Goal: Task Accomplishment & Management: Use online tool/utility

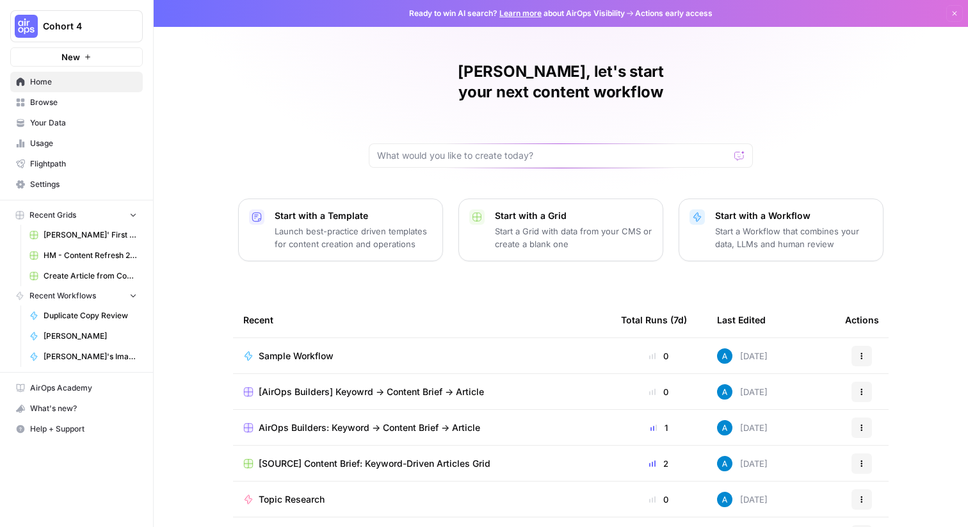
click at [72, 22] on span "Cohort 4" at bounding box center [81, 26] width 77 height 13
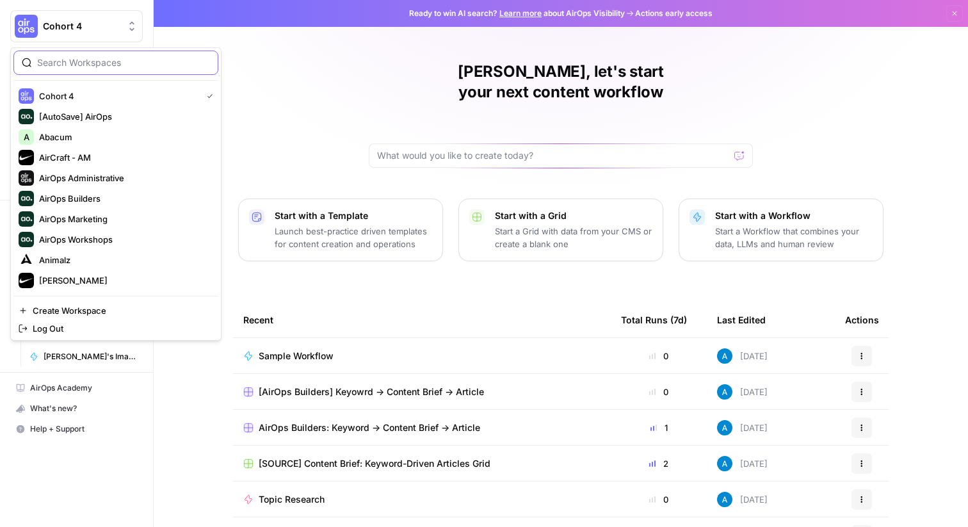
click at [88, 56] on input "search" at bounding box center [123, 62] width 173 height 13
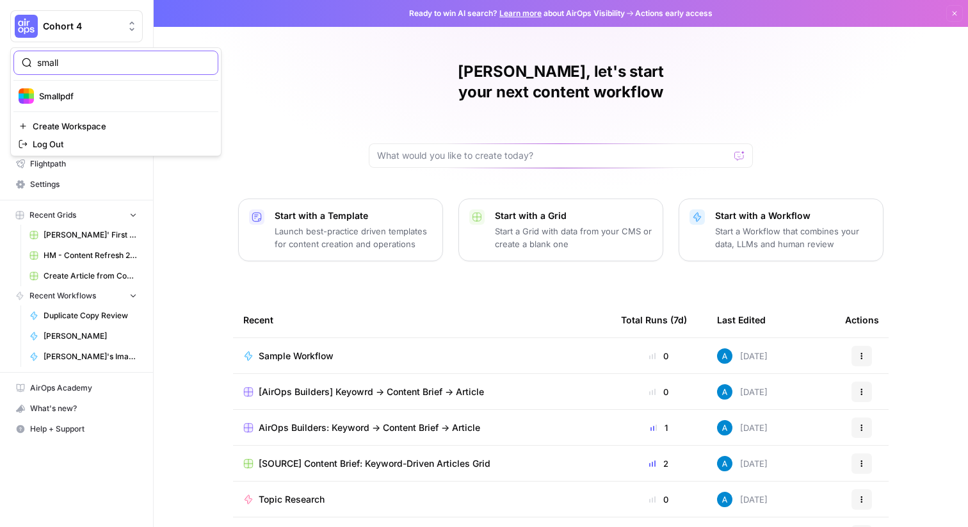
type input "small"
click at [67, 95] on span "Smallpdf" at bounding box center [123, 96] width 169 height 13
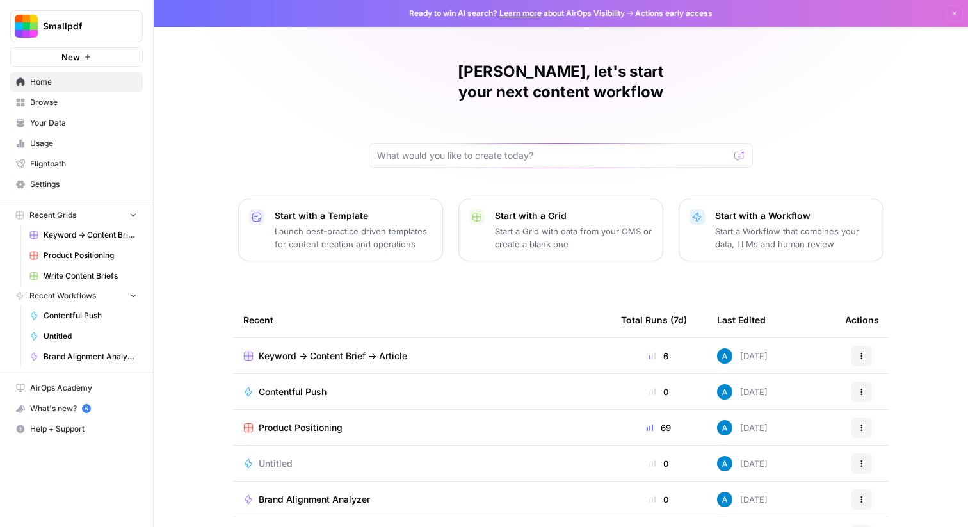
click at [99, 107] on span "Browse" at bounding box center [83, 103] width 107 height 12
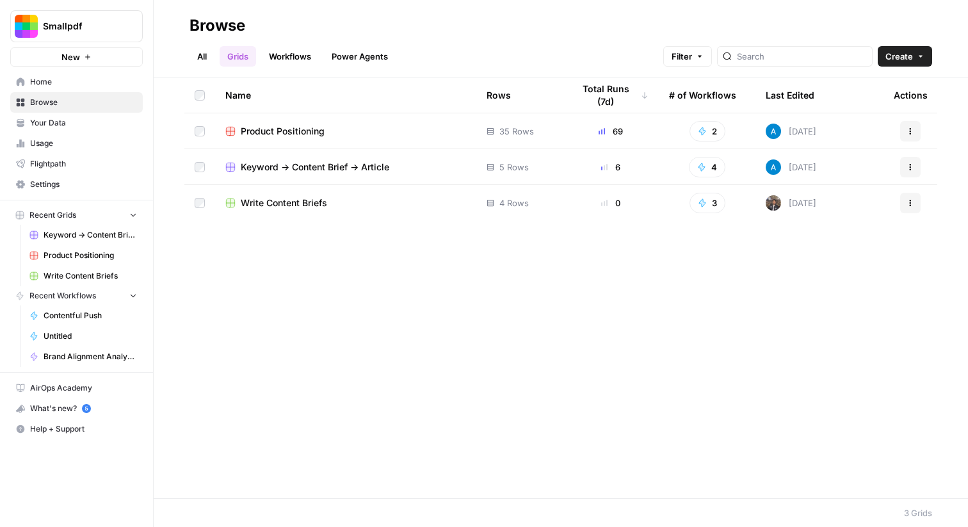
click at [355, 232] on div "Name Rows Total Runs (7d) # of Workflows Last Edited Actions Product Positionin…" at bounding box center [561, 287] width 814 height 421
click at [344, 163] on span "Keyword -> Content Brief -> Article" at bounding box center [315, 167] width 149 height 13
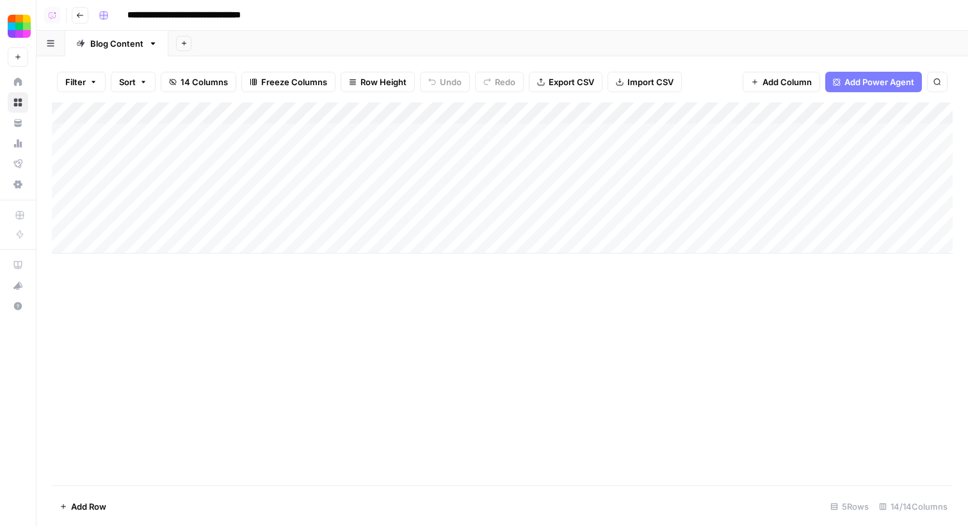
click at [396, 112] on div "Add Column" at bounding box center [502, 177] width 901 height 151
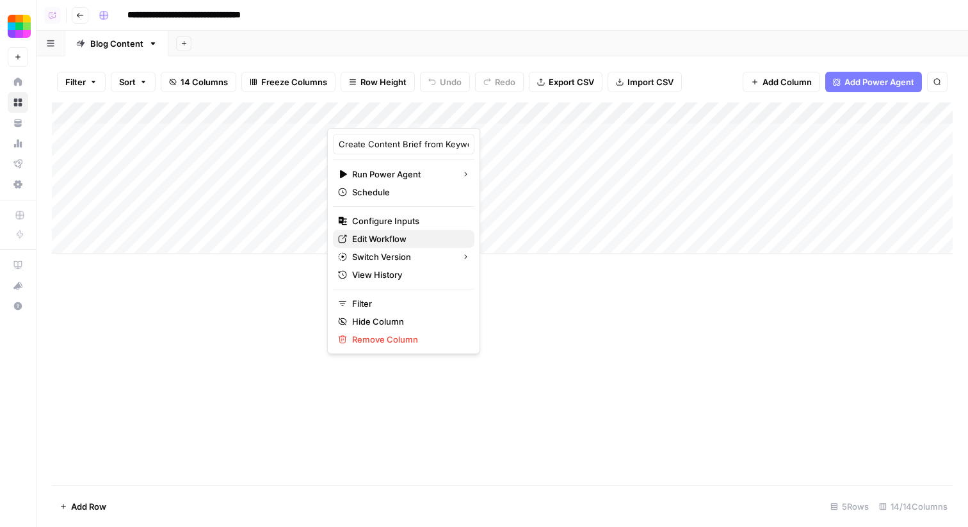
click at [382, 234] on span "Edit Workflow" at bounding box center [408, 238] width 112 height 13
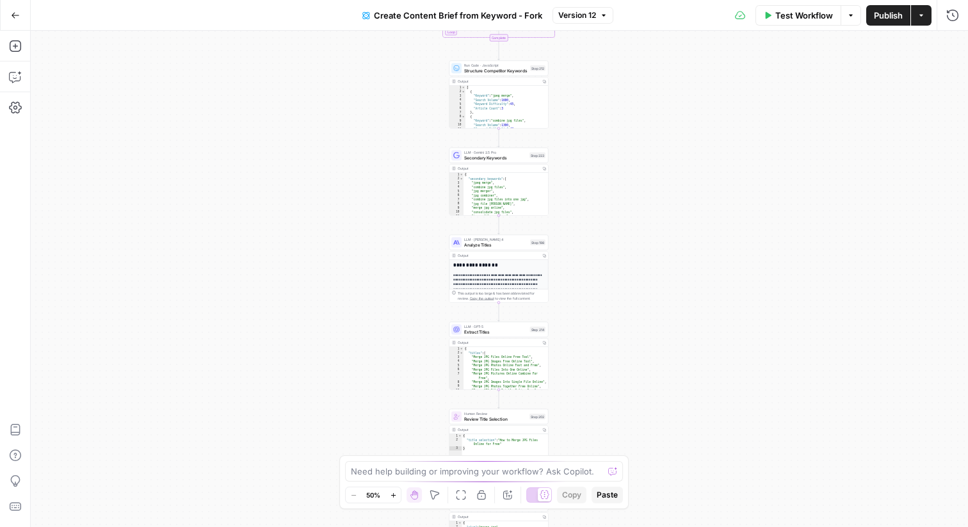
drag, startPoint x: 622, startPoint y: 93, endPoint x: 609, endPoint y: 285, distance: 192.5
click at [609, 285] on div "Workflow Set Inputs Inputs Google Search Perform Google Search Step 51 Output C…" at bounding box center [499, 279] width 937 height 496
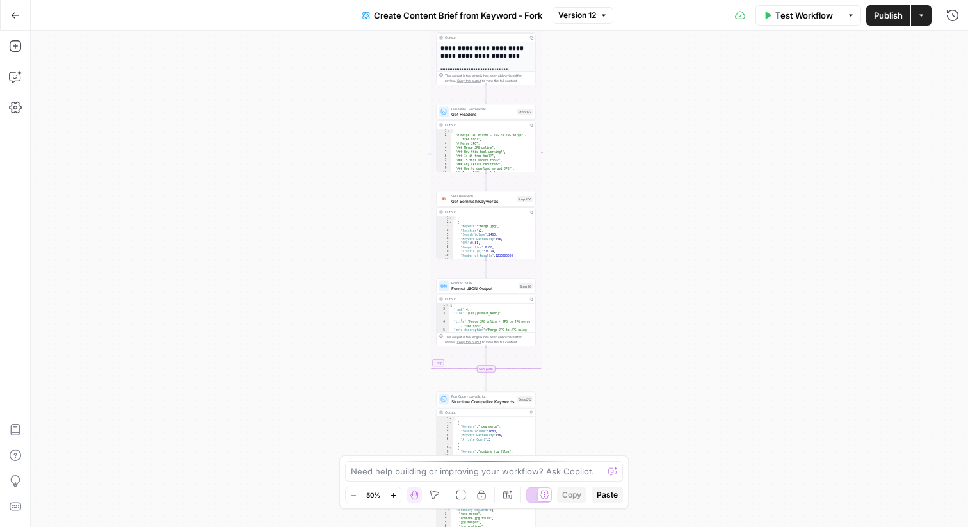
drag, startPoint x: 616, startPoint y: 152, endPoint x: 616, endPoint y: 385, distance: 232.4
click at [616, 385] on div "Workflow Set Inputs Inputs Google Search Perform Google Search Step 51 Output C…" at bounding box center [499, 279] width 937 height 496
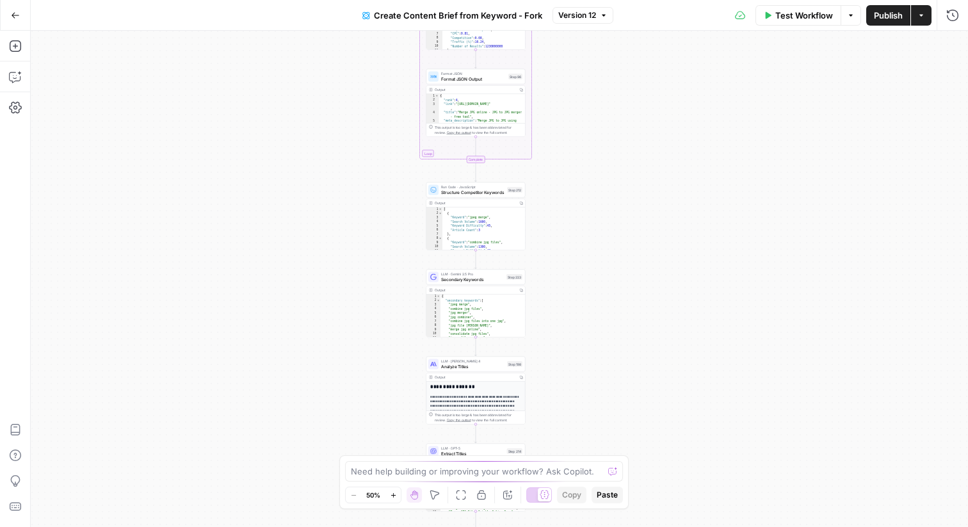
drag, startPoint x: 573, startPoint y: 375, endPoint x: 563, endPoint y: 57, distance: 318.3
click at [563, 61] on div "Workflow Set Inputs Inputs Google Search Perform Google Search Step 51 Output C…" at bounding box center [499, 279] width 937 height 496
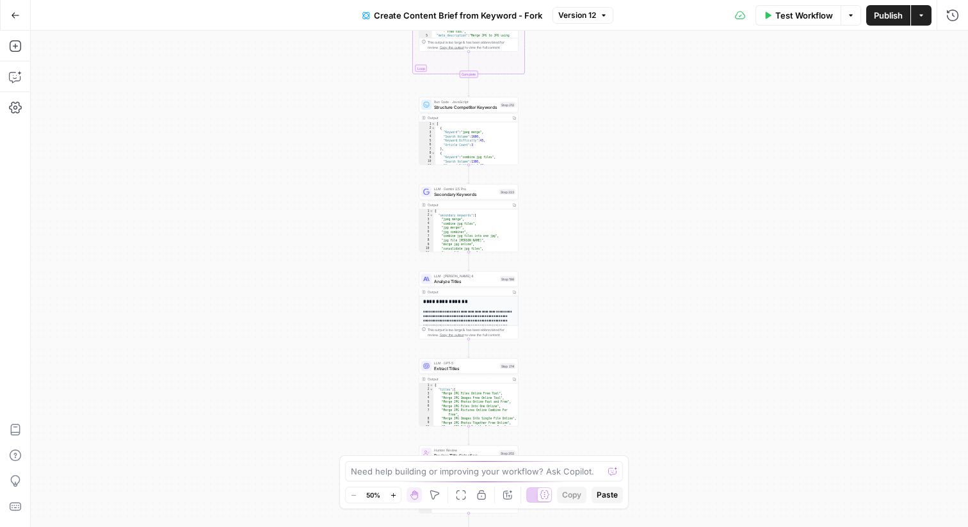
drag, startPoint x: 581, startPoint y: 307, endPoint x: 574, endPoint y: 235, distance: 72.7
click at [574, 235] on div "Workflow Set Inputs Inputs Google Search Perform Google Search Step 51 Output C…" at bounding box center [499, 279] width 937 height 496
drag, startPoint x: 577, startPoint y: 291, endPoint x: 559, endPoint y: 49, distance: 242.0
click at [559, 51] on div "Workflow Set Inputs Inputs Google Search Perform Google Search Step 51 Output C…" at bounding box center [499, 279] width 937 height 496
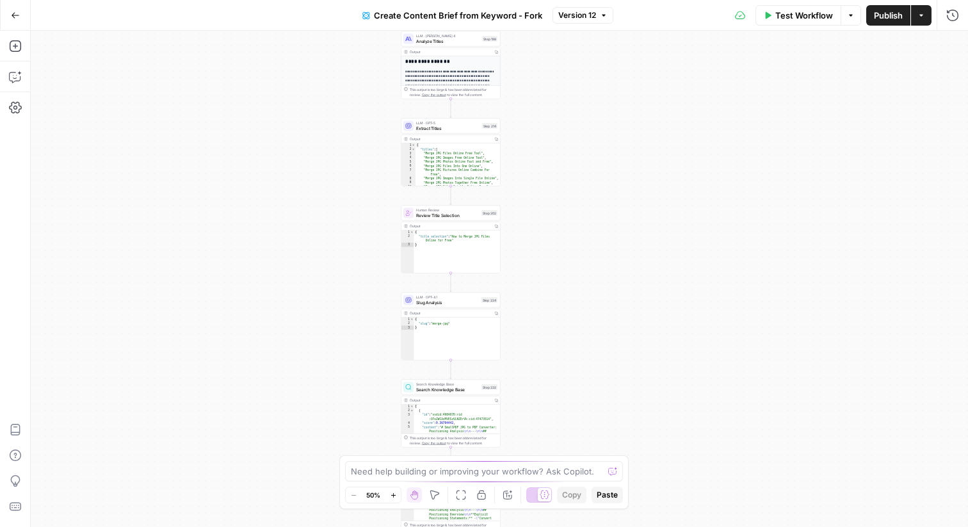
drag, startPoint x: 568, startPoint y: 318, endPoint x: 570, endPoint y: 72, distance: 245.8
click at [569, 74] on div "Workflow Set Inputs Inputs Google Search Perform Google Search Step 51 Output C…" at bounding box center [499, 279] width 937 height 496
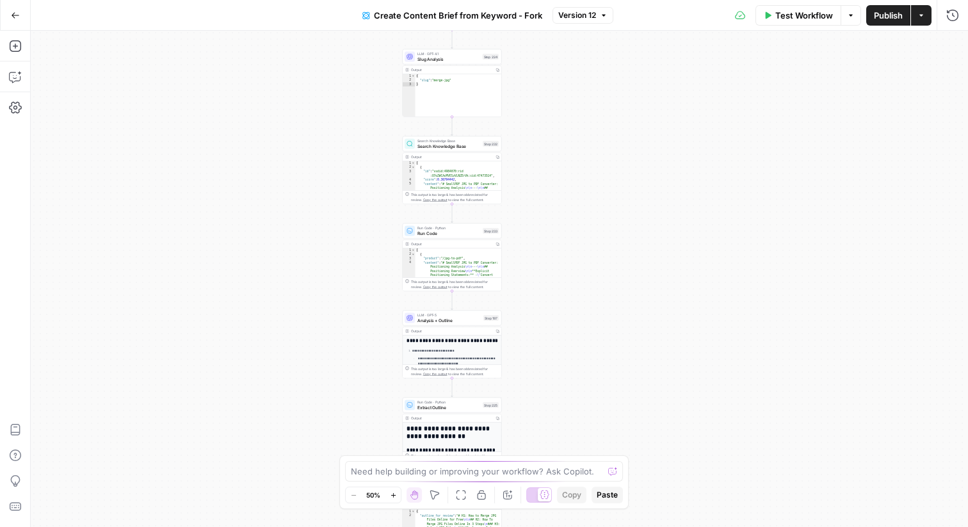
drag, startPoint x: 570, startPoint y: 345, endPoint x: 574, endPoint y: 5, distance: 340.0
click at [574, 5] on div "Go Back Create Content Brief from Keyword - Fork Version 12 Test Workflow Optio…" at bounding box center [484, 263] width 968 height 527
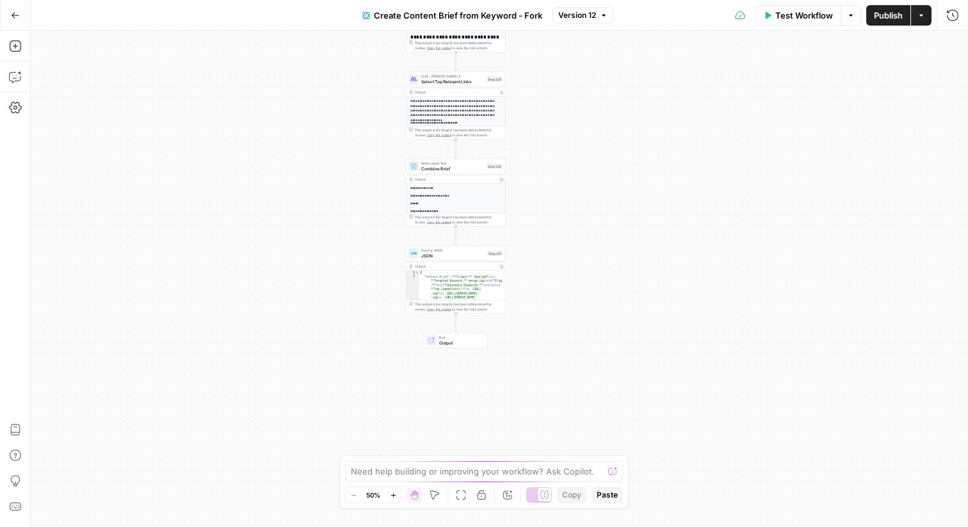
drag, startPoint x: 556, startPoint y: 280, endPoint x: 556, endPoint y: 29, distance: 251.6
click at [556, 35] on div "Workflow Set Inputs Inputs Google Search Perform Google Search Step 51 Output C…" at bounding box center [499, 279] width 937 height 496
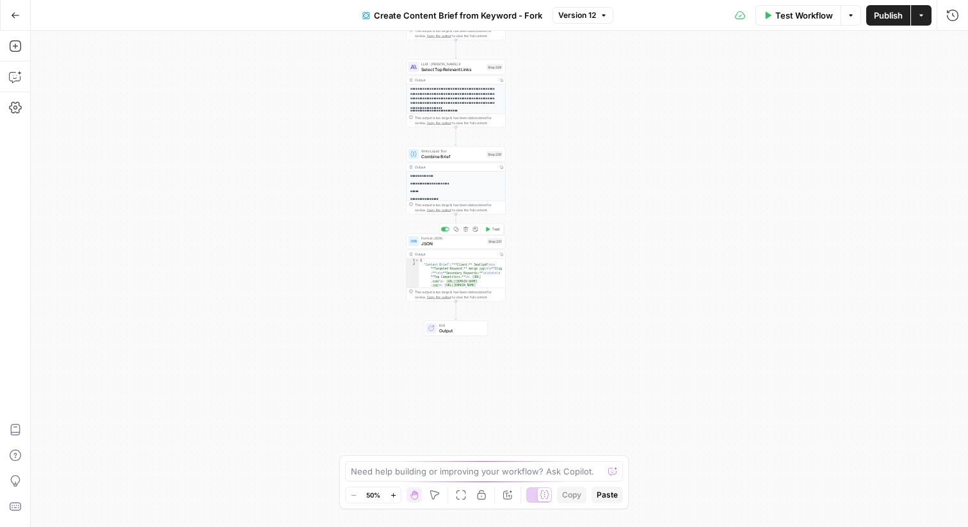
click at [452, 246] on span "JSON" at bounding box center [452, 243] width 63 height 6
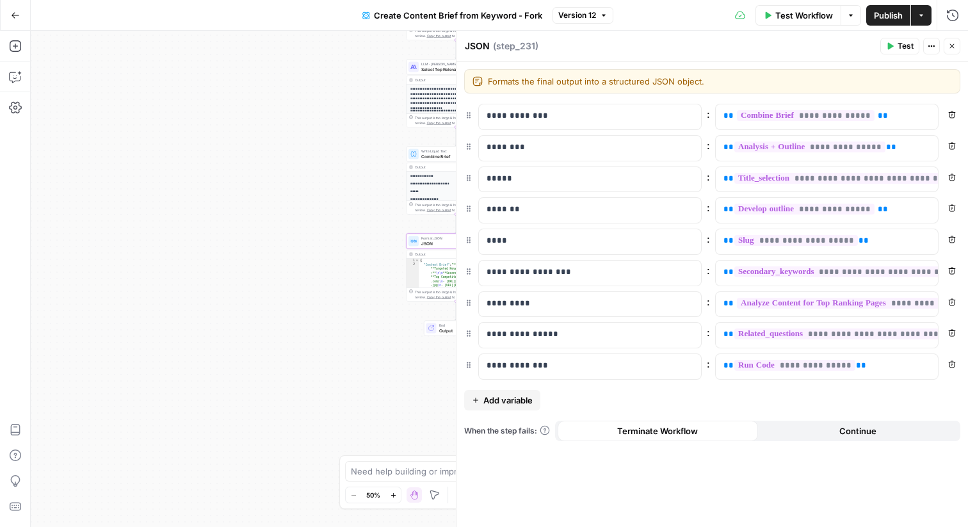
click at [513, 398] on span "Add variable" at bounding box center [507, 400] width 49 height 13
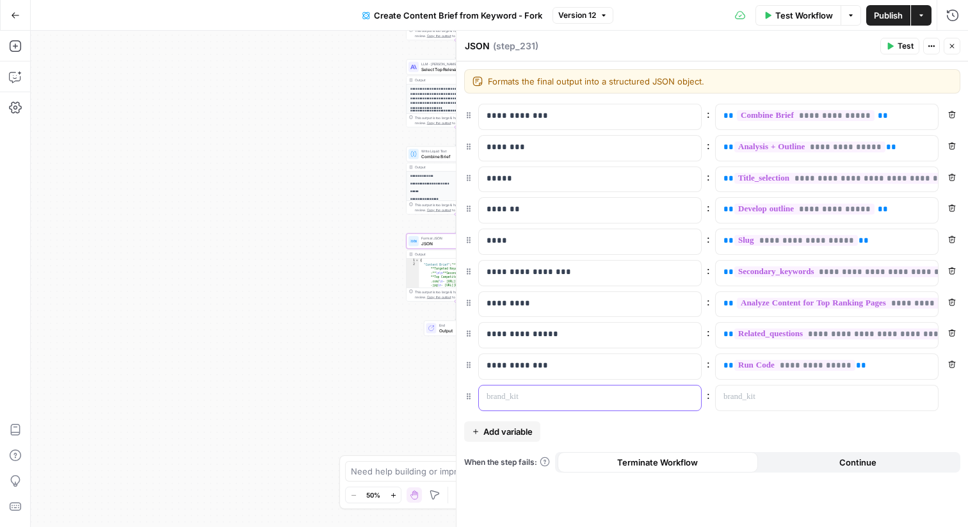
click at [520, 399] on p at bounding box center [580, 397] width 186 height 13
click at [536, 395] on p "**********" at bounding box center [580, 397] width 186 height 13
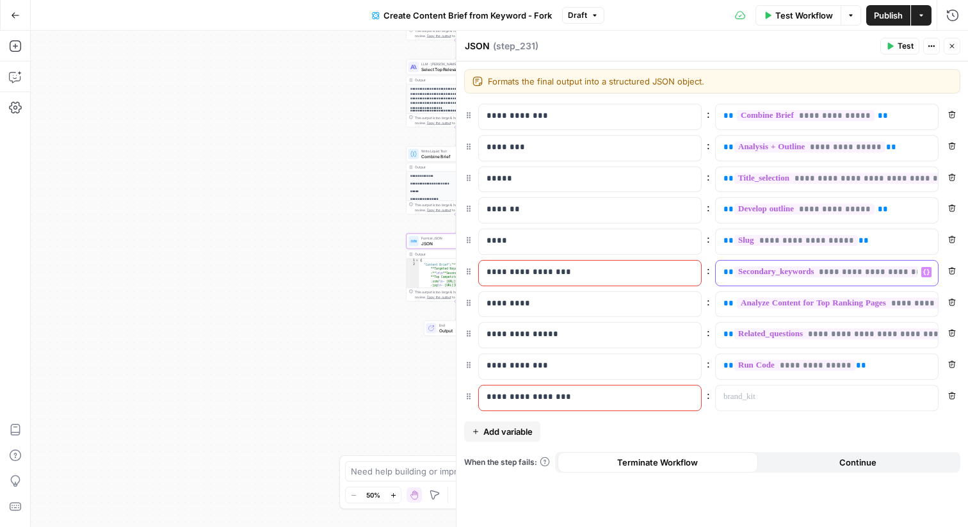
click at [723, 274] on span "**" at bounding box center [728, 272] width 10 height 8
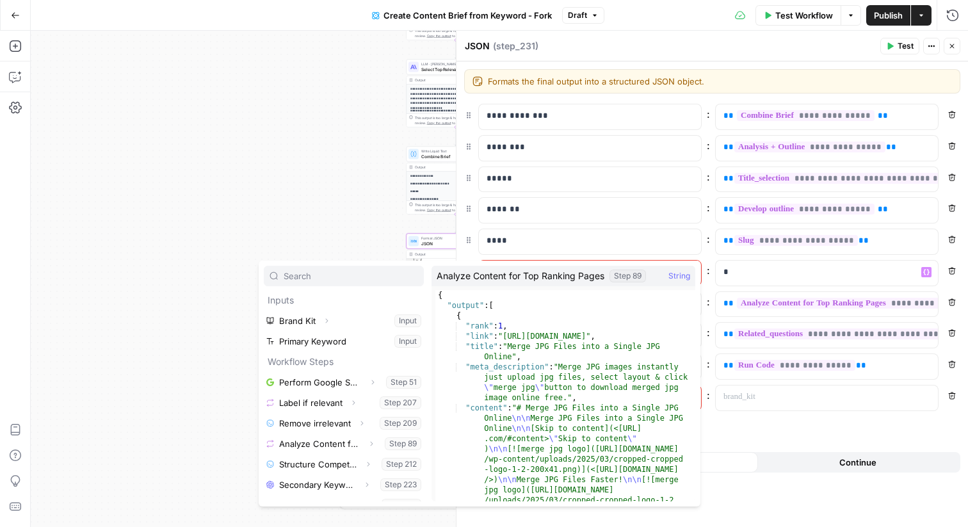
scroll to position [21, 0]
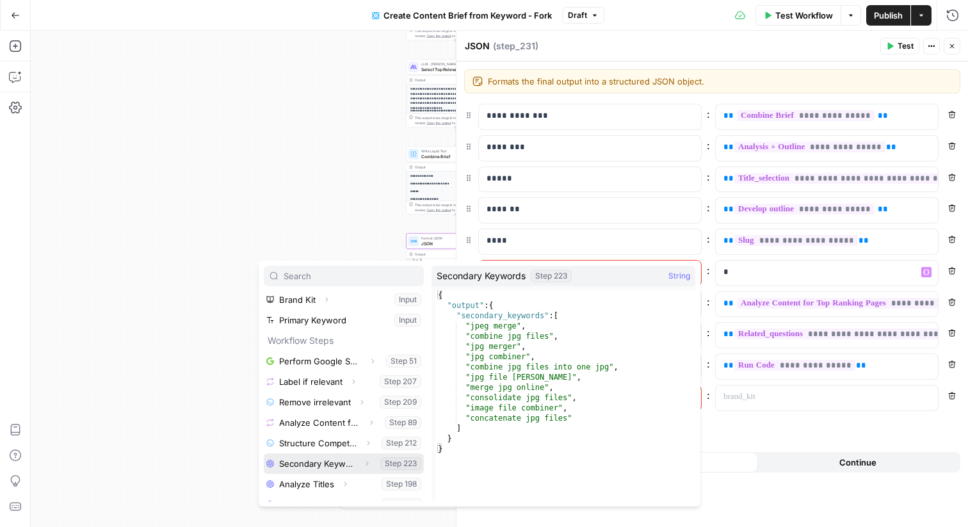
click at [333, 459] on button "Select variable Secondary Keywords" at bounding box center [344, 463] width 160 height 20
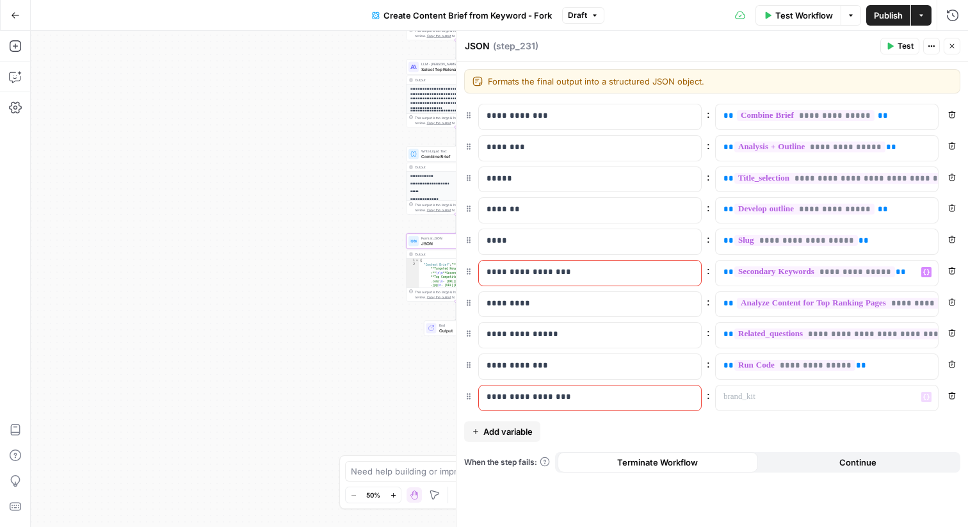
click at [955, 394] on icon "button" at bounding box center [952, 395] width 7 height 7
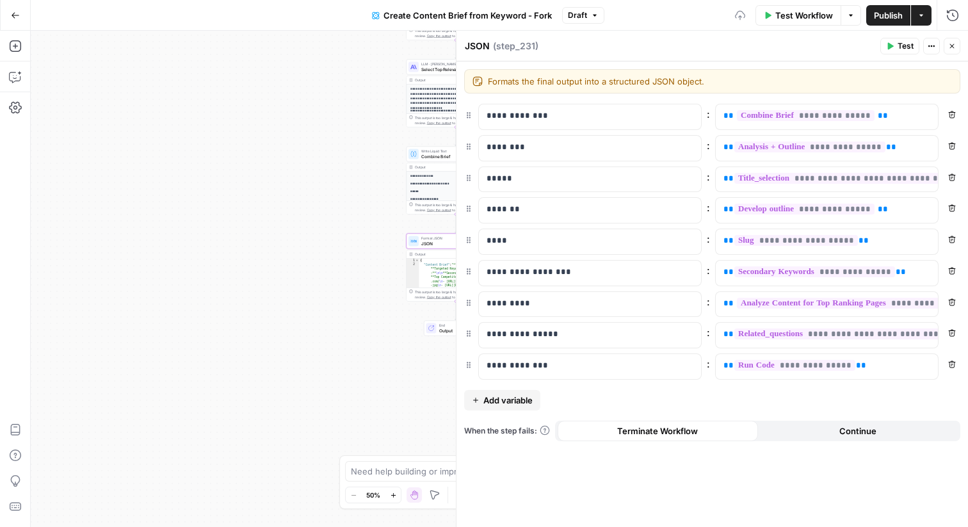
click at [950, 44] on icon "button" at bounding box center [952, 46] width 8 height 8
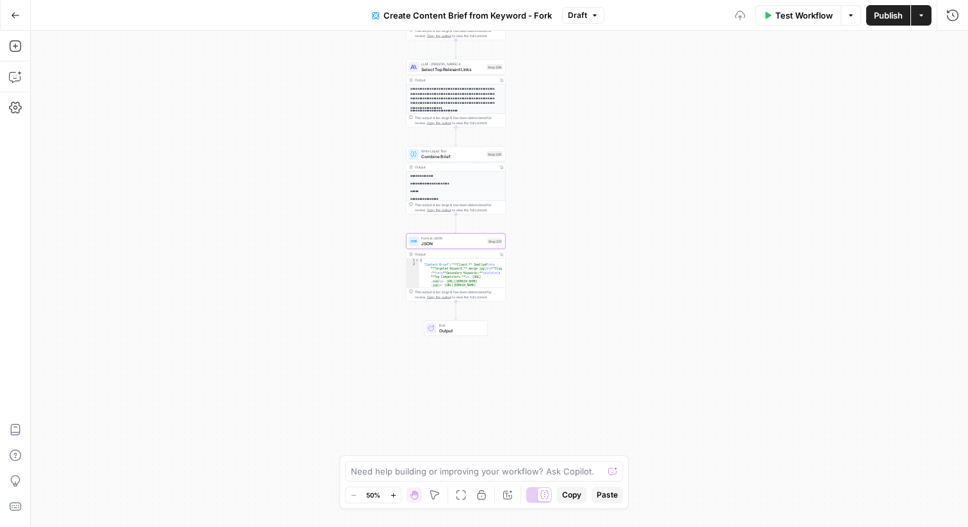
click at [889, 17] on span "Publish" at bounding box center [888, 15] width 29 height 13
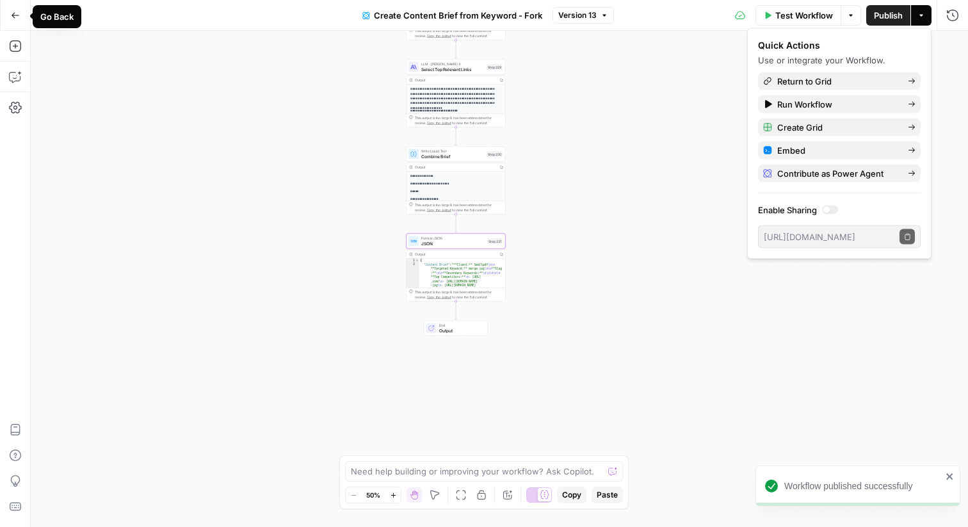
click at [11, 17] on icon "button" at bounding box center [15, 15] width 9 height 9
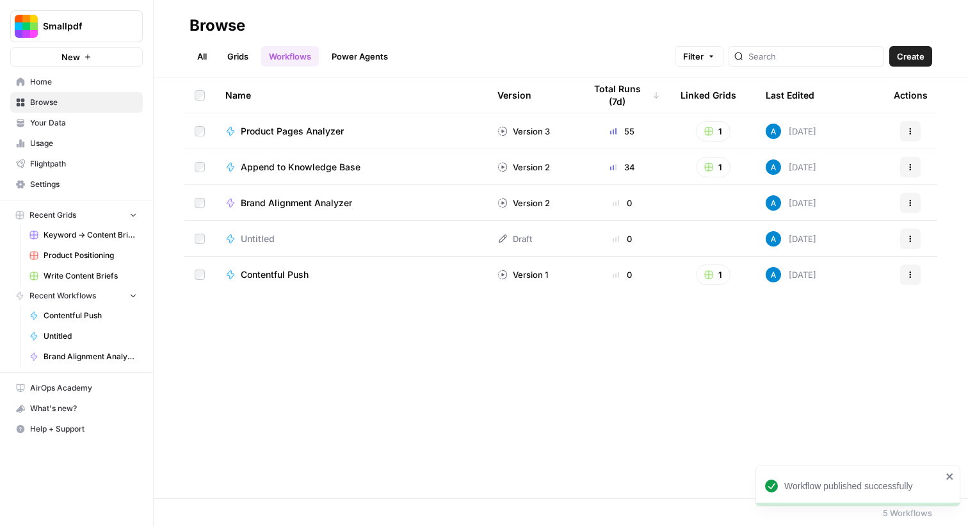
click at [239, 51] on link "Grids" at bounding box center [238, 56] width 36 height 20
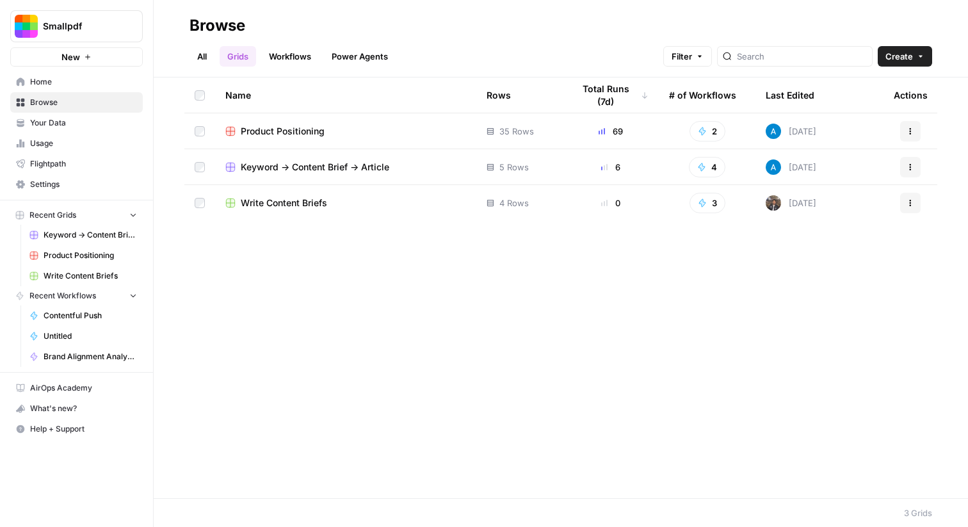
click at [282, 176] on td "Keyword -> Content Brief -> Article" at bounding box center [345, 166] width 261 height 35
click at [307, 170] on span "Keyword -> Content Brief -> Article" at bounding box center [315, 167] width 149 height 13
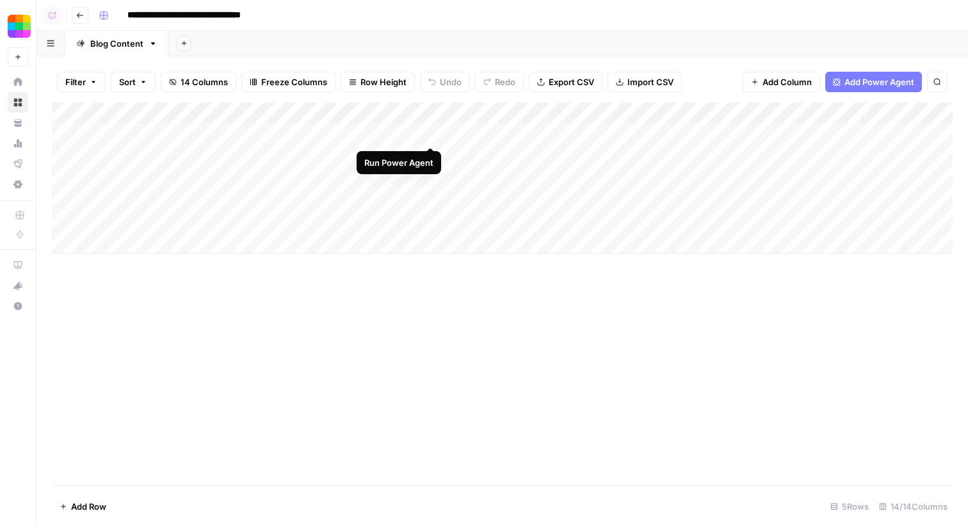
click at [431, 134] on div "Add Column" at bounding box center [502, 177] width 901 height 151
click at [431, 155] on div "Add Column" at bounding box center [502, 177] width 901 height 151
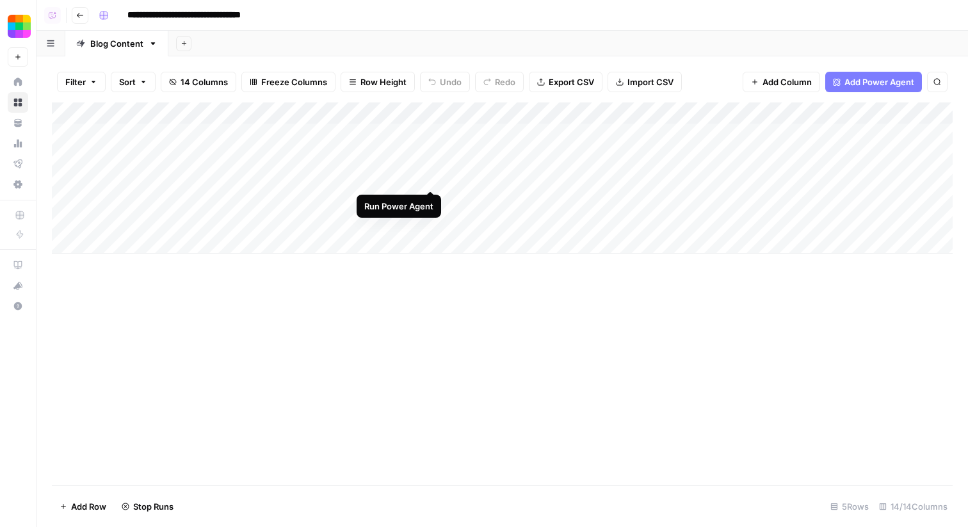
click at [431, 175] on div "Add Column" at bounding box center [502, 177] width 901 height 151
click at [410, 111] on div "Add Column" at bounding box center [502, 177] width 901 height 151
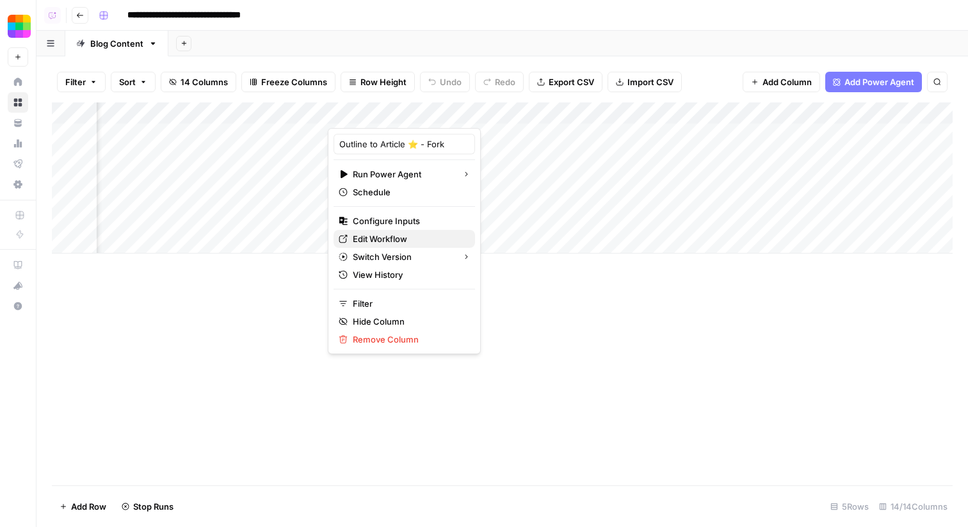
click at [389, 238] on span "Edit Workflow" at bounding box center [409, 238] width 112 height 13
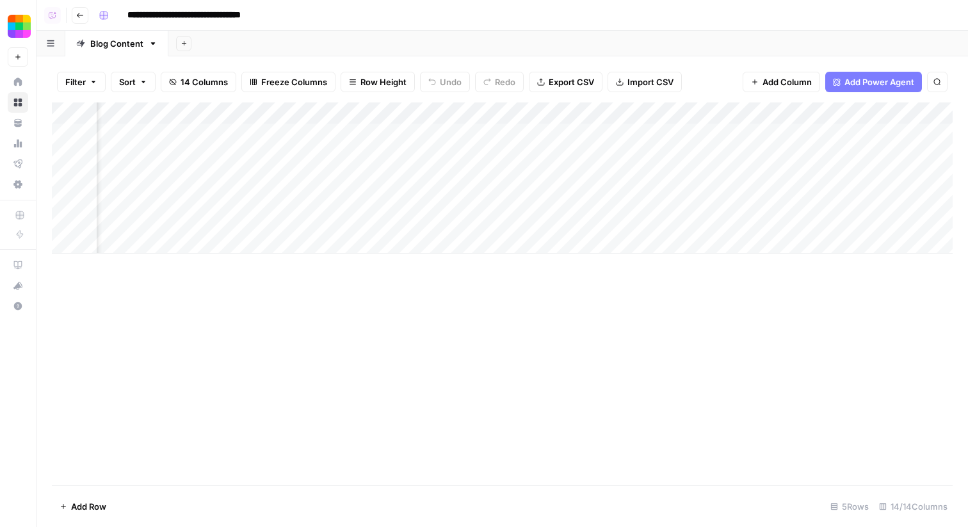
scroll to position [0, 0]
click at [433, 132] on div "Add Column" at bounding box center [502, 177] width 901 height 151
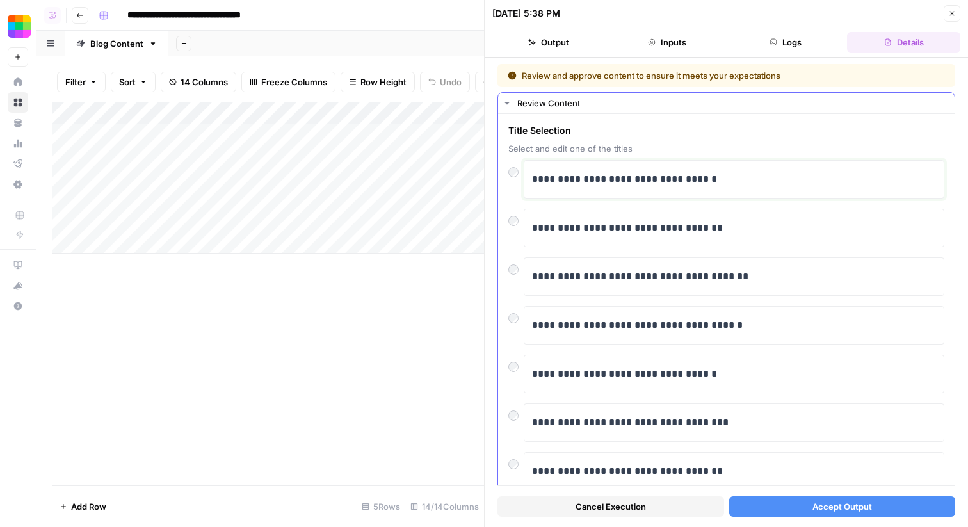
drag, startPoint x: 718, startPoint y: 176, endPoint x: 533, endPoint y: 175, distance: 185.0
click at [533, 175] on p "**********" at bounding box center [734, 179] width 404 height 17
drag, startPoint x: 746, startPoint y: 180, endPoint x: 531, endPoint y: 184, distance: 215.1
click at [531, 184] on div "**********" at bounding box center [734, 179] width 421 height 38
click at [762, 508] on button "Accept Output" at bounding box center [842, 506] width 227 height 20
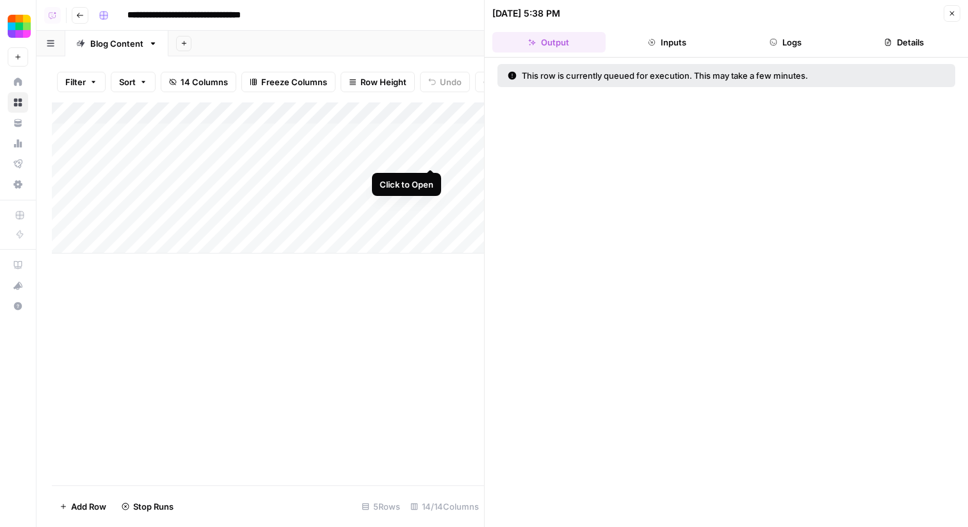
click at [428, 157] on div "Add Column" at bounding box center [268, 177] width 432 height 151
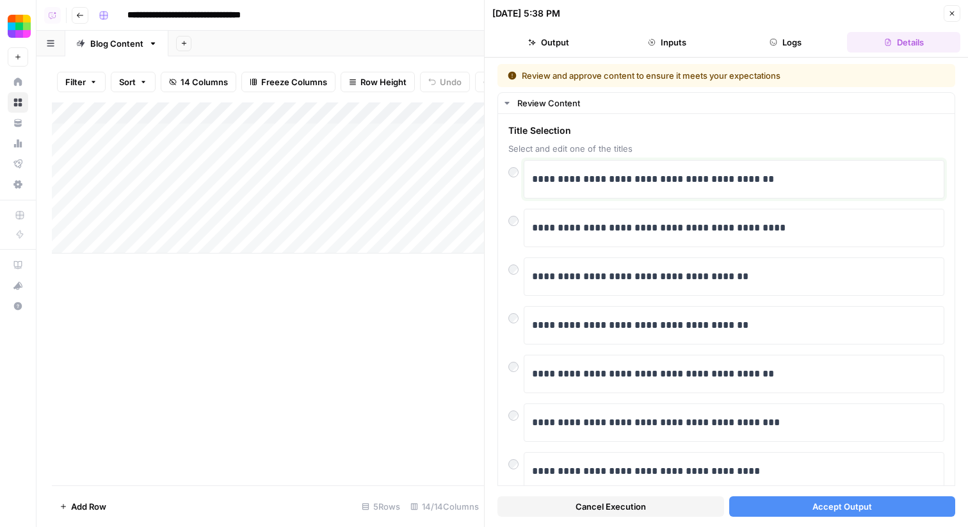
click at [594, 179] on p "**********" at bounding box center [734, 179] width 404 height 17
drag, startPoint x: 681, startPoint y: 181, endPoint x: 535, endPoint y: 179, distance: 146.6
click at [535, 179] on p "**********" at bounding box center [734, 179] width 404 height 17
click at [771, 500] on button "Accept Output" at bounding box center [842, 506] width 227 height 20
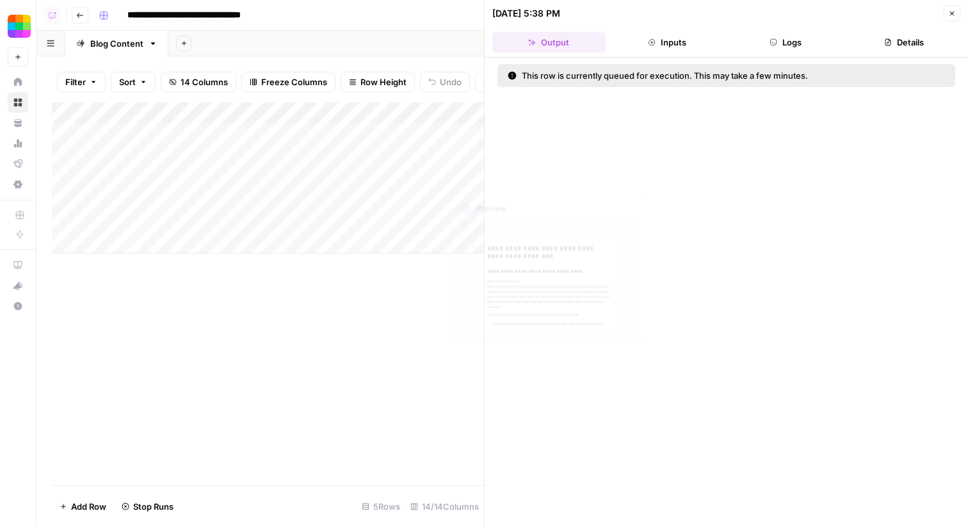
click at [431, 177] on div "Add Column" at bounding box center [268, 177] width 432 height 151
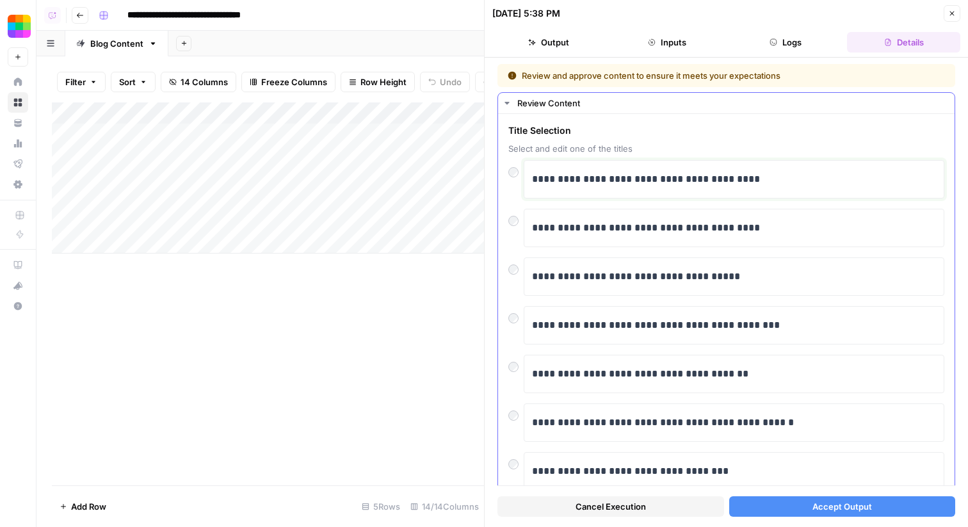
drag, startPoint x: 765, startPoint y: 178, endPoint x: 526, endPoint y: 178, distance: 238.8
click at [526, 178] on div "**********" at bounding box center [734, 179] width 421 height 38
drag, startPoint x: 768, startPoint y: 179, endPoint x: 533, endPoint y: 181, distance: 234.3
click at [533, 181] on p "**********" at bounding box center [734, 179] width 404 height 17
click at [617, 195] on div "**********" at bounding box center [734, 179] width 421 height 38
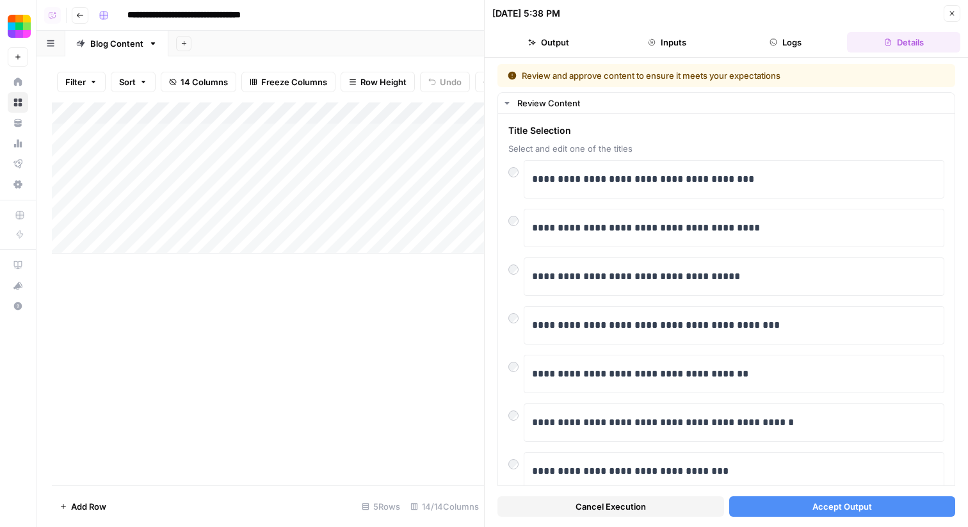
click at [777, 512] on button "Accept Output" at bounding box center [842, 506] width 227 height 20
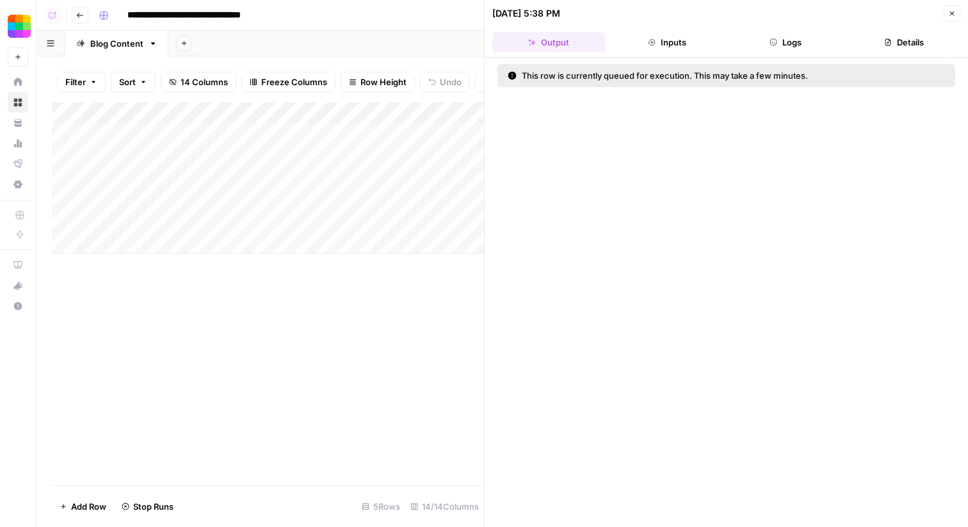
click at [953, 18] on button "Close" at bounding box center [952, 13] width 17 height 17
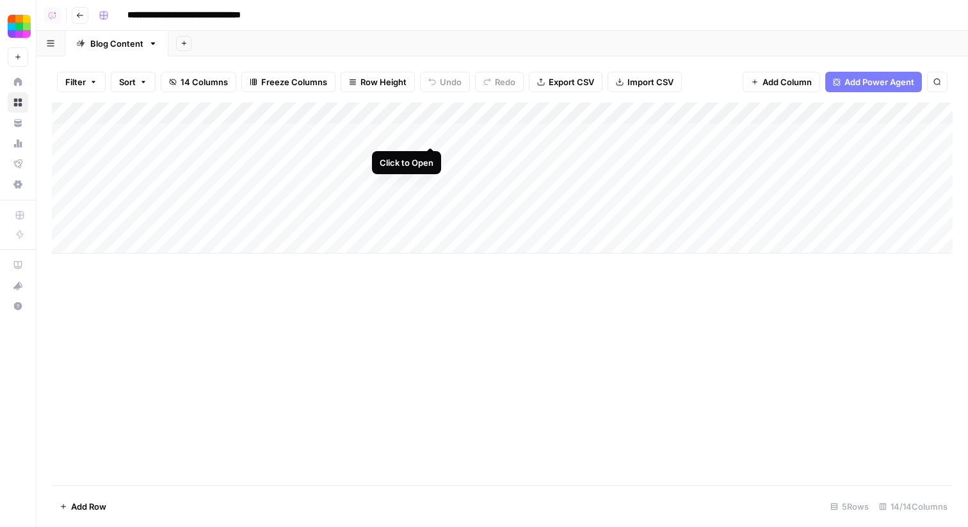
click at [428, 131] on div "Add Column" at bounding box center [502, 177] width 901 height 151
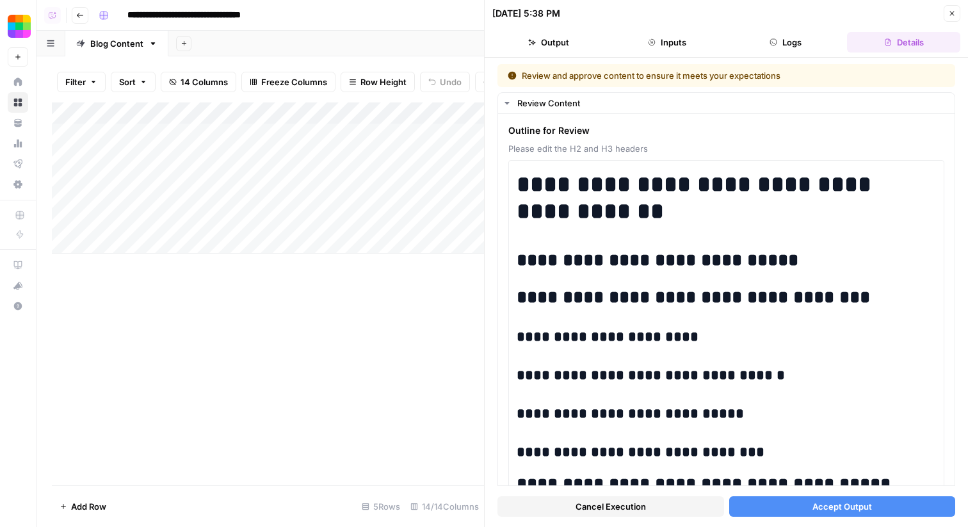
click at [778, 505] on button "Accept Output" at bounding box center [842, 506] width 227 height 20
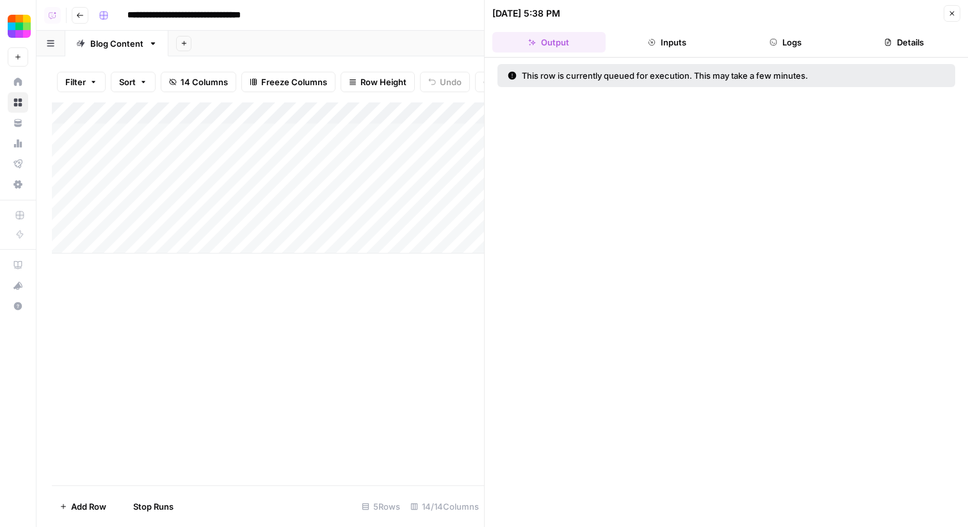
click at [430, 153] on div "Add Column" at bounding box center [268, 177] width 432 height 151
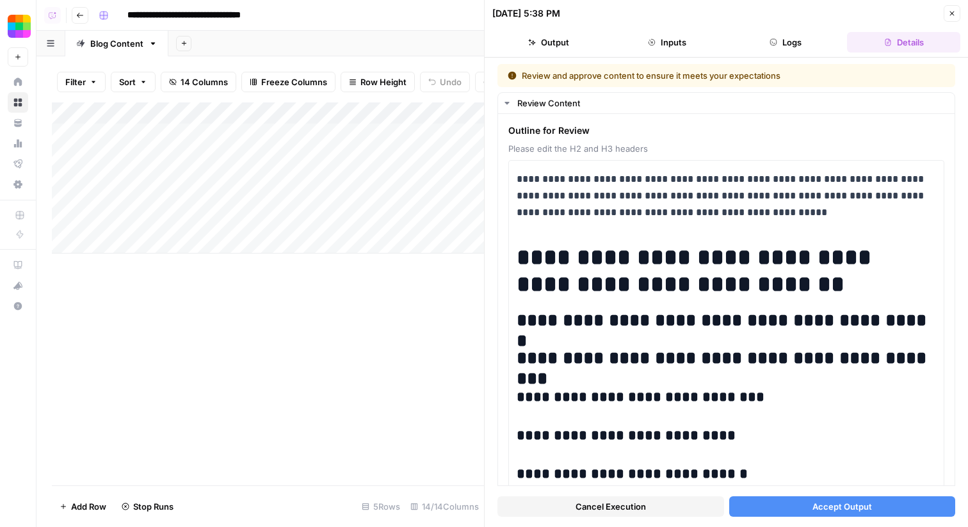
click at [756, 502] on button "Accept Output" at bounding box center [842, 506] width 227 height 20
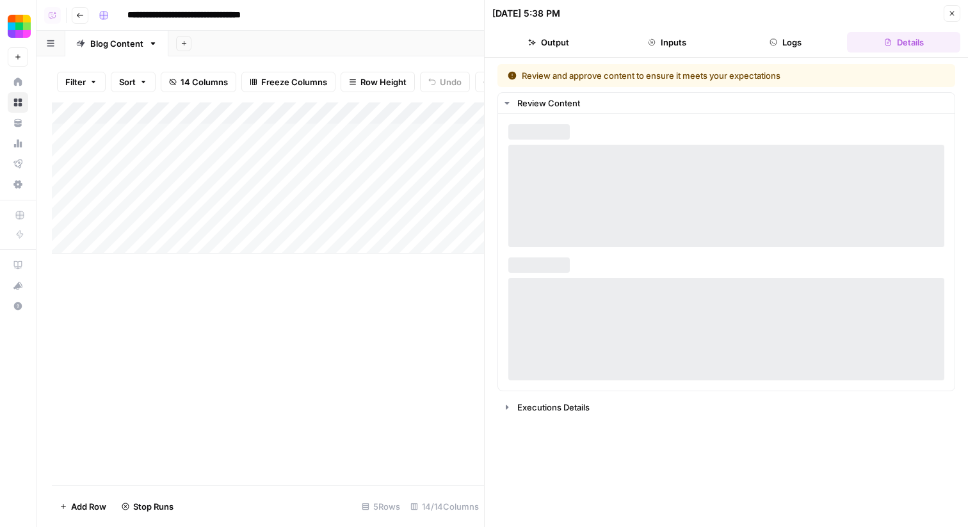
click at [430, 180] on div "Add Column" at bounding box center [268, 177] width 432 height 151
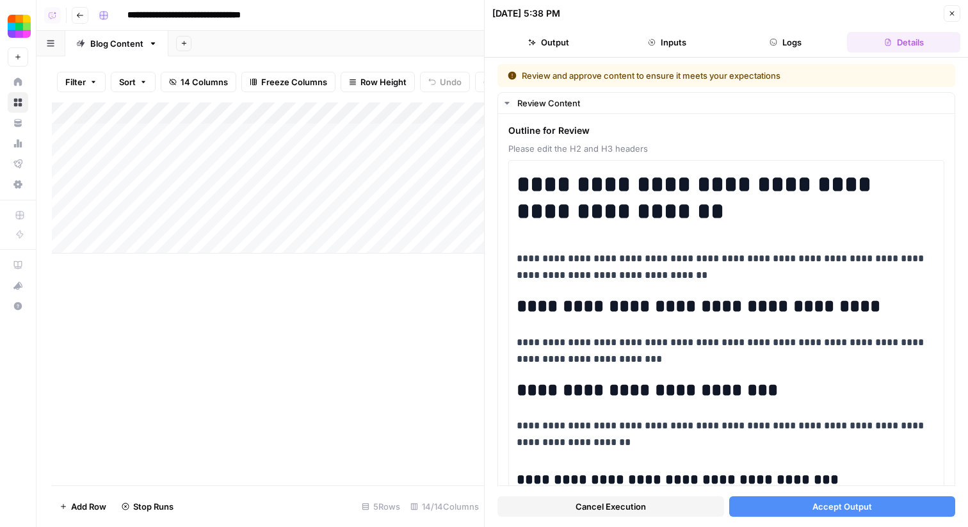
click at [785, 501] on button "Accept Output" at bounding box center [842, 506] width 227 height 20
click at [951, 17] on button "Close" at bounding box center [952, 13] width 17 height 17
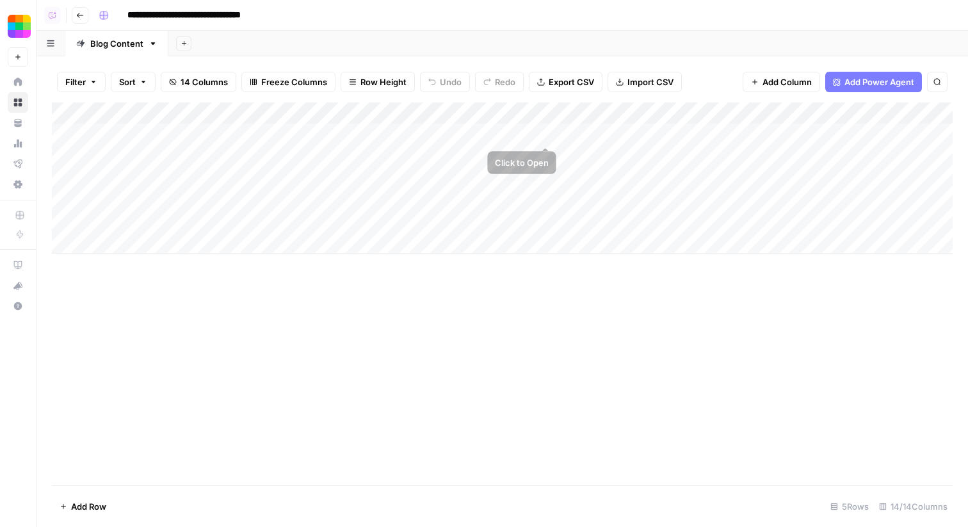
click at [555, 129] on div "Add Column" at bounding box center [502, 177] width 901 height 151
click at [540, 134] on div "Add Column" at bounding box center [502, 177] width 901 height 151
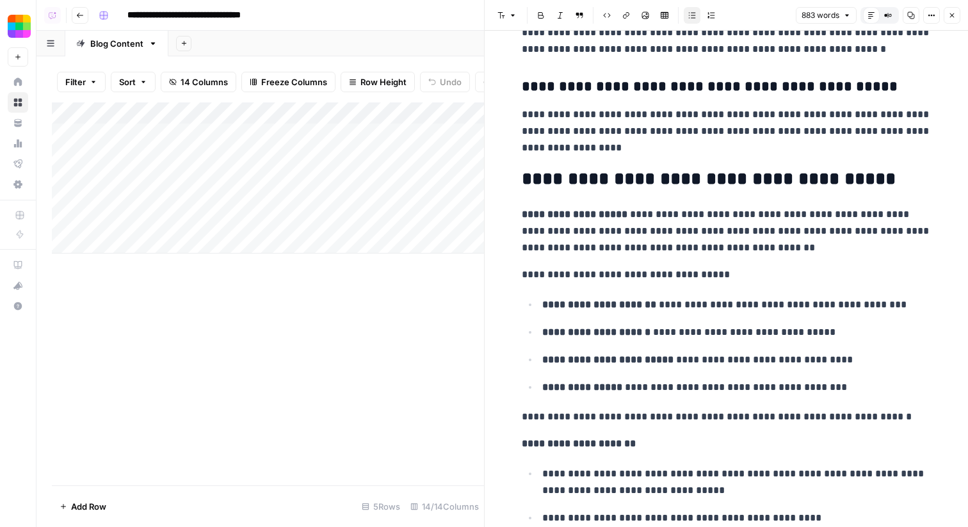
scroll to position [2269, 0]
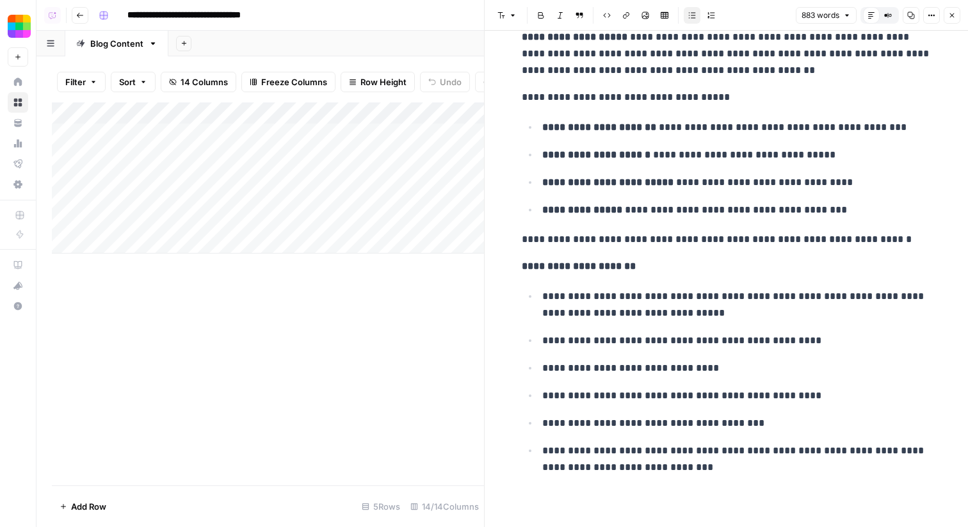
click at [955, 14] on icon "button" at bounding box center [952, 16] width 8 height 8
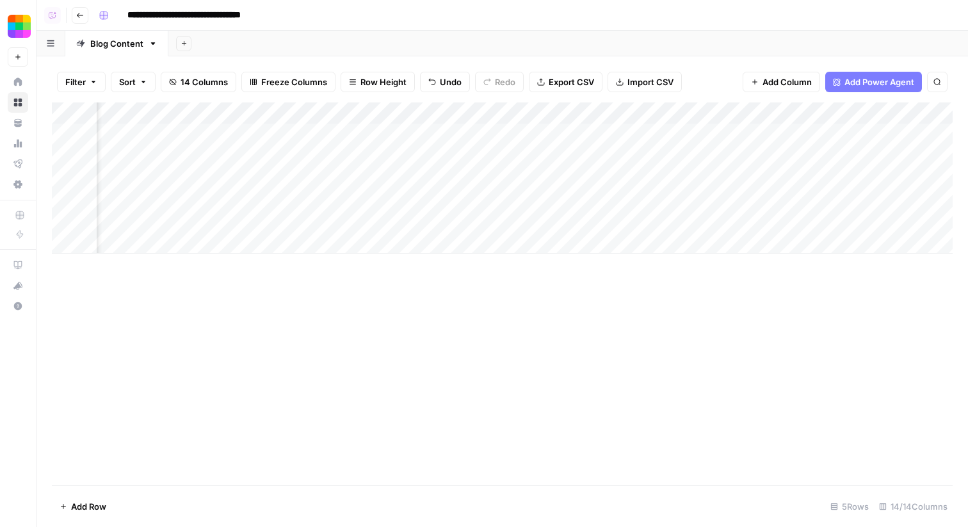
scroll to position [0, 577]
click at [524, 115] on div "Add Column" at bounding box center [502, 177] width 901 height 151
click at [721, 316] on div "Add Column" at bounding box center [502, 293] width 901 height 383
click at [414, 133] on div "Add Column" at bounding box center [502, 177] width 901 height 151
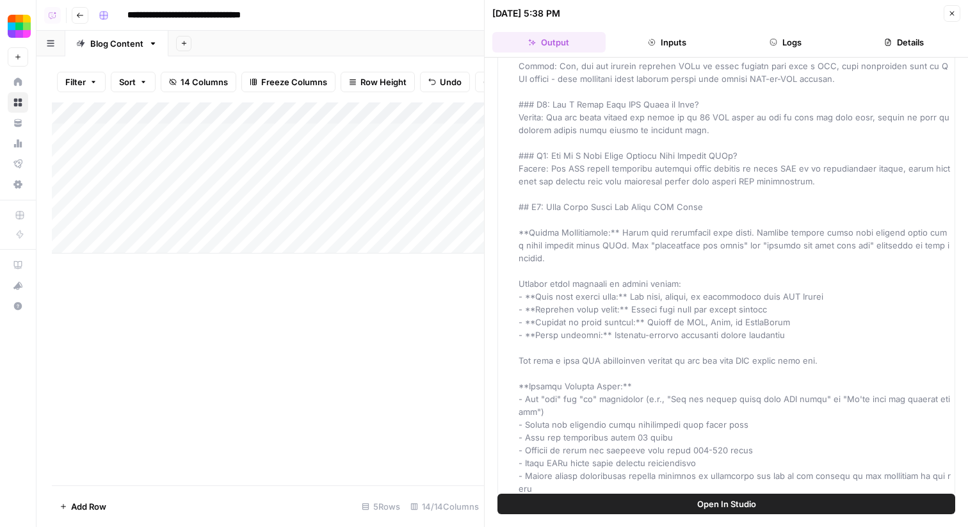
scroll to position [5536, 0]
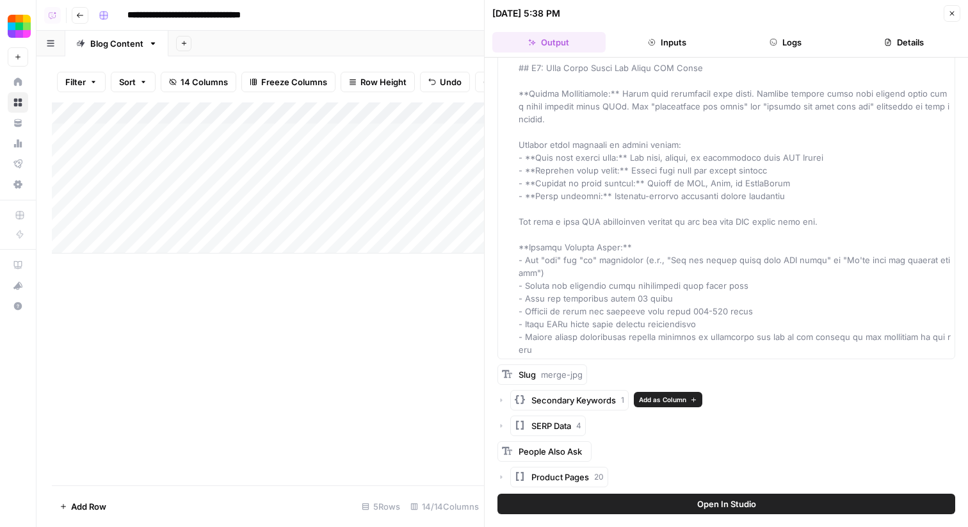
click at [503, 399] on icon "button" at bounding box center [501, 400] width 8 height 8
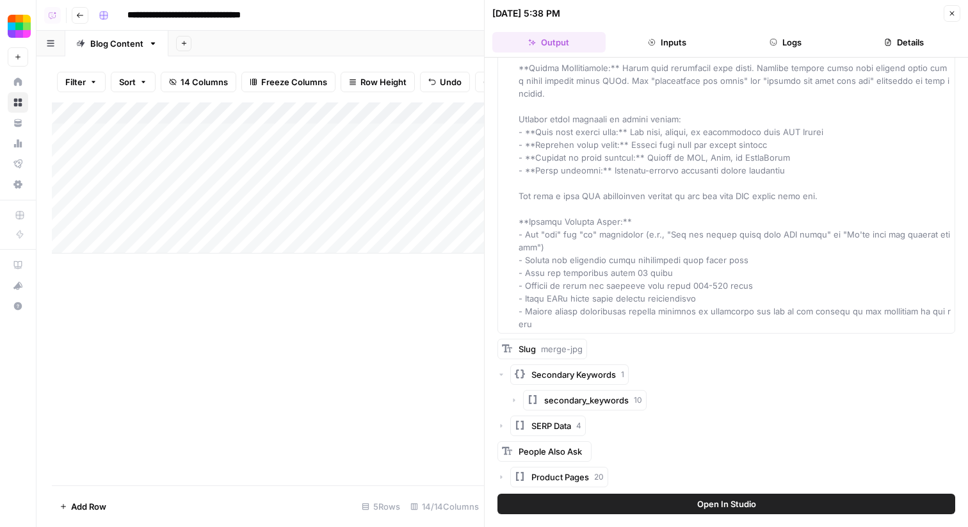
click at [503, 378] on icon "button" at bounding box center [501, 375] width 8 height 8
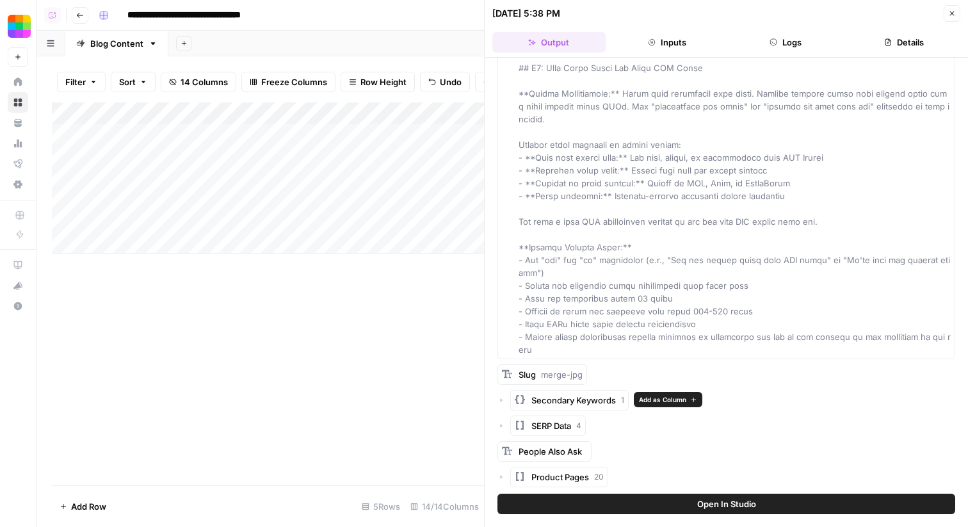
click at [651, 396] on span "Add as Column" at bounding box center [662, 399] width 47 height 10
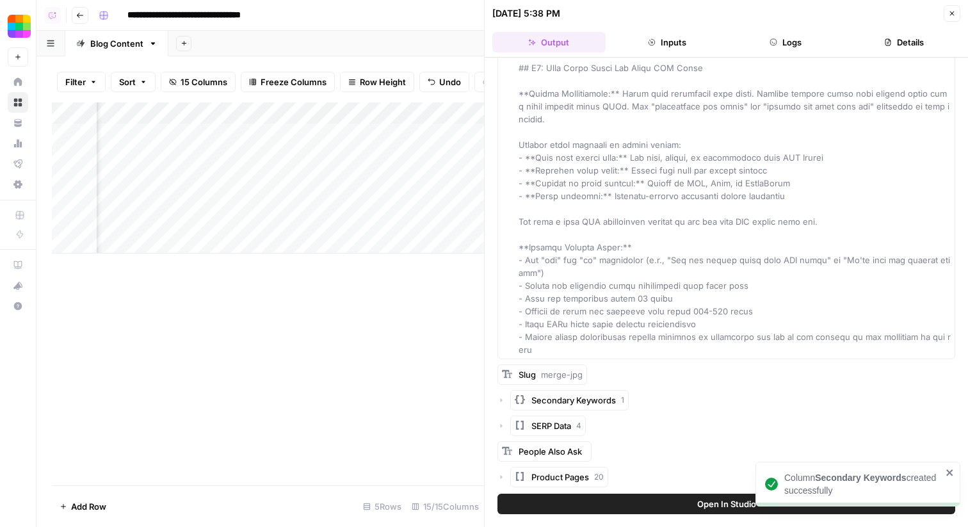
scroll to position [0, 170]
click at [953, 12] on icon "button" at bounding box center [952, 14] width 4 height 4
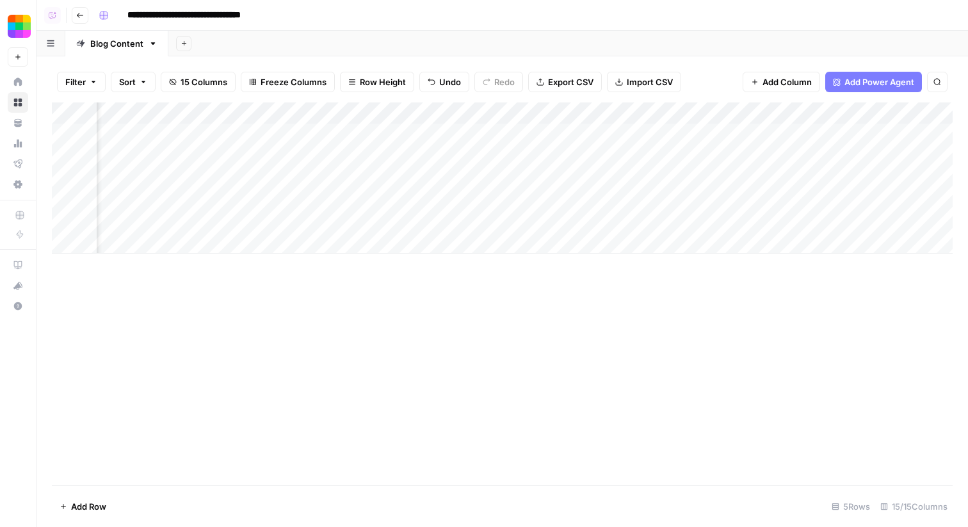
scroll to position [0, 702]
click at [496, 114] on div "Add Column" at bounding box center [502, 177] width 901 height 151
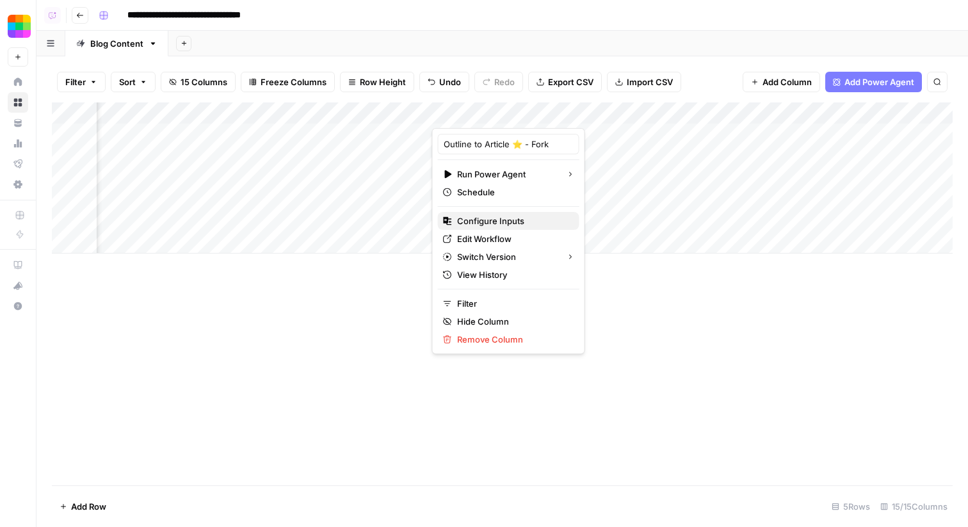
click at [519, 221] on span "Configure Inputs" at bounding box center [513, 220] width 112 height 13
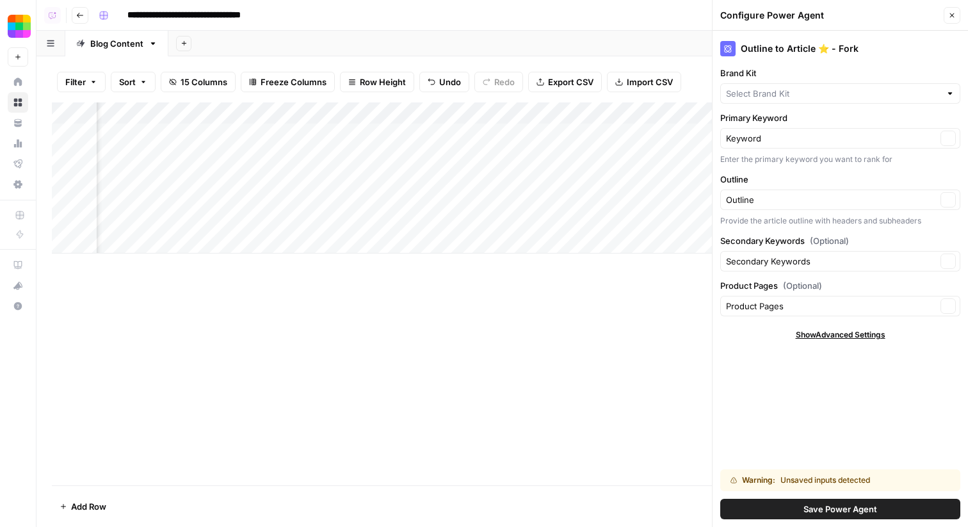
type input "Smallpdf"
click at [803, 506] on span "Save Power Agent" at bounding box center [840, 509] width 74 height 13
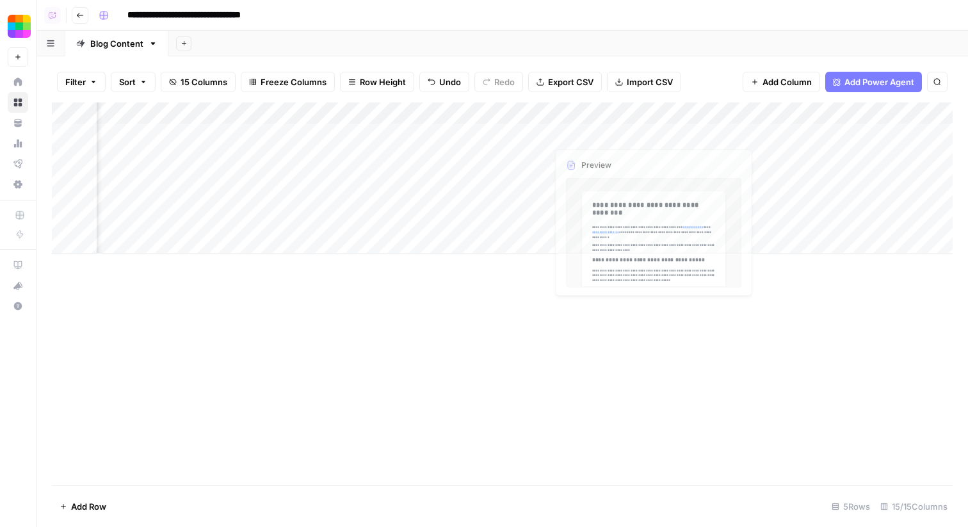
click at [537, 133] on div "Add Column" at bounding box center [502, 177] width 901 height 151
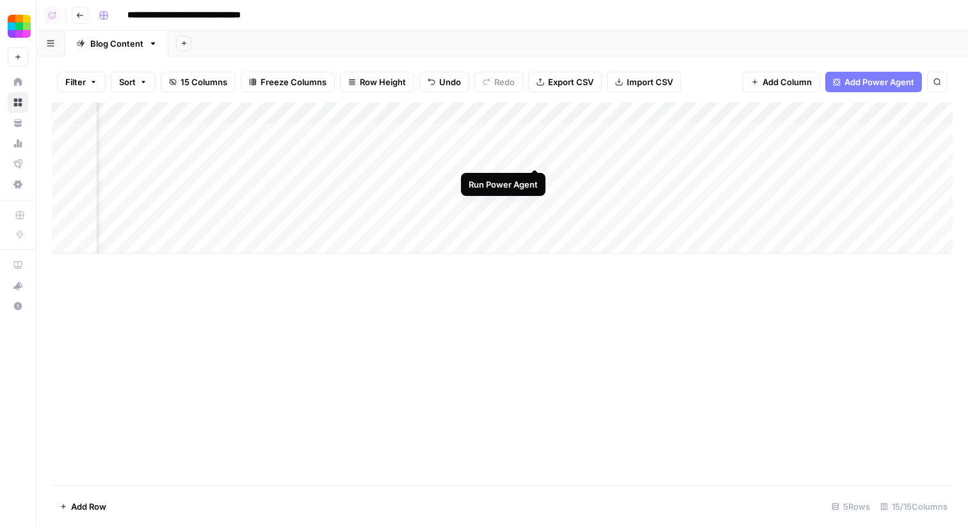
click at [537, 154] on div "Add Column" at bounding box center [502, 177] width 901 height 151
click at [536, 177] on div "Add Column" at bounding box center [502, 177] width 901 height 151
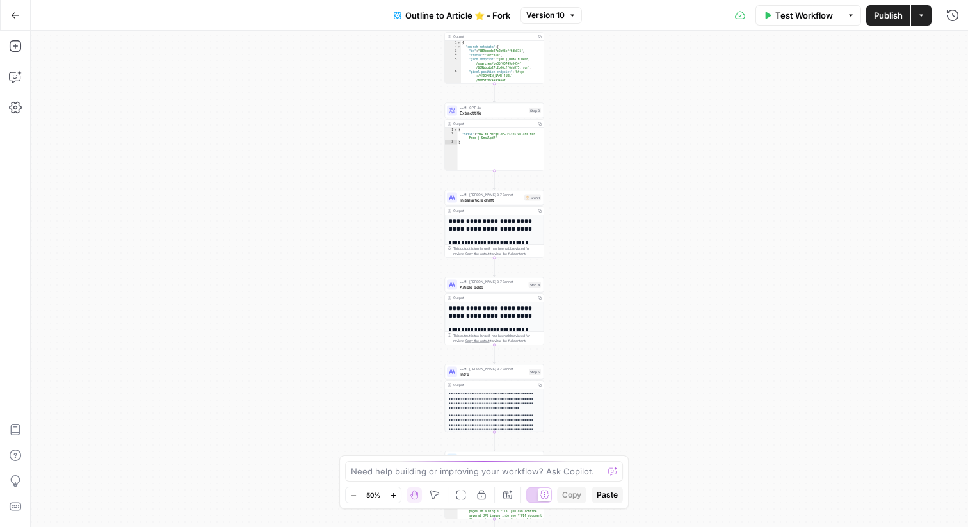
drag, startPoint x: 609, startPoint y: 99, endPoint x: 603, endPoint y: 262, distance: 162.7
click at [603, 262] on div "**********" at bounding box center [499, 279] width 937 height 496
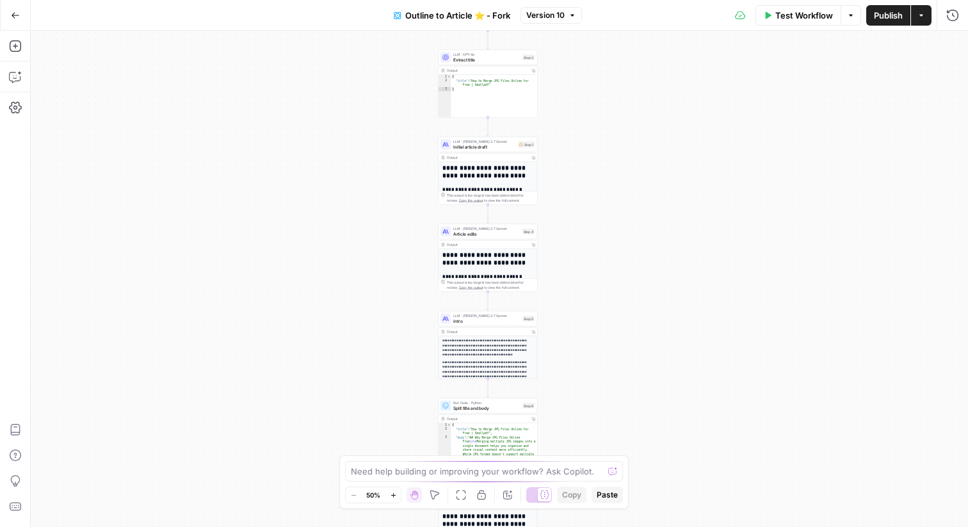
drag, startPoint x: 615, startPoint y: 186, endPoint x: 593, endPoint y: 45, distance: 142.5
click at [593, 47] on div "**********" at bounding box center [499, 279] width 937 height 496
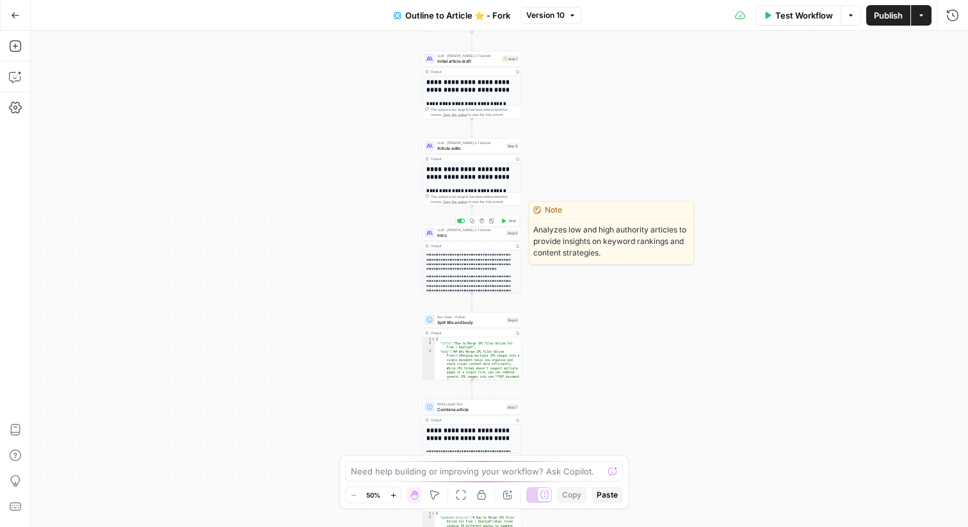
click at [485, 234] on span "Intro" at bounding box center [470, 235] width 67 height 6
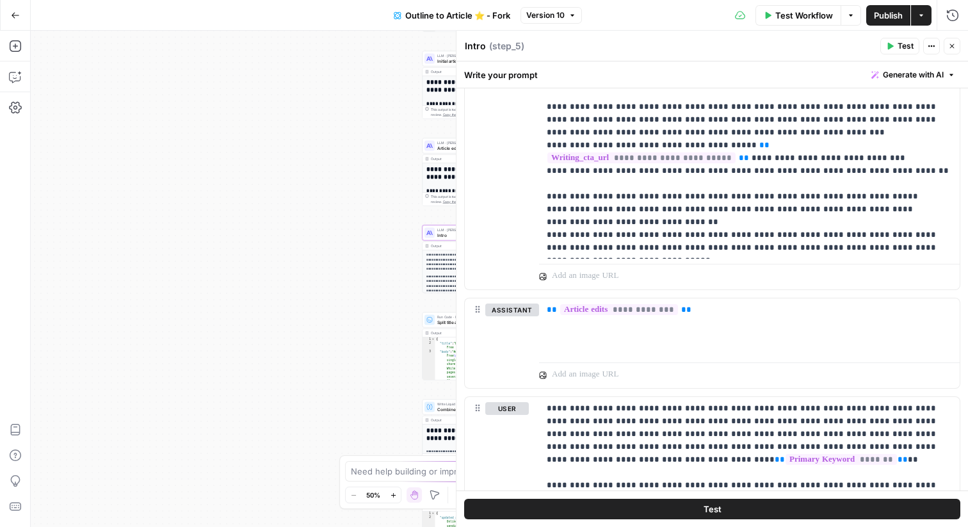
scroll to position [1312, 0]
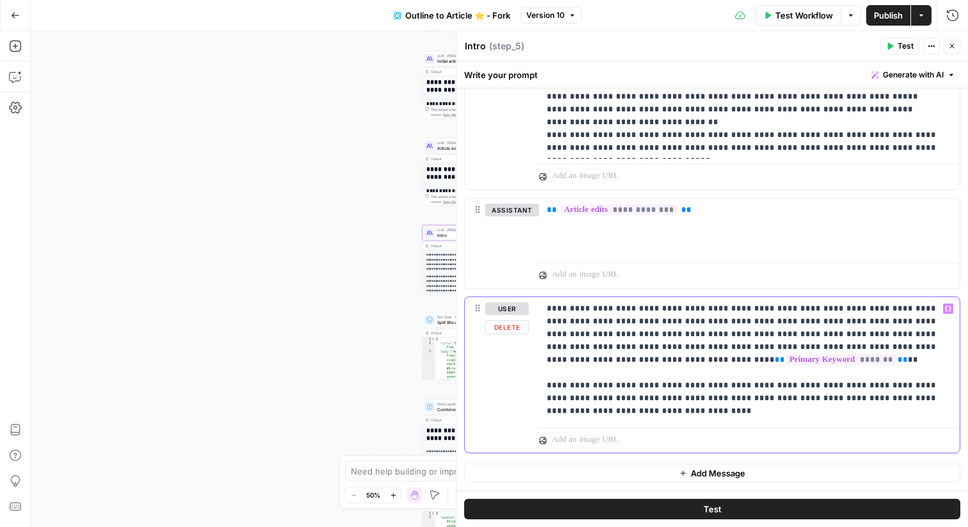
click at [718, 309] on p "**********" at bounding box center [749, 359] width 405 height 115
drag, startPoint x: 745, startPoint y: 386, endPoint x: 791, endPoint y: 386, distance: 46.1
click at [791, 386] on p "**********" at bounding box center [749, 359] width 405 height 115
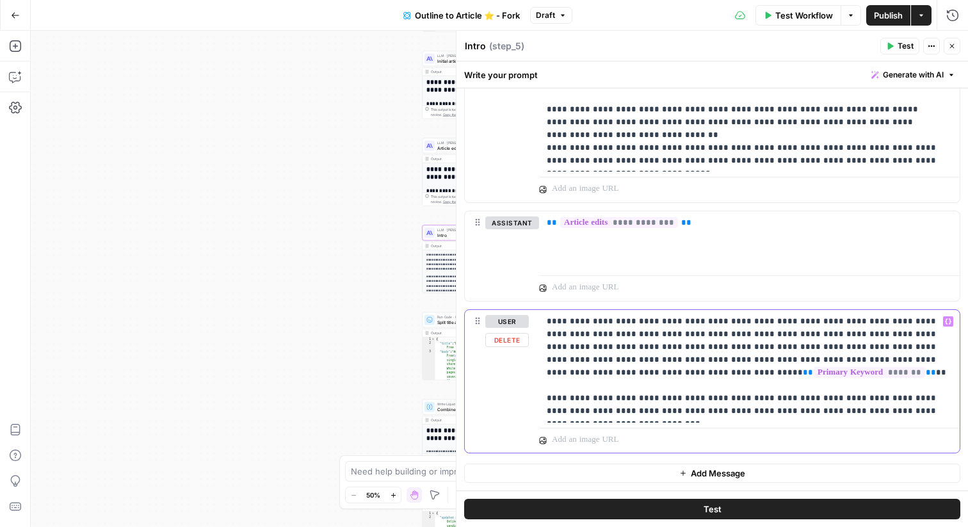
scroll to position [1299, 0]
drag, startPoint x: 880, startPoint y: 401, endPoint x: 768, endPoint y: 399, distance: 112.1
click at [768, 399] on p "**********" at bounding box center [749, 366] width 405 height 102
click at [955, 47] on icon "button" at bounding box center [952, 46] width 8 height 8
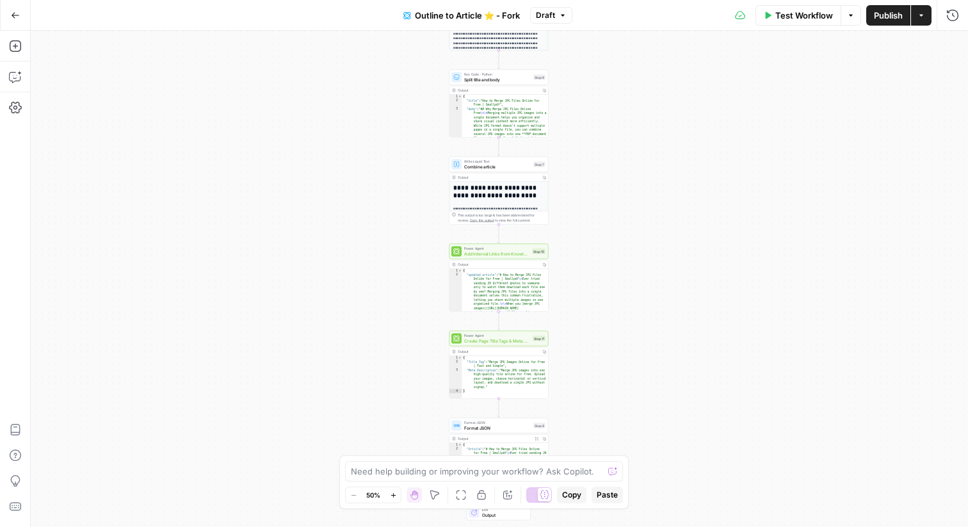
drag, startPoint x: 563, startPoint y: 302, endPoint x: 590, endPoint y: 59, distance: 244.8
click at [590, 59] on div "**********" at bounding box center [499, 279] width 937 height 496
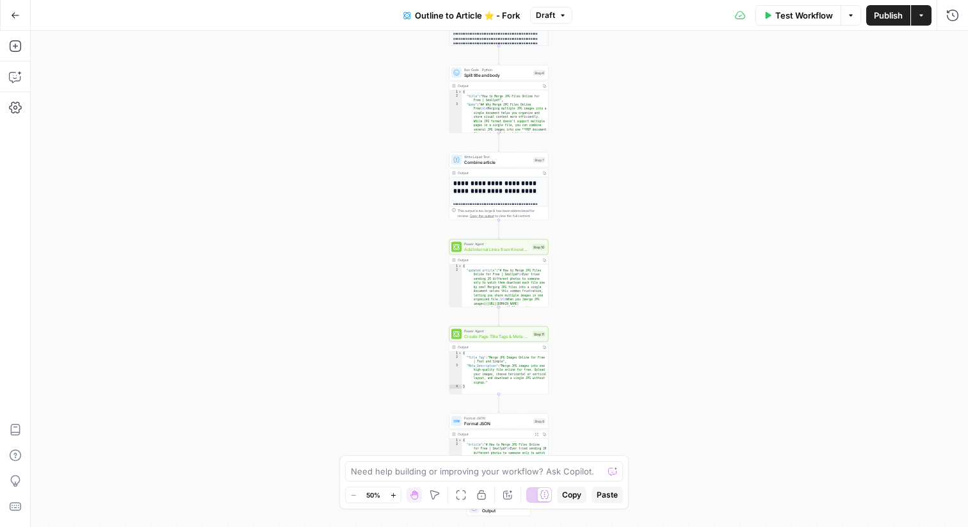
drag, startPoint x: 610, startPoint y: 287, endPoint x: 610, endPoint y: 163, distance: 124.2
click at [610, 163] on div "**********" at bounding box center [499, 279] width 937 height 496
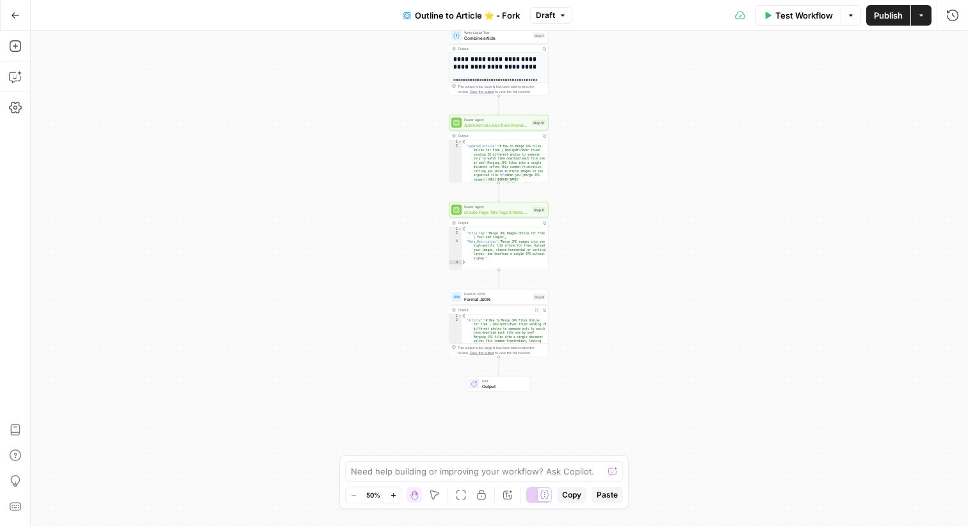
click at [513, 125] on span "Add Internal Links from Knowledge Base - Fork" at bounding box center [496, 125] width 65 height 6
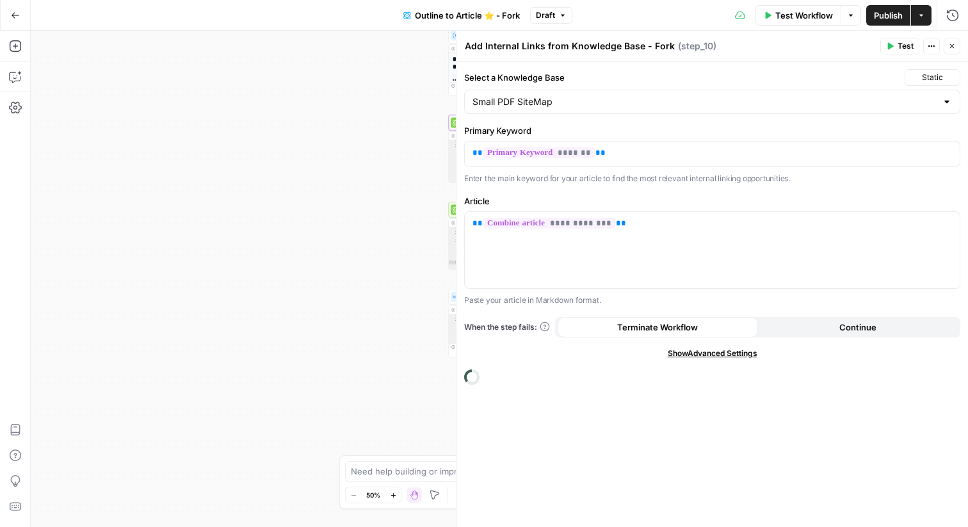
drag, startPoint x: 385, startPoint y: 255, endPoint x: 107, endPoint y: 265, distance: 278.0
click at [107, 265] on div "**********" at bounding box center [499, 279] width 937 height 496
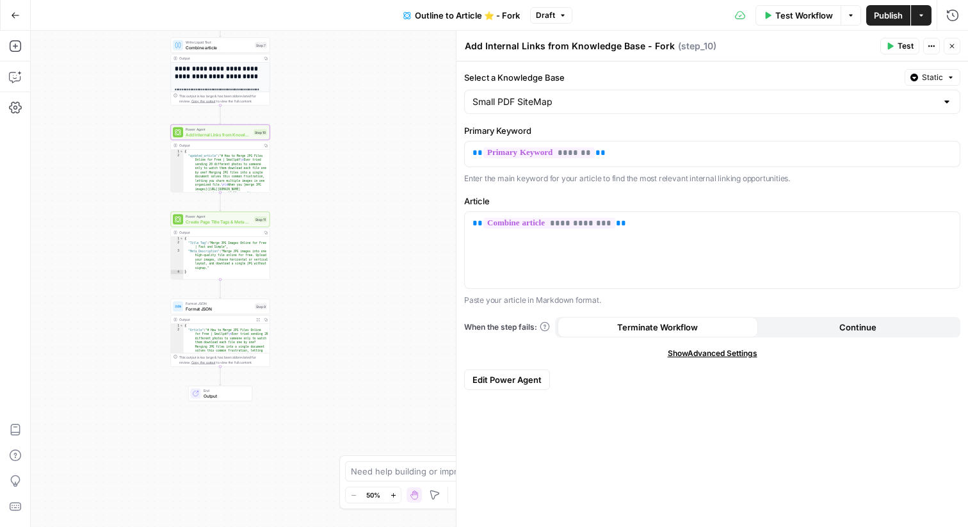
click at [512, 378] on span "Edit Power Agent" at bounding box center [506, 379] width 69 height 13
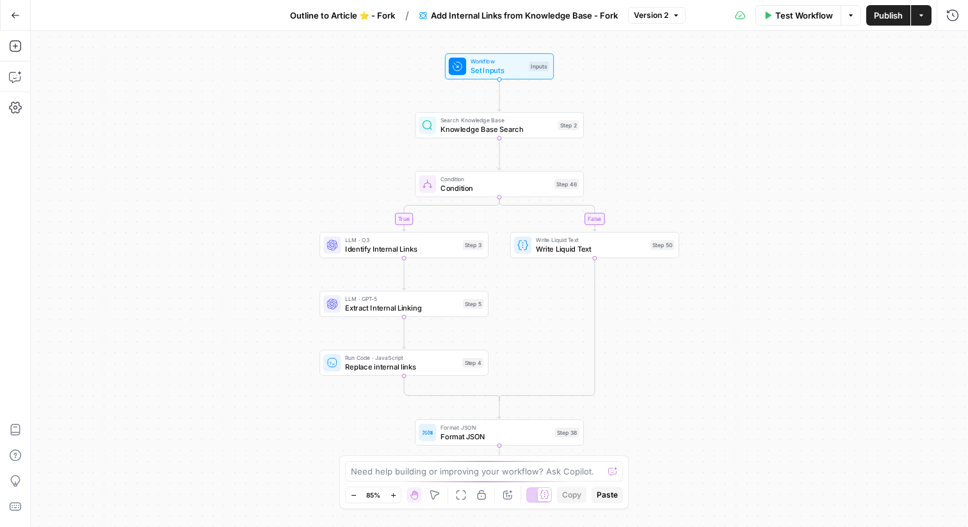
click at [533, 131] on span "Knowledge Base Search" at bounding box center [496, 129] width 113 height 11
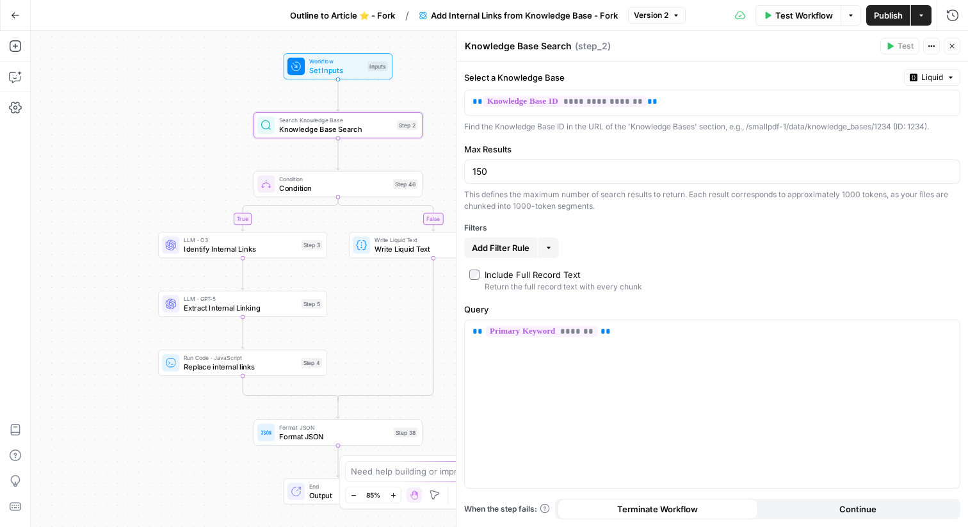
drag, startPoint x: 341, startPoint y: 179, endPoint x: 168, endPoint y: 179, distance: 173.5
click at [168, 179] on div "true false Workflow Set Inputs Inputs Search Knowledge Base Knowledge Base Sear…" at bounding box center [499, 279] width 937 height 496
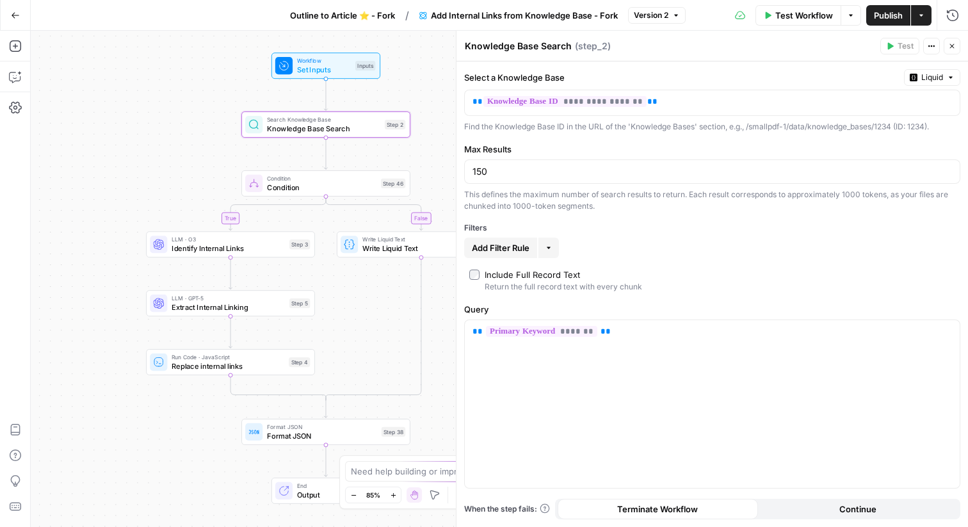
click at [956, 50] on button "Close" at bounding box center [952, 46] width 17 height 17
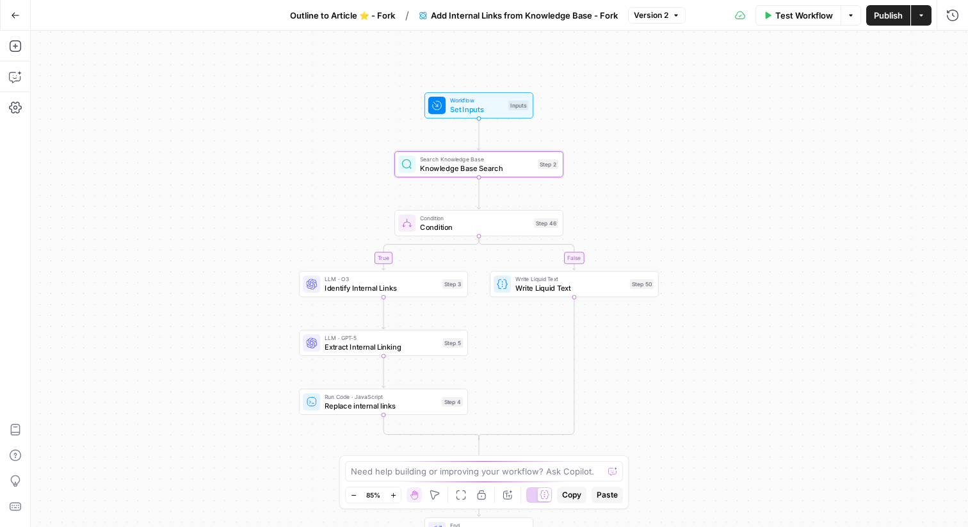
drag, startPoint x: 549, startPoint y: 92, endPoint x: 666, endPoint y: 133, distance: 124.1
click at [666, 133] on div "true false Workflow Set Inputs Inputs Search Knowledge Base Knowledge Base Sear…" at bounding box center [499, 279] width 937 height 496
click at [372, 12] on span "Outline to Article ⭐️ - Fork" at bounding box center [342, 15] width 105 height 13
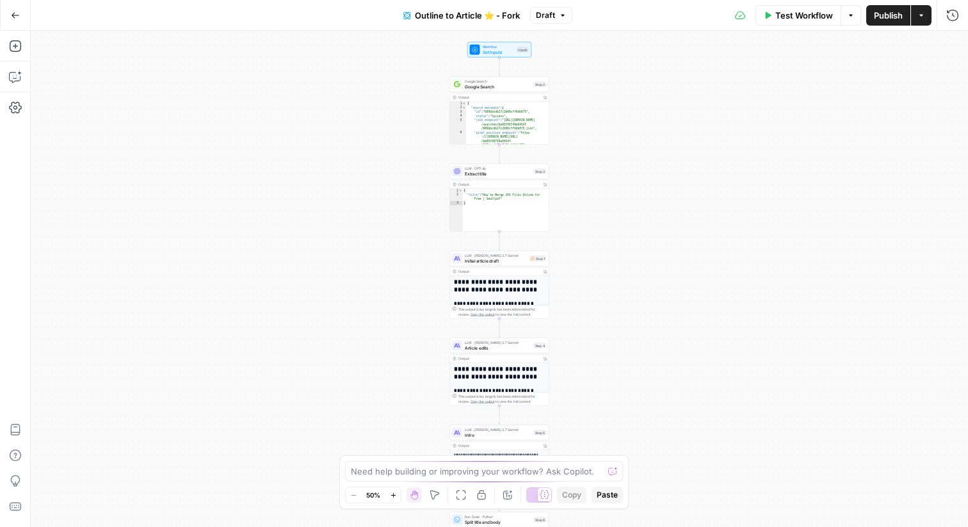
drag, startPoint x: 623, startPoint y: 199, endPoint x: 623, endPoint y: 358, distance: 158.8
click at [623, 353] on div "**********" at bounding box center [499, 279] width 937 height 496
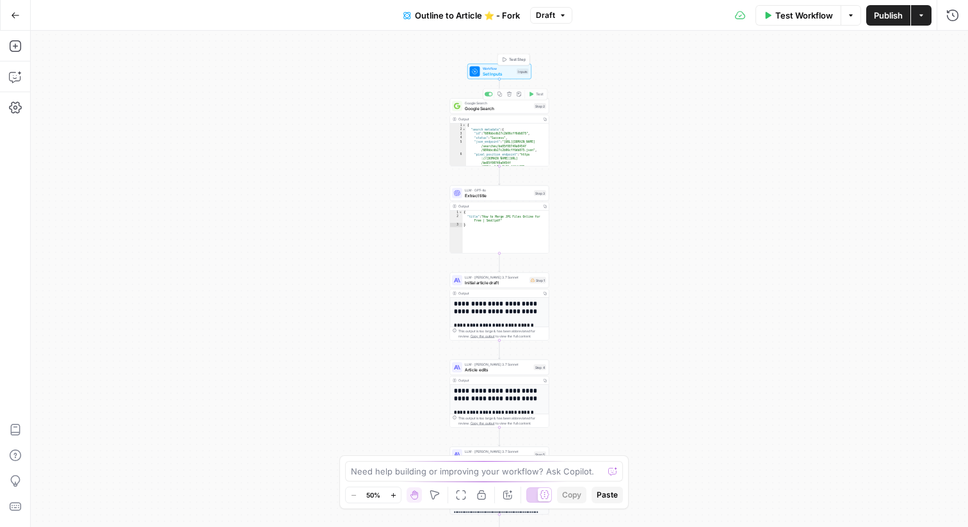
click at [515, 75] on div "Workflow Set Inputs Inputs Test Step" at bounding box center [499, 71] width 59 height 11
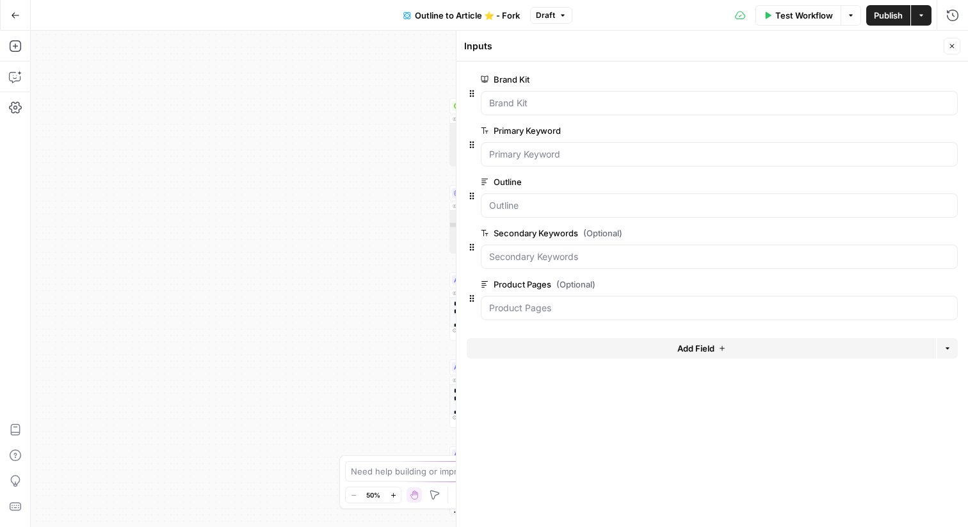
click at [925, 283] on button "edit field" at bounding box center [915, 284] width 49 height 15
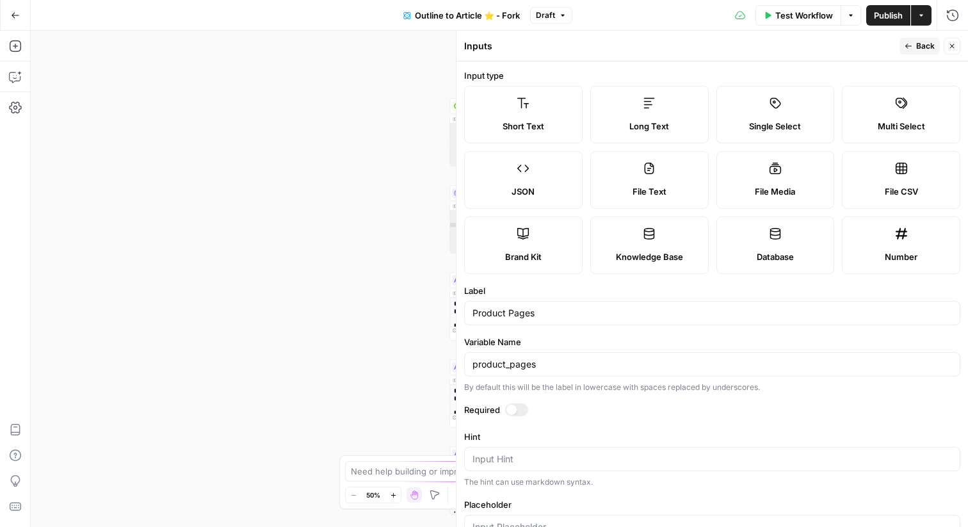
click at [917, 44] on span "Back" at bounding box center [925, 46] width 19 height 12
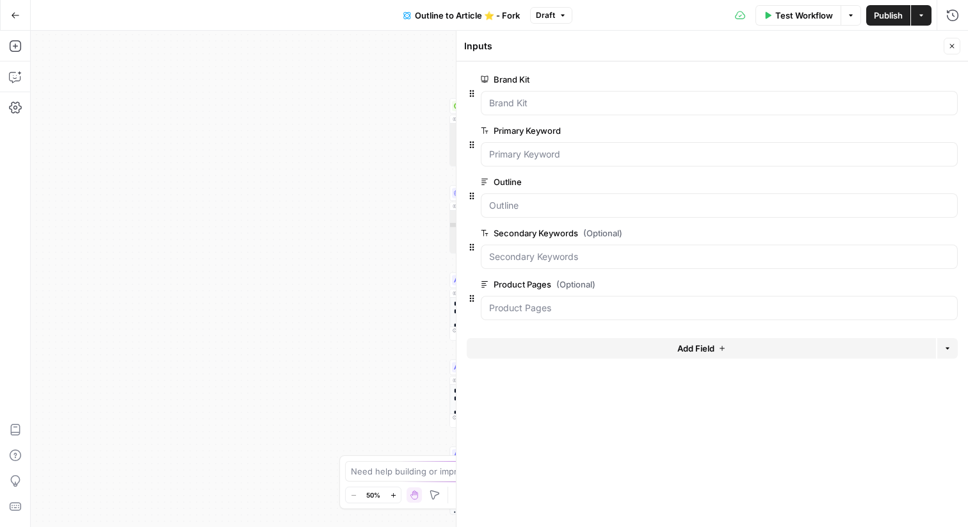
click at [952, 46] on icon "button" at bounding box center [952, 46] width 4 height 4
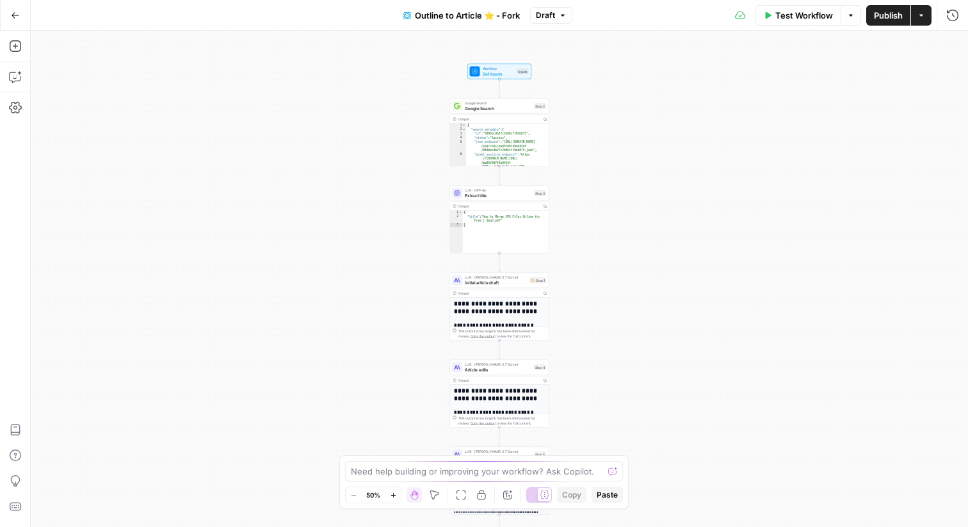
drag, startPoint x: 609, startPoint y: 351, endPoint x: 605, endPoint y: 60, distance: 292.0
click at [605, 60] on div "**********" at bounding box center [499, 279] width 937 height 496
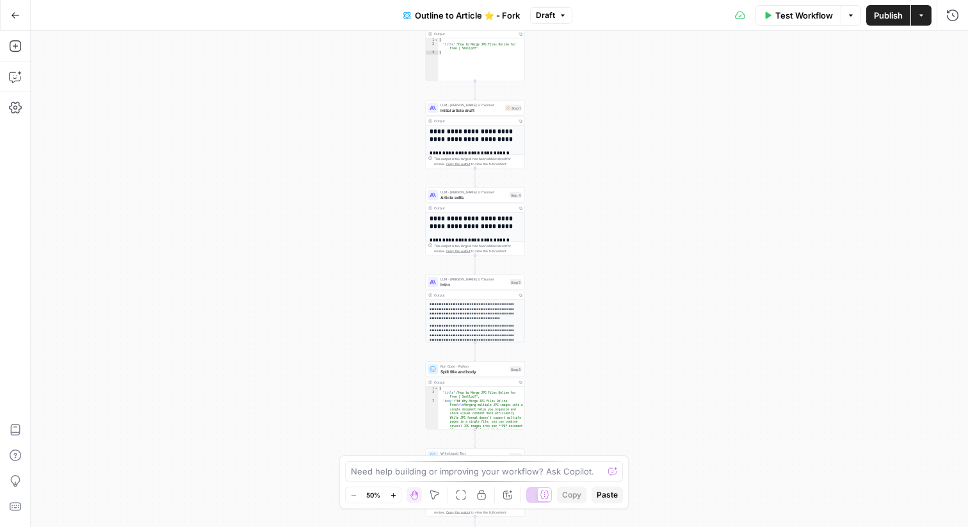
drag, startPoint x: 603, startPoint y: 101, endPoint x: 586, endPoint y: 282, distance: 181.9
click at [579, 289] on div "**********" at bounding box center [499, 279] width 937 height 496
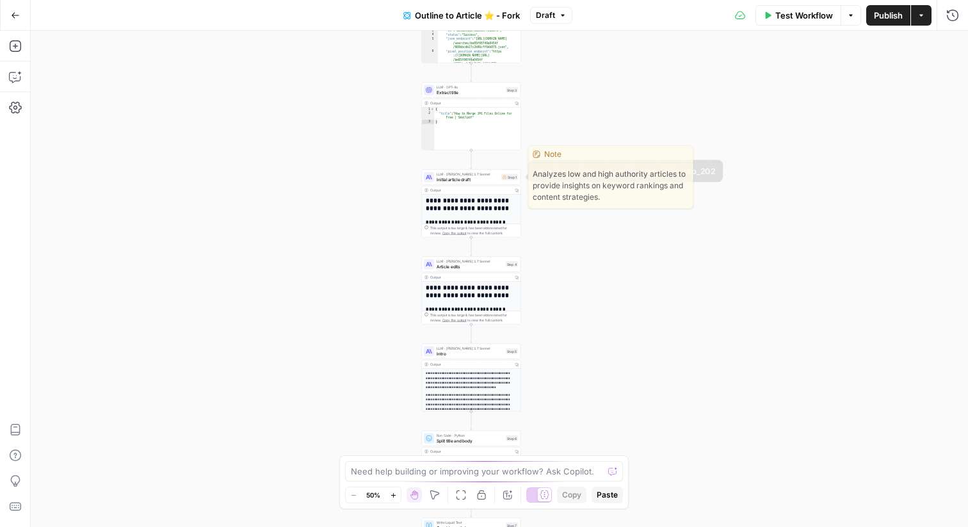
click at [495, 179] on span "Initial article draft" at bounding box center [468, 179] width 62 height 6
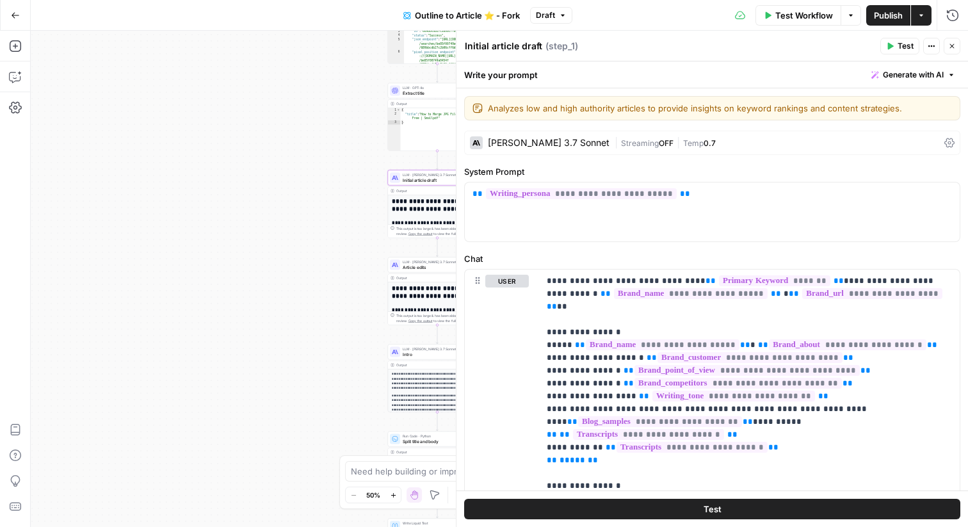
drag, startPoint x: 313, startPoint y: 247, endPoint x: 154, endPoint y: 240, distance: 159.6
click at [136, 248] on div "**********" at bounding box center [499, 279] width 937 height 496
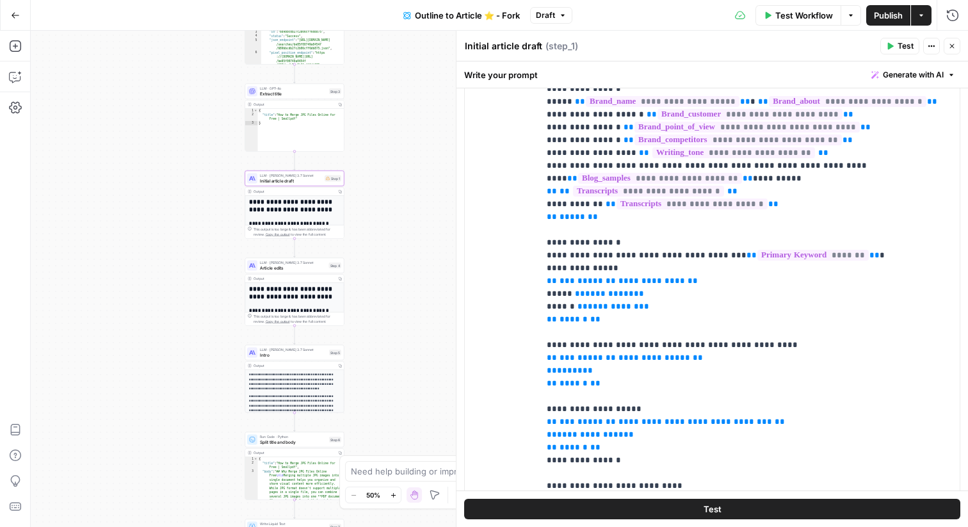
scroll to position [319, 0]
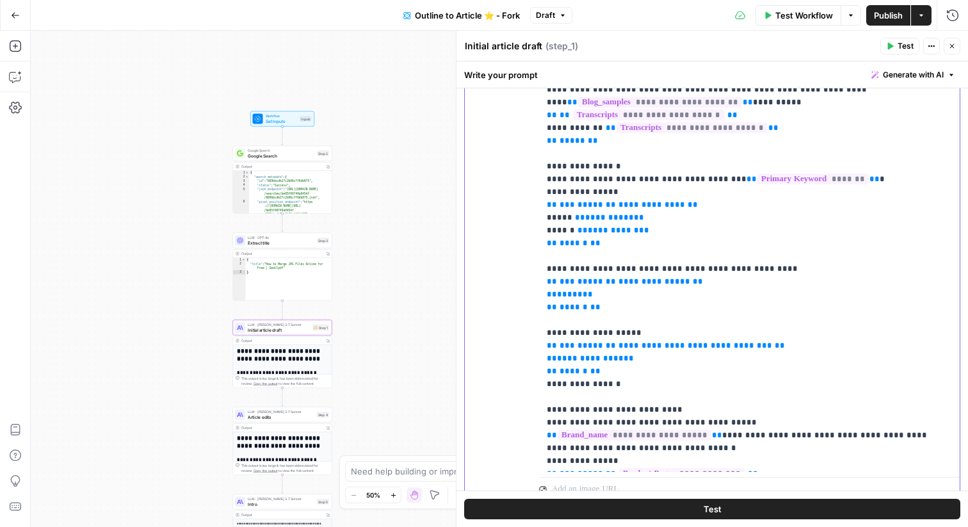
click at [640, 200] on span "**********" at bounding box center [651, 204] width 67 height 8
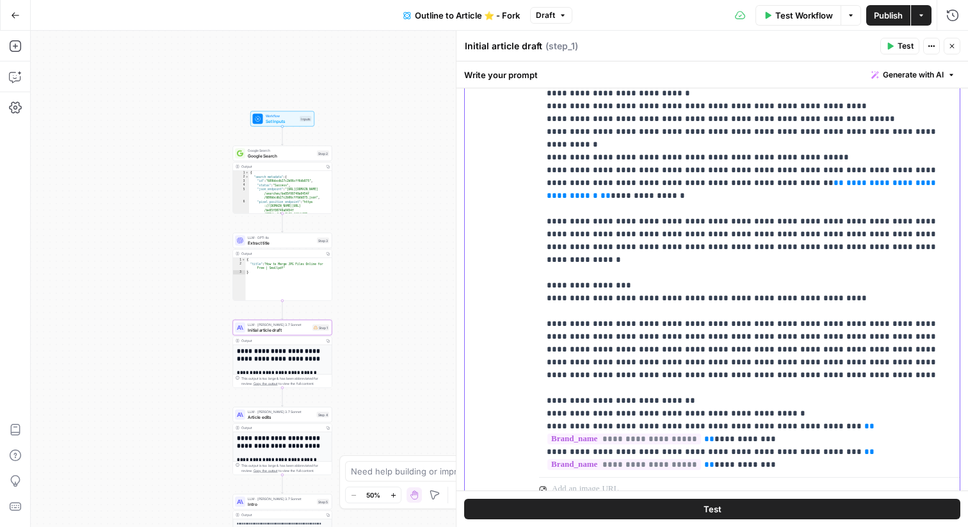
scroll to position [893, 0]
click at [565, 12] on icon "button" at bounding box center [563, 16] width 8 height 8
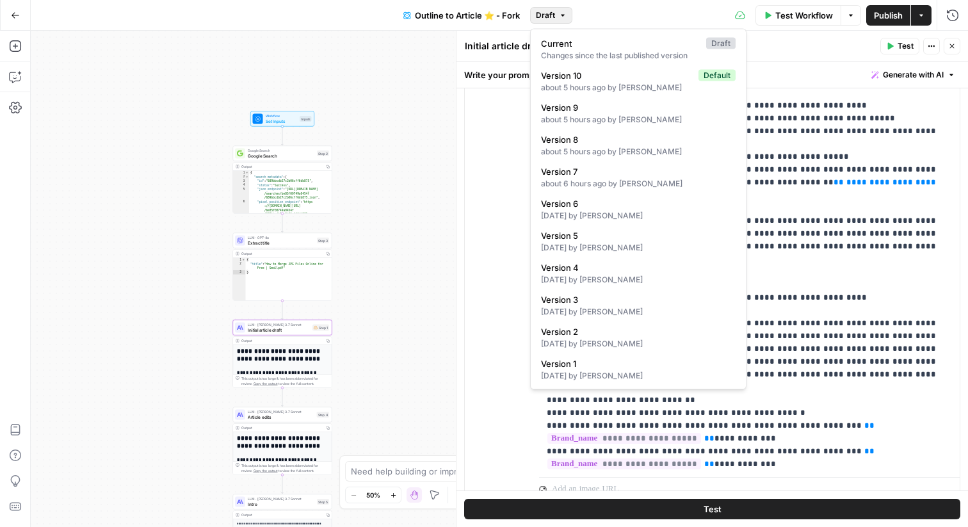
click at [625, 129] on div "Current Draft Changes since the last published version Version 10 Default about…" at bounding box center [638, 209] width 216 height 361
click at [613, 147] on div "about 5 hours ago by Andrea McCormick" at bounding box center [638, 152] width 195 height 12
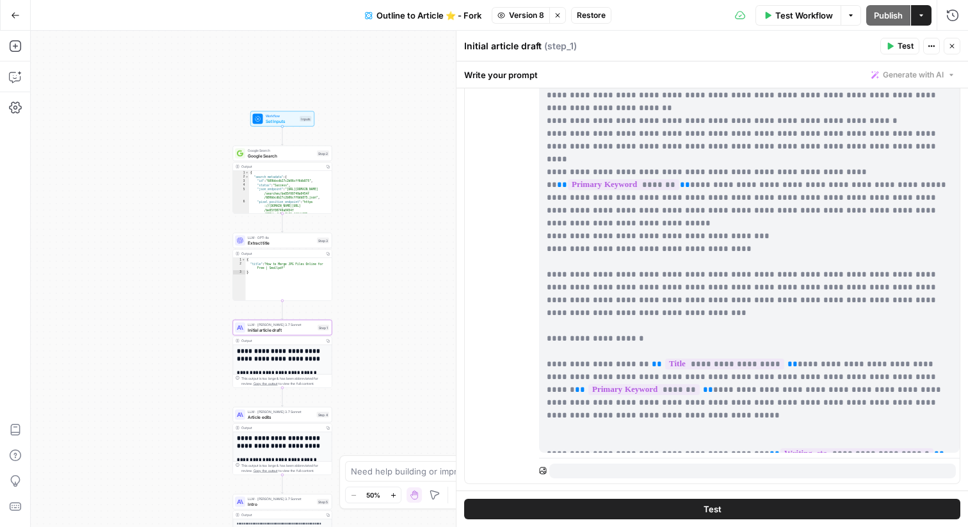
scroll to position [394, 0]
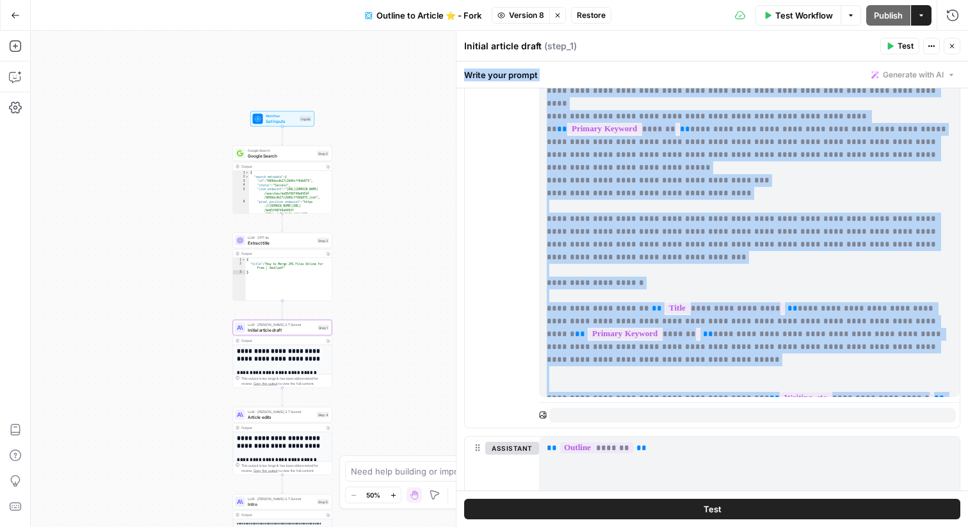
drag, startPoint x: 717, startPoint y: 388, endPoint x: 639, endPoint y: 61, distance: 336.3
click at [639, 61] on div "**********" at bounding box center [712, 293] width 512 height 465
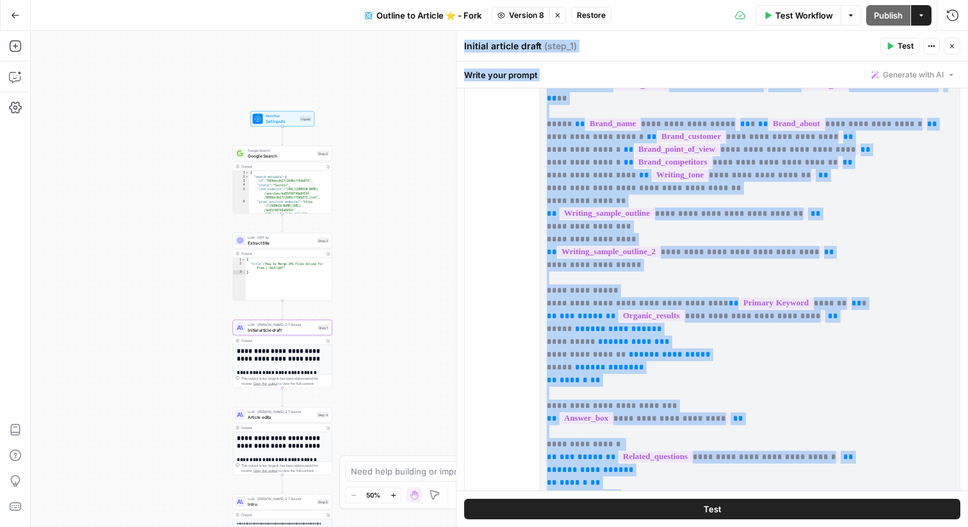
scroll to position [0, 0]
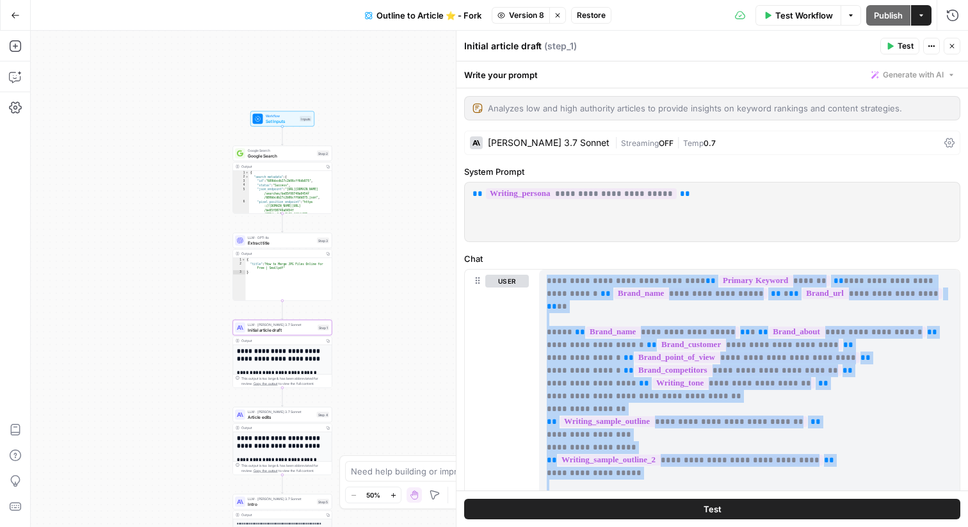
drag, startPoint x: 688, startPoint y: 382, endPoint x: 545, endPoint y: 279, distance: 176.1
click at [545, 279] on div "**********" at bounding box center [749, 531] width 421 height 522
copy p "**********"
click at [423, 283] on div "**********" at bounding box center [499, 279] width 937 height 496
click at [554, 12] on icon "button" at bounding box center [558, 16] width 8 height 8
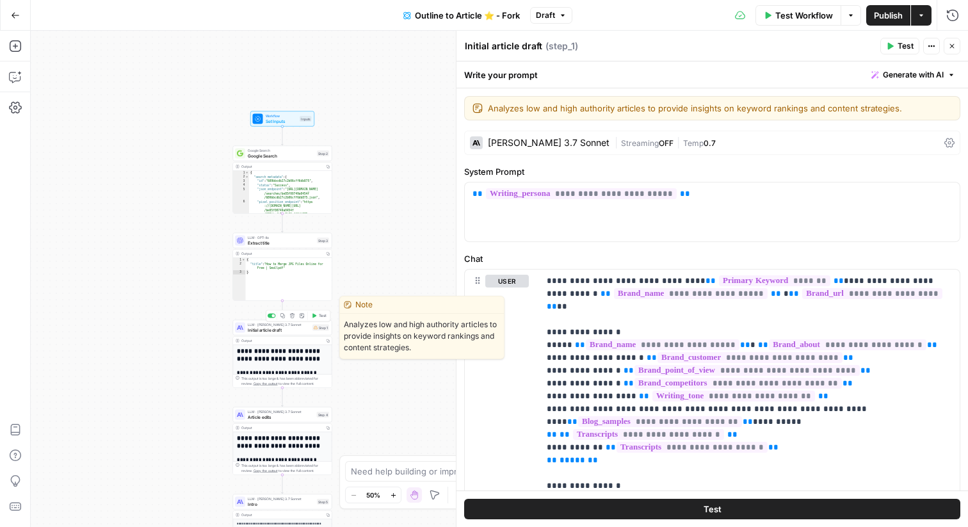
click at [280, 332] on span "Initial article draft" at bounding box center [279, 330] width 62 height 6
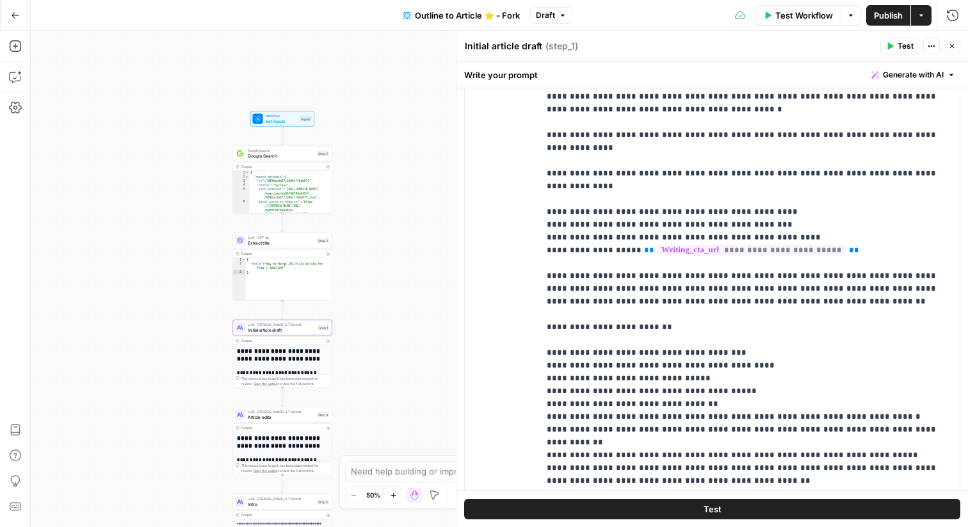
scroll to position [922, 0]
click at [951, 50] on div "Run History E" at bounding box center [925, 42] width 75 height 23
click at [947, 44] on button "Close" at bounding box center [952, 46] width 17 height 17
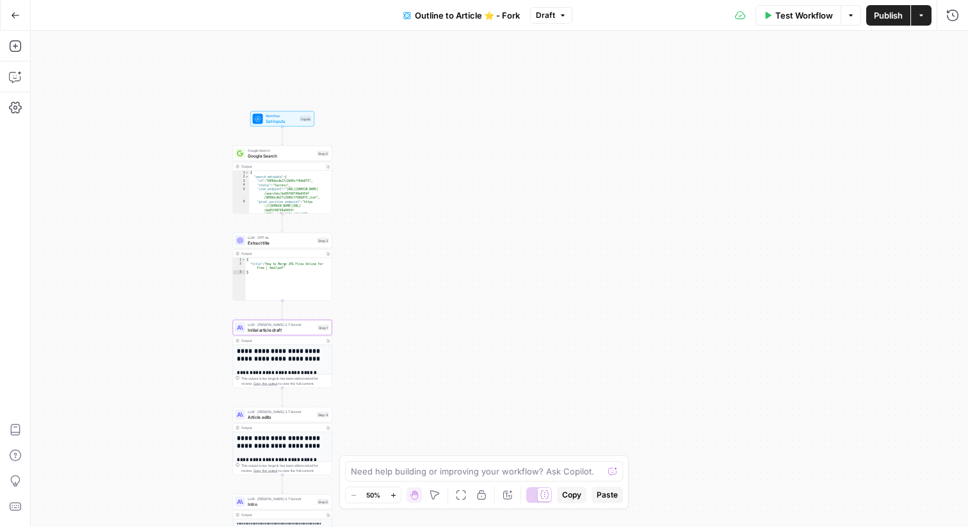
click at [884, 20] on span "Publish" at bounding box center [888, 15] width 29 height 13
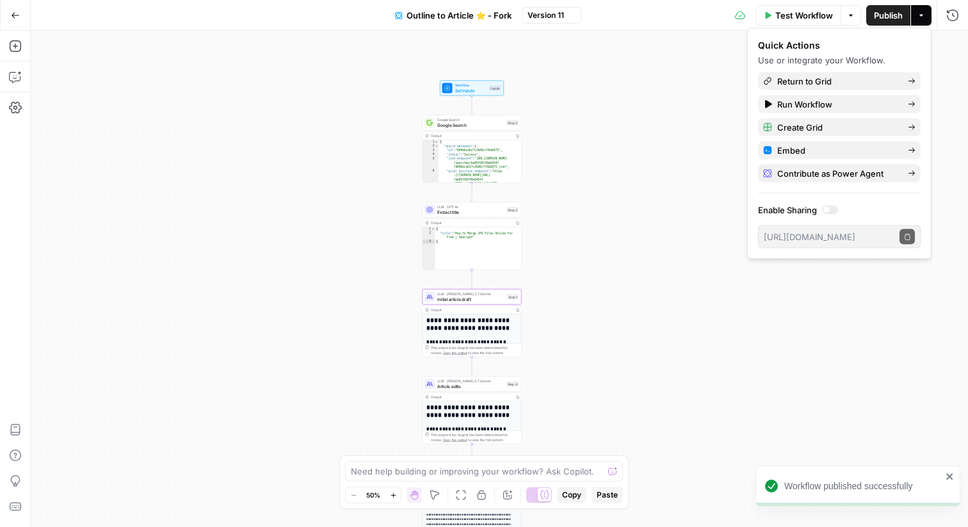
drag, startPoint x: 399, startPoint y: 229, endPoint x: 622, endPoint y: 148, distance: 237.2
click at [622, 148] on div "**********" at bounding box center [499, 279] width 937 height 496
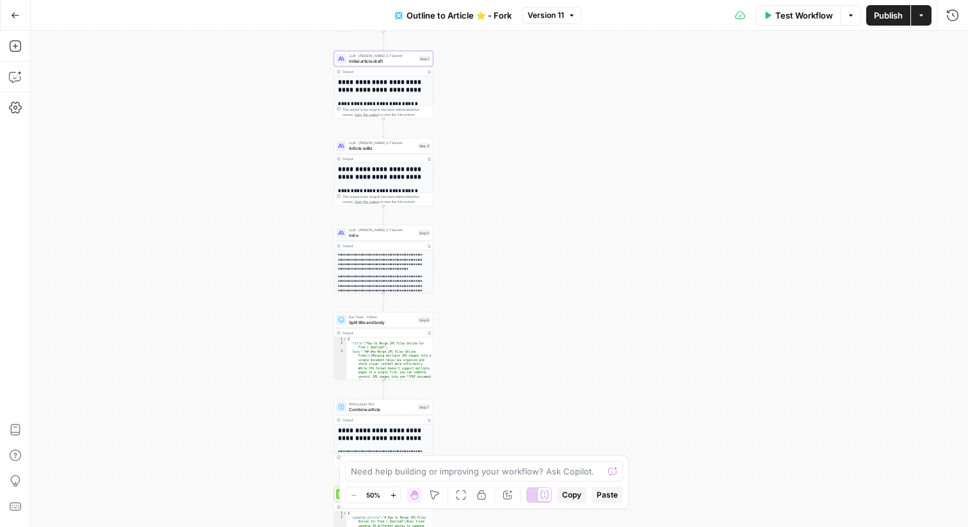
drag, startPoint x: 595, startPoint y: 301, endPoint x: 473, endPoint y: 102, distance: 233.3
click at [473, 102] on div "**********" at bounding box center [499, 279] width 937 height 496
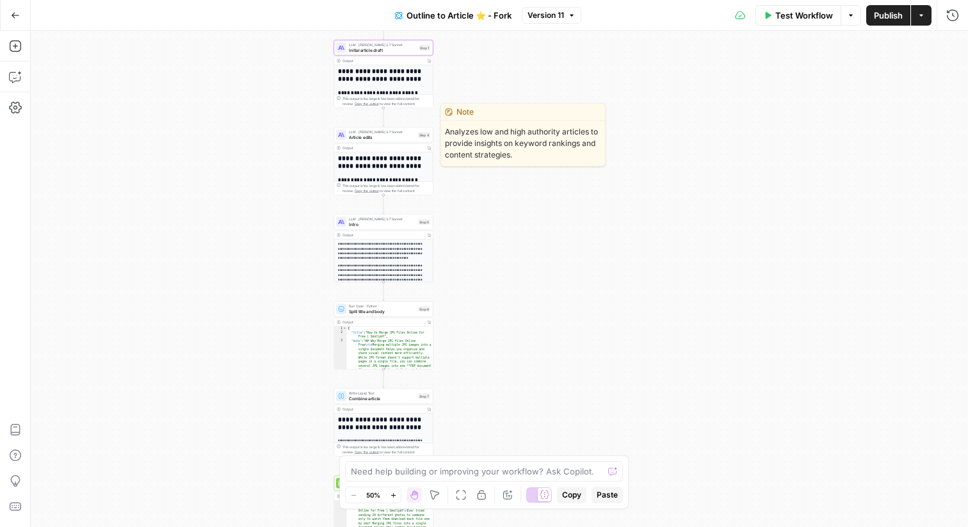
click at [394, 140] on span "Article edits" at bounding box center [382, 137] width 67 height 6
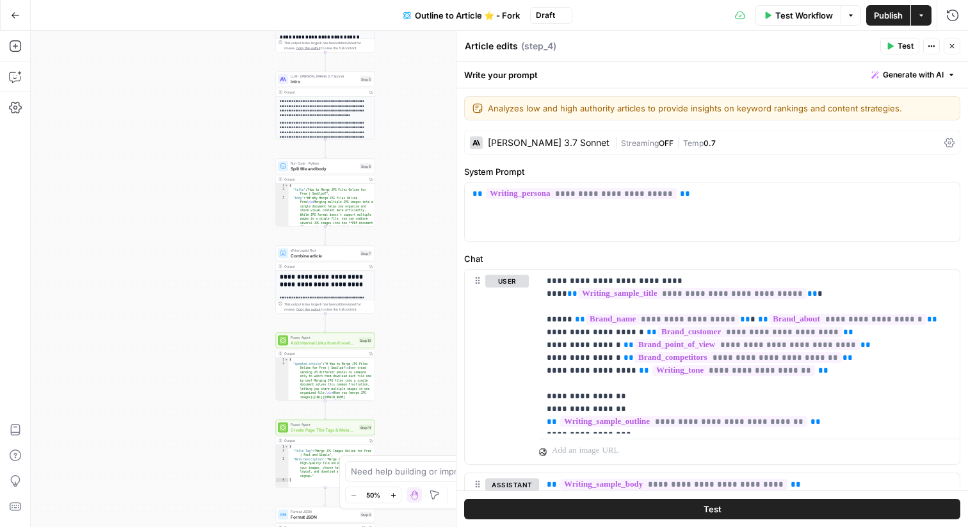
drag, startPoint x: 284, startPoint y: 332, endPoint x: 221, endPoint y: 184, distance: 160.1
click at [221, 184] on div "**********" at bounding box center [499, 279] width 937 height 496
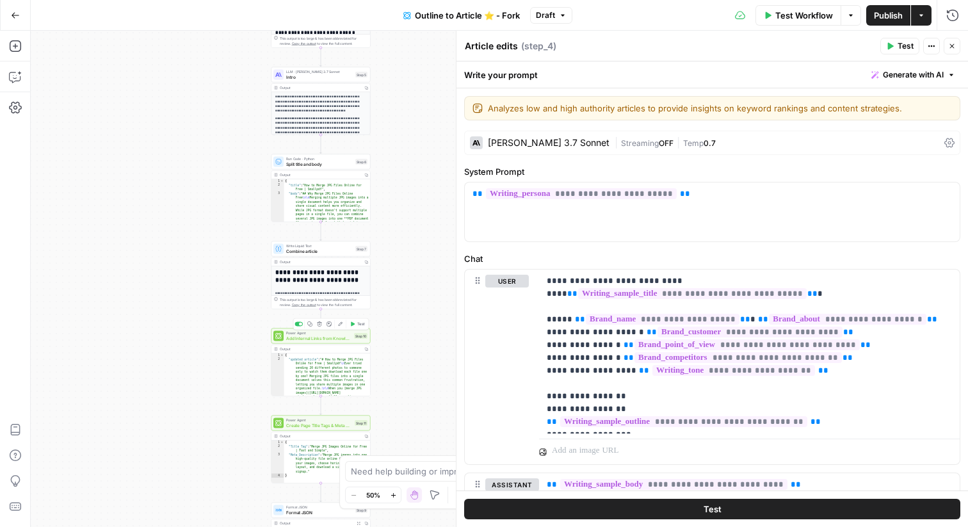
click at [341, 339] on span "Add Internal Links from Knowledge Base - Fork" at bounding box center [318, 338] width 65 height 6
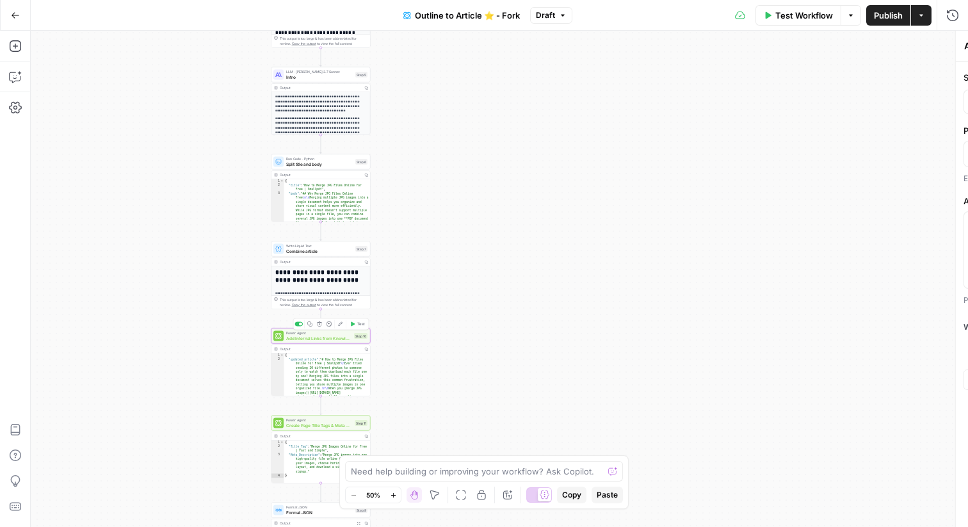
type textarea "Add Internal Links from Knowledge Base - Fork"
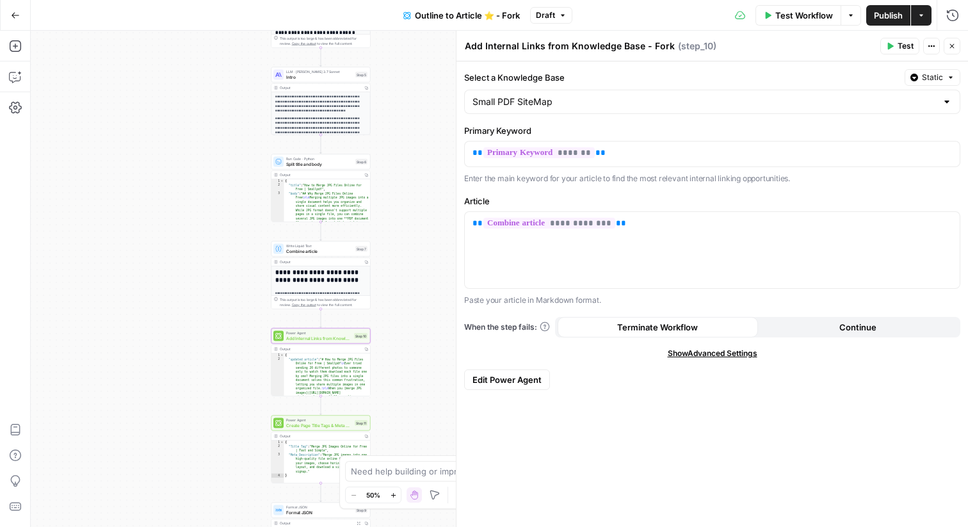
click at [517, 376] on span "Edit Power Agent" at bounding box center [506, 379] width 69 height 13
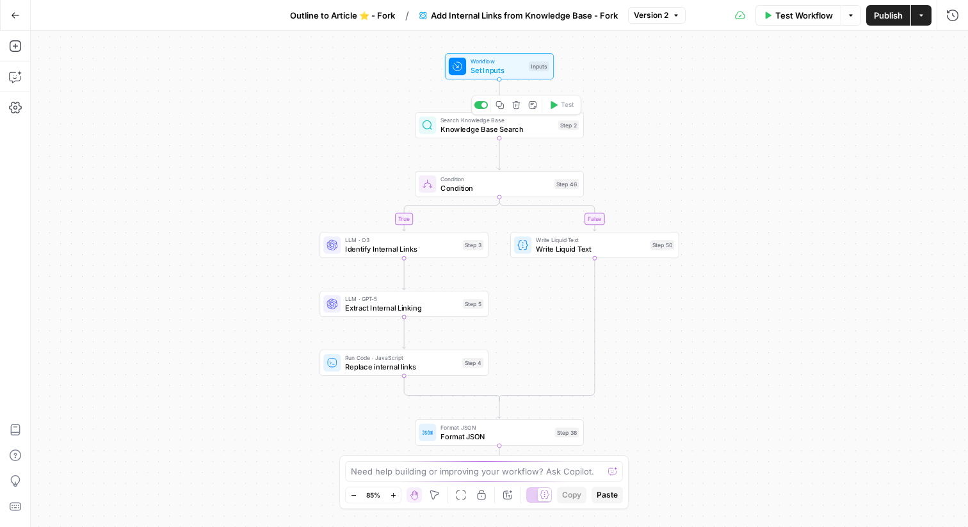
click at [486, 129] on span "Knowledge Base Search" at bounding box center [496, 129] width 113 height 11
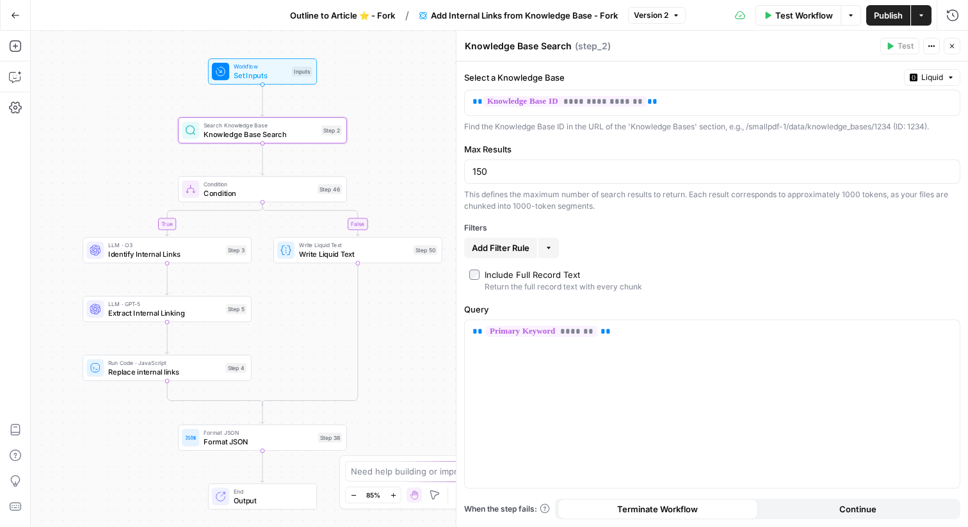
drag, startPoint x: 334, startPoint y: 184, endPoint x: 81, endPoint y: 186, distance: 253.5
click at [81, 186] on div "true false Workflow Set Inputs Inputs Search Knowledge Base Knowledge Base Sear…" at bounding box center [499, 279] width 937 height 496
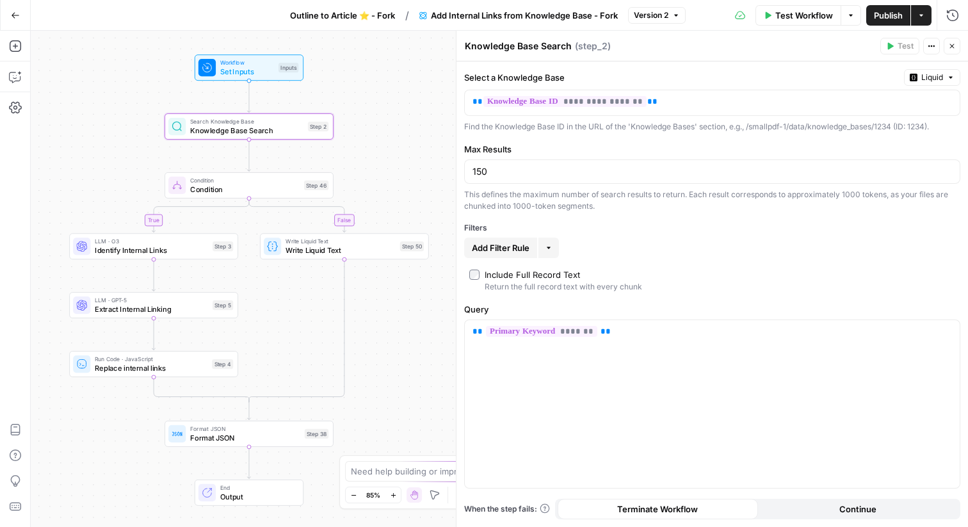
drag, startPoint x: 364, startPoint y: 133, endPoint x: 407, endPoint y: 133, distance: 42.9
click at [407, 133] on div "true false Workflow Set Inputs Inputs Search Knowledge Base Knowledge Base Sear…" at bounding box center [499, 279] width 937 height 496
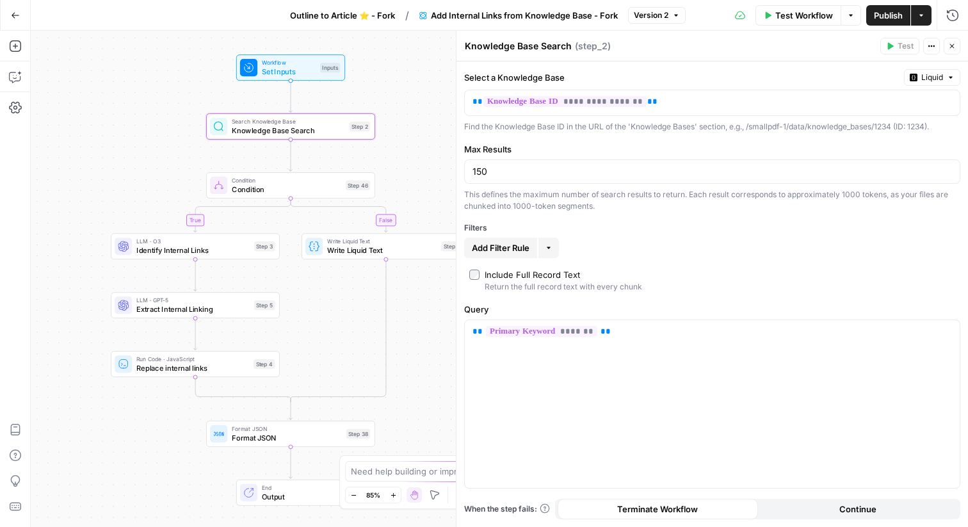
click at [324, 184] on span "Condition" at bounding box center [286, 189] width 109 height 11
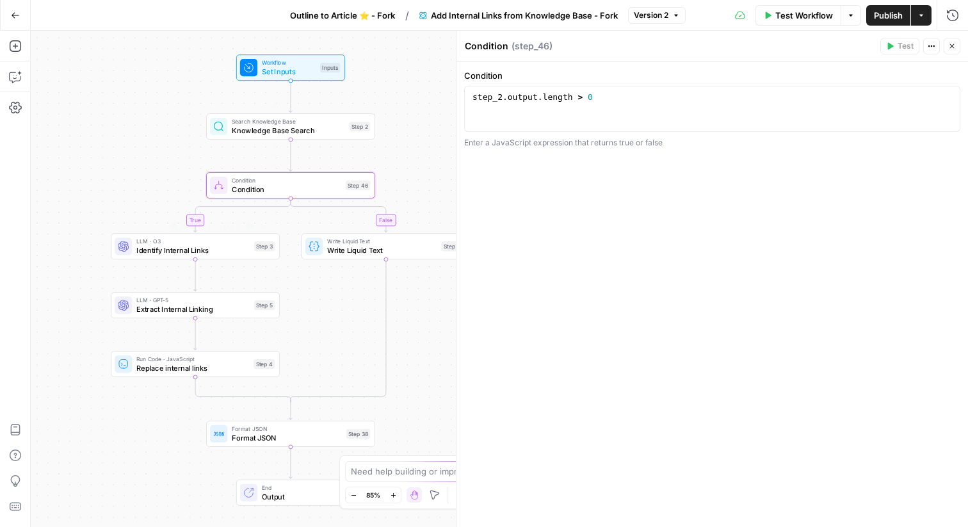
click at [227, 253] on span "Identify Internal Links" at bounding box center [192, 250] width 113 height 11
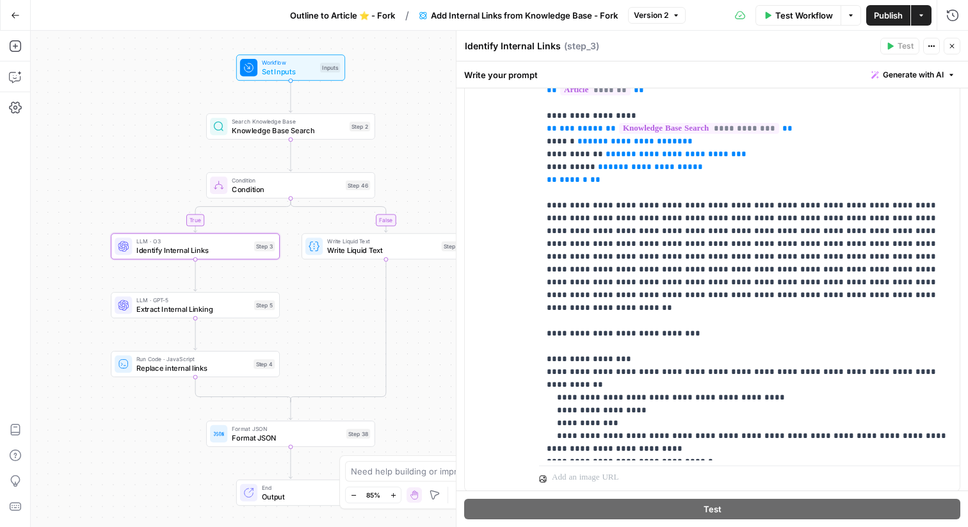
scroll to position [277, 0]
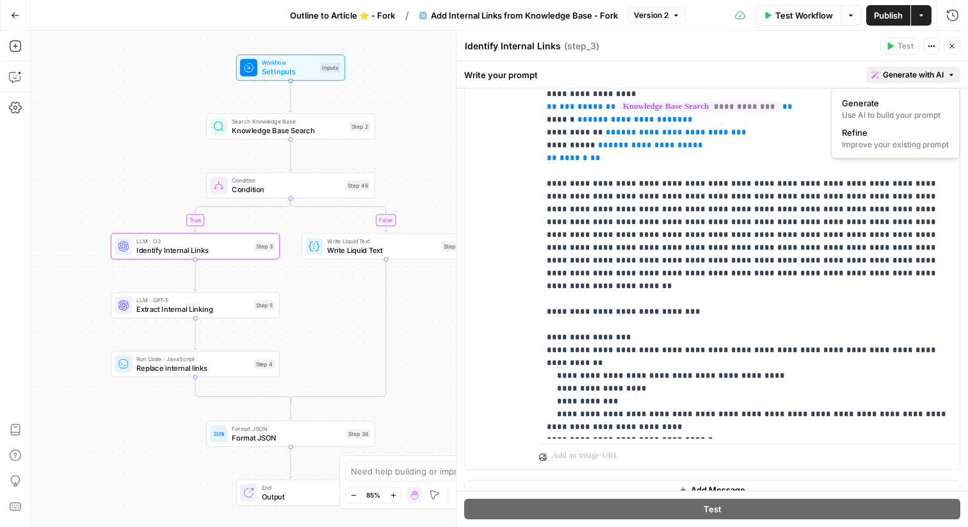
click at [905, 72] on span "Generate with AI" at bounding box center [913, 75] width 61 height 12
click at [876, 139] on div "Improve your existing prompt" at bounding box center [895, 145] width 107 height 12
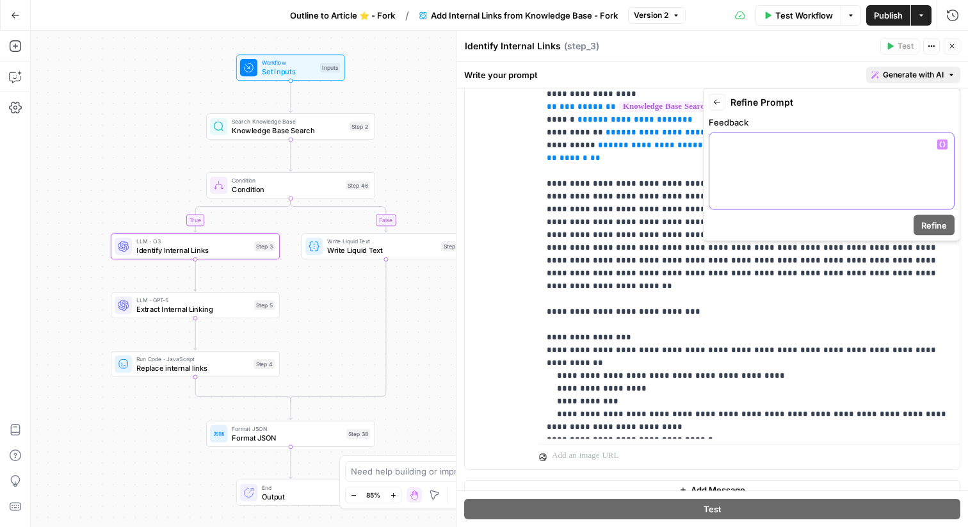
click at [786, 172] on div at bounding box center [831, 171] width 245 height 76
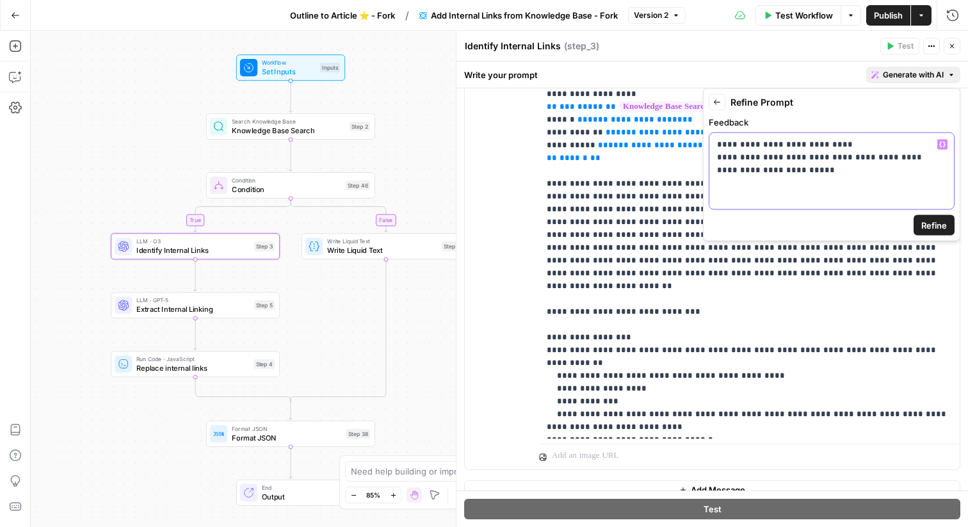
click at [860, 139] on p "**********" at bounding box center [831, 157] width 229 height 38
click at [924, 229] on span "Refine" at bounding box center [934, 225] width 26 height 13
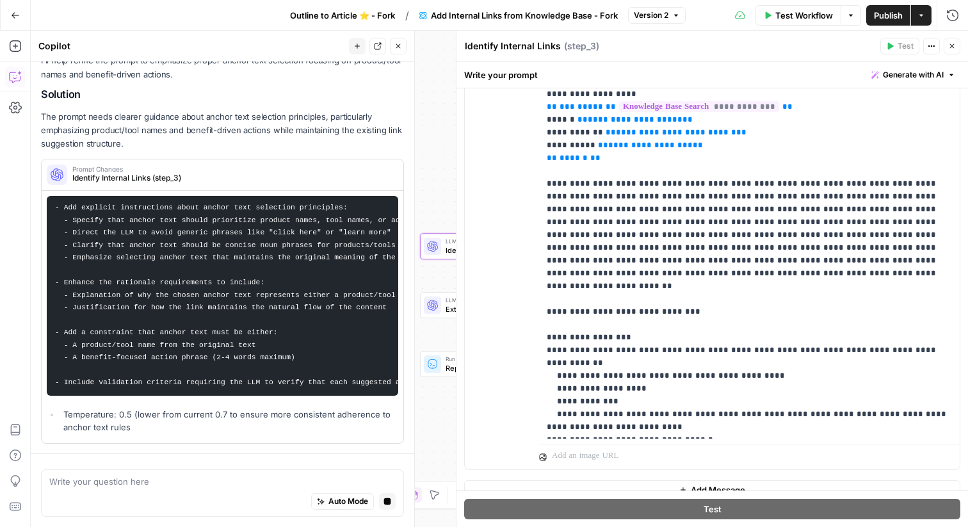
scroll to position [0, 0]
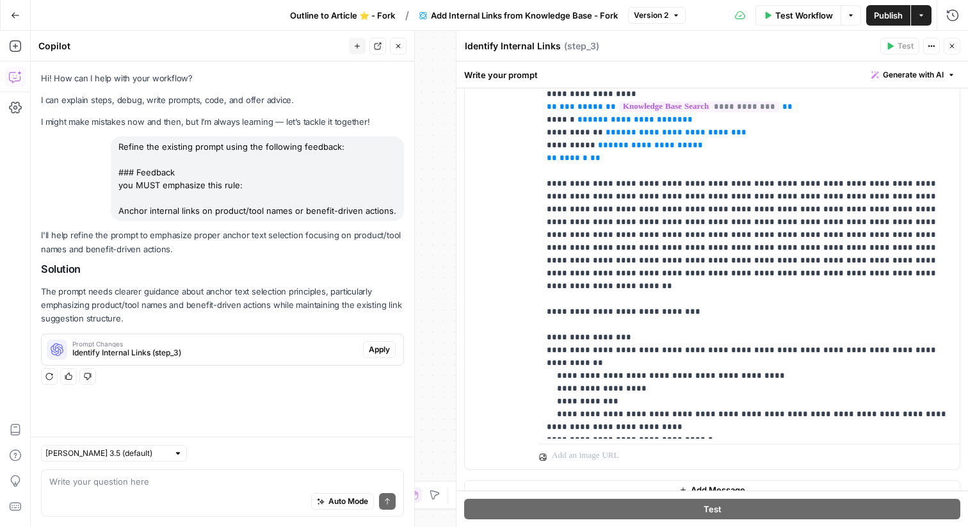
click at [374, 344] on span "Apply" at bounding box center [379, 350] width 21 height 12
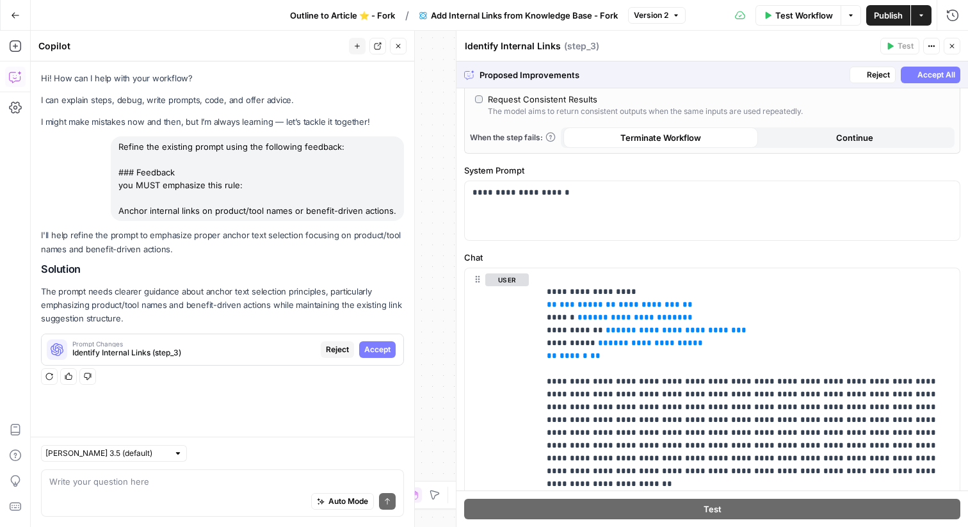
scroll to position [736, 0]
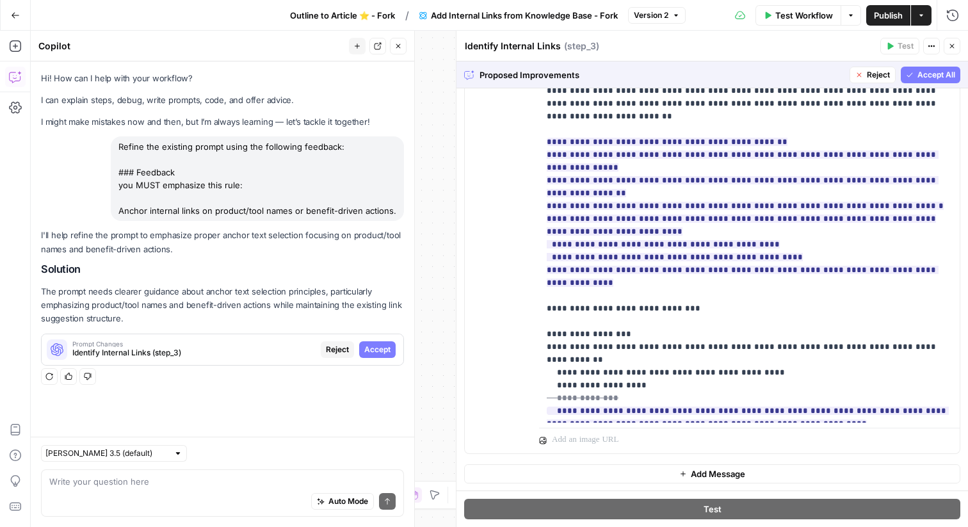
click at [927, 74] on span "Accept All" at bounding box center [936, 75] width 38 height 12
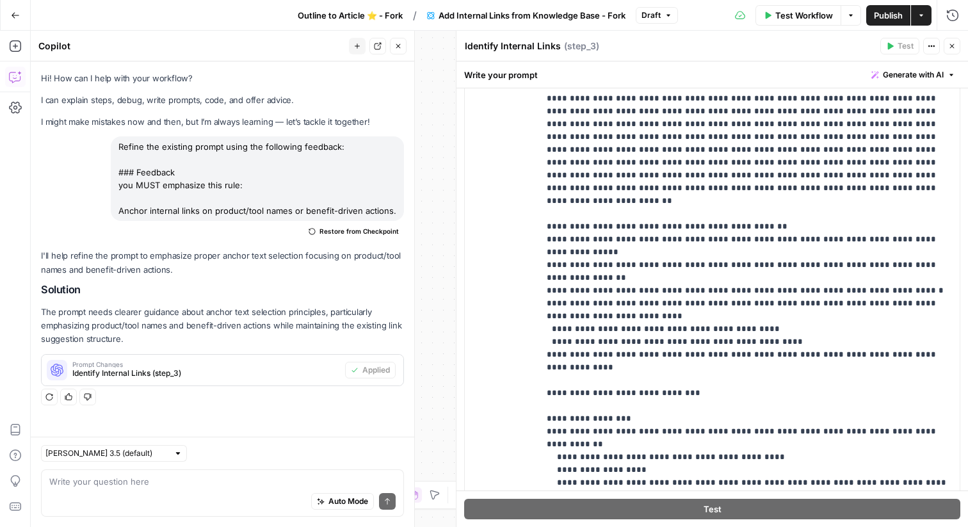
scroll to position [369, 0]
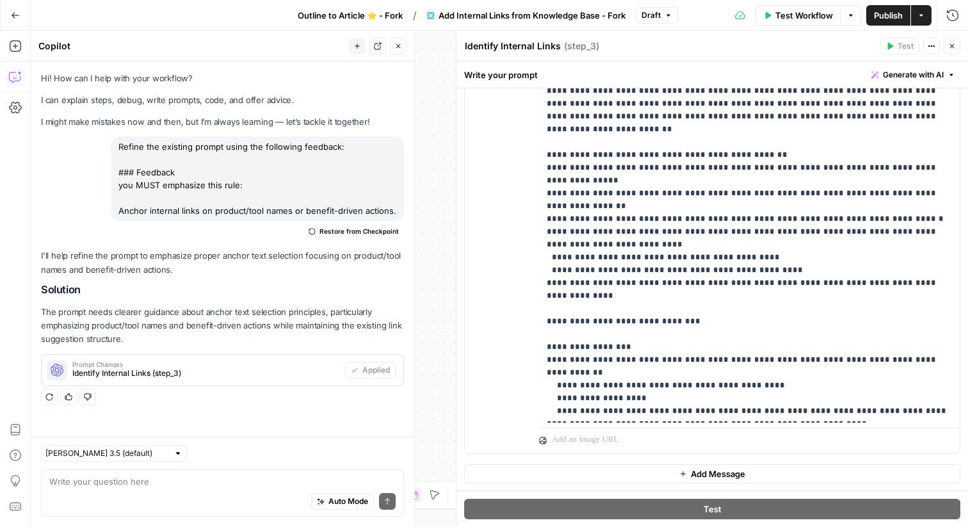
click at [404, 51] on button "Close" at bounding box center [398, 46] width 17 height 17
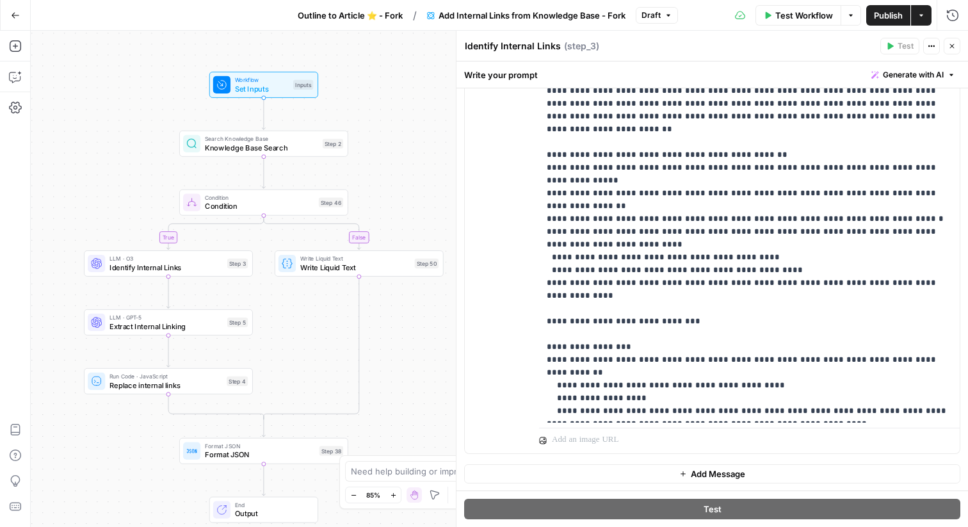
drag, startPoint x: 312, startPoint y: 191, endPoint x: 462, endPoint y: 171, distance: 151.8
click at [462, 171] on body "Smallpdf New Home Browse Your Data Usage Flightpath Settings Recent Grids Keywo…" at bounding box center [484, 263] width 968 height 527
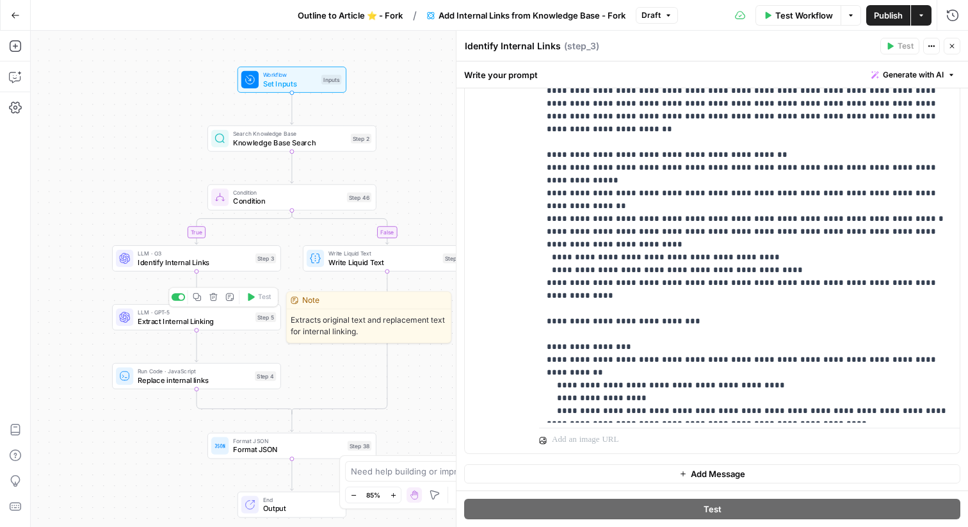
click at [242, 321] on span "Extract Internal Linking" at bounding box center [194, 321] width 113 height 11
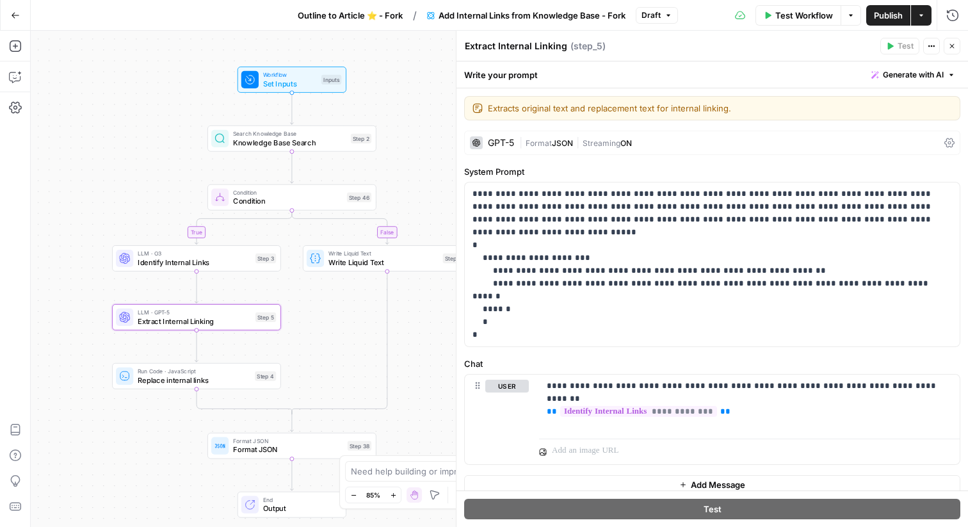
click at [259, 374] on div "Step 4" at bounding box center [265, 376] width 21 height 10
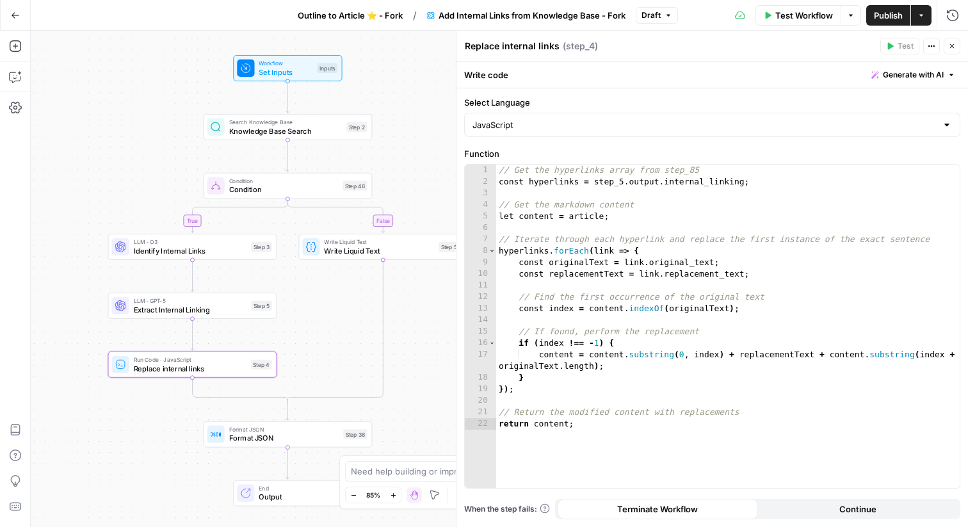
click at [885, 13] on span "Publish" at bounding box center [888, 15] width 29 height 13
click at [358, 6] on button "Outline to Article ⭐️ - Fork" at bounding box center [342, 15] width 120 height 20
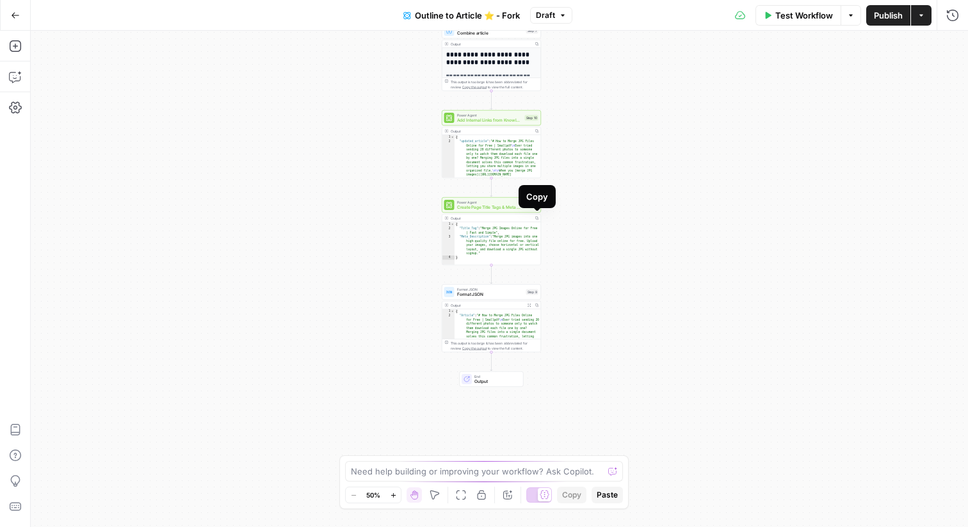
click at [504, 209] on span "Create Page Title Tags & Meta Descriptions - Fork" at bounding box center [490, 207] width 66 height 6
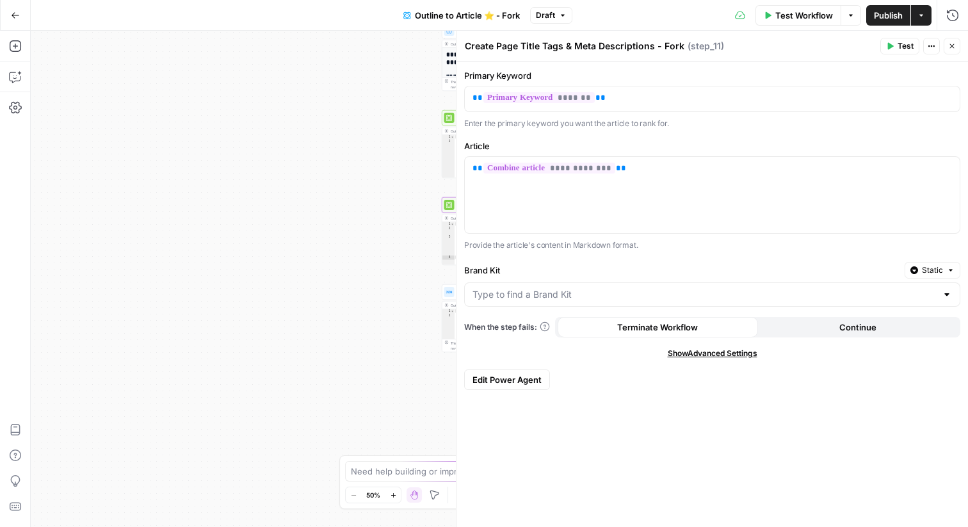
click at [508, 376] on span "Edit Power Agent" at bounding box center [506, 379] width 69 height 13
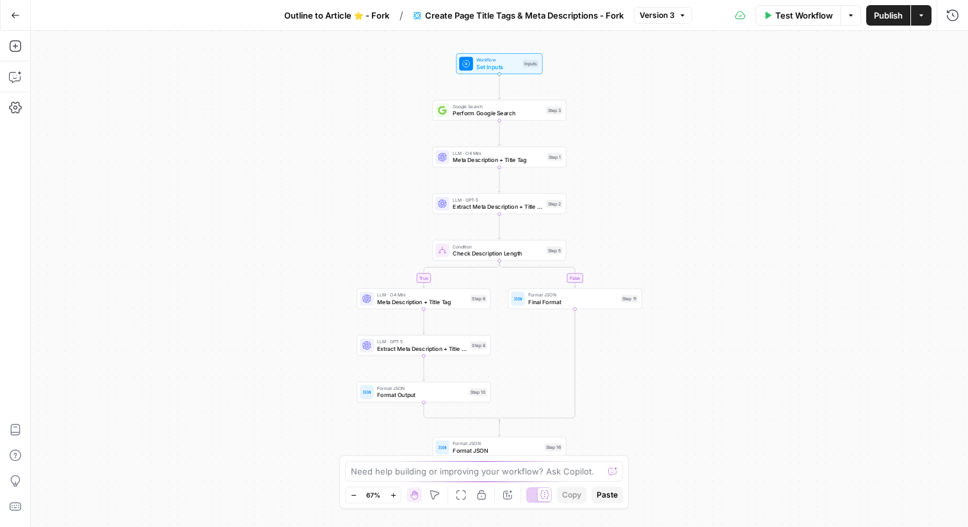
click at [514, 68] on span "Set Inputs" at bounding box center [497, 66] width 43 height 8
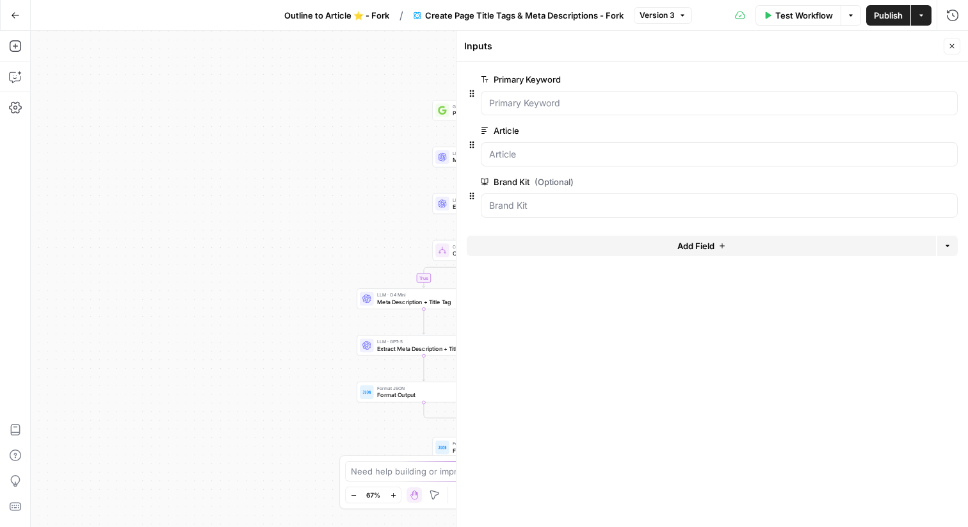
click at [609, 238] on button "Add Field" at bounding box center [701, 246] width 469 height 20
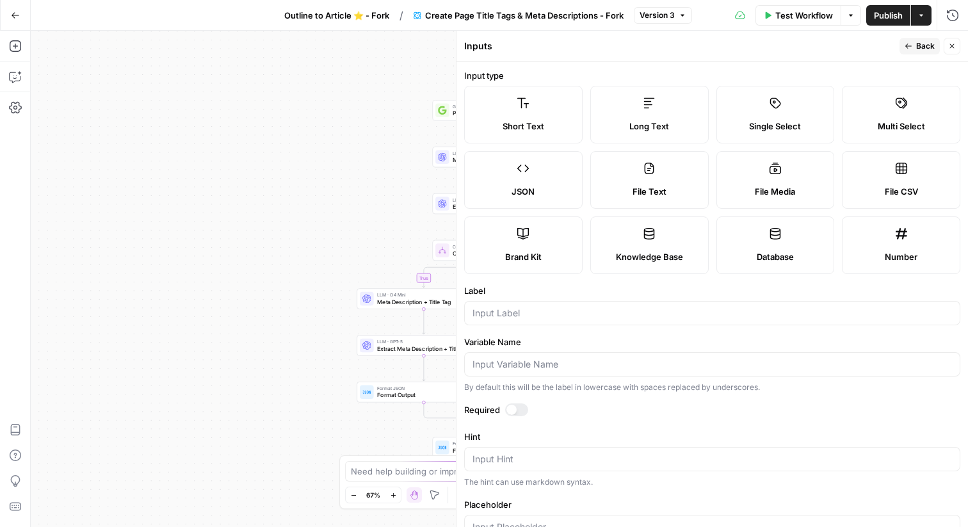
click at [649, 121] on span "Long Text" at bounding box center [649, 126] width 40 height 13
click at [556, 317] on input "Label" at bounding box center [712, 313] width 480 height 13
type input "Secondary Keywords"
click at [929, 44] on span "Back" at bounding box center [925, 46] width 19 height 12
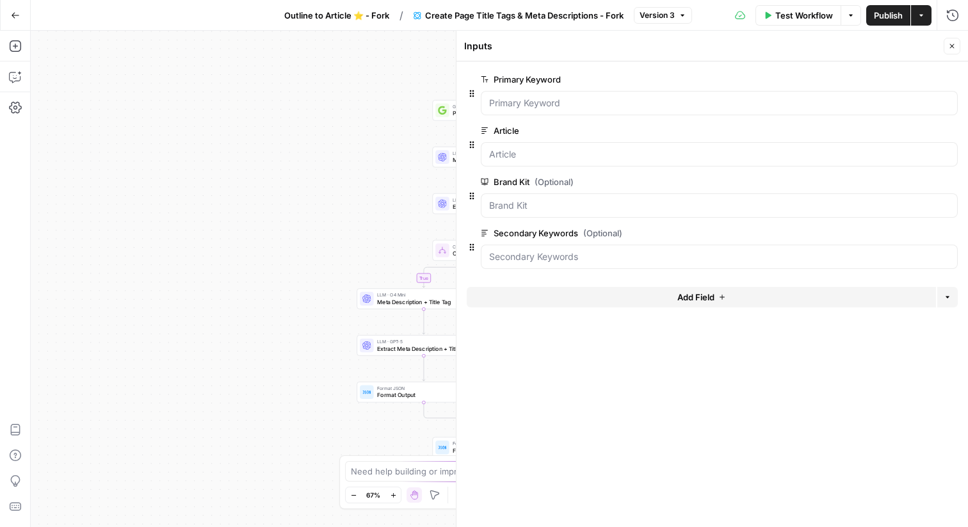
click at [954, 47] on icon "button" at bounding box center [952, 46] width 8 height 8
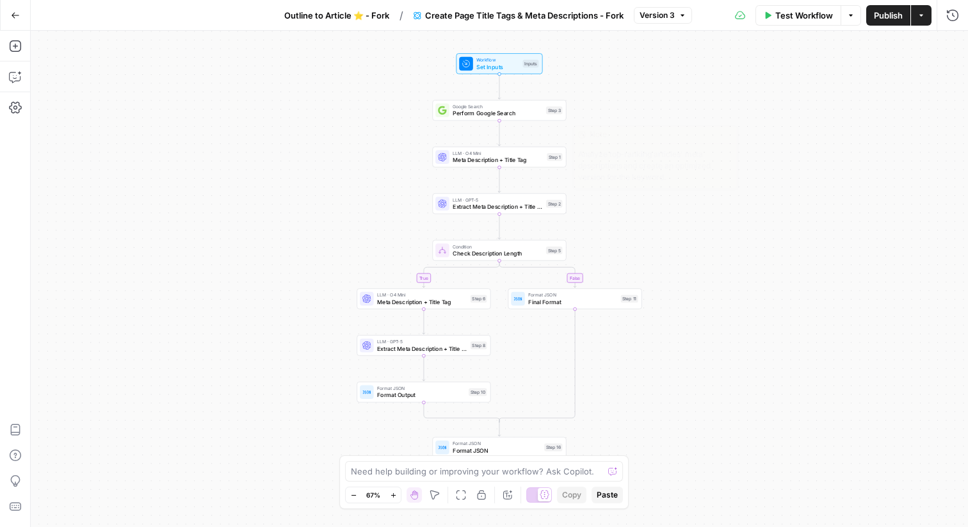
click at [547, 153] on div "Step 1" at bounding box center [554, 157] width 15 height 8
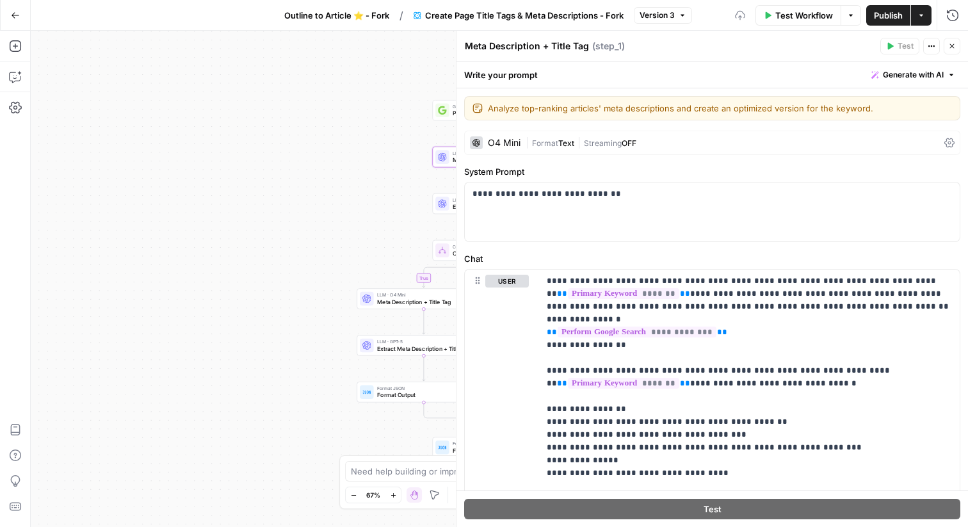
drag, startPoint x: 382, startPoint y: 258, endPoint x: 221, endPoint y: 258, distance: 161.3
click at [221, 258] on div "true false Workflow Set Inputs Inputs Google Search Perform Google Search Step …" at bounding box center [499, 279] width 937 height 496
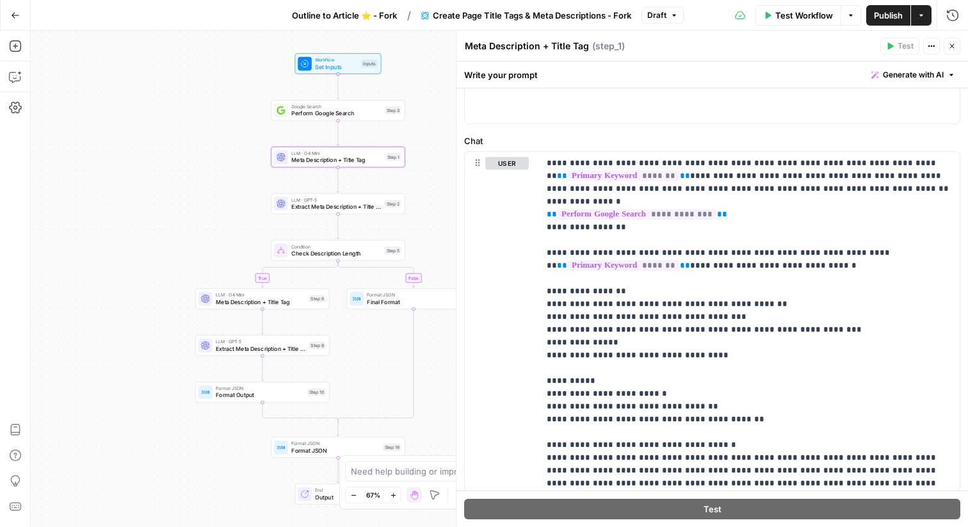
scroll to position [120, 0]
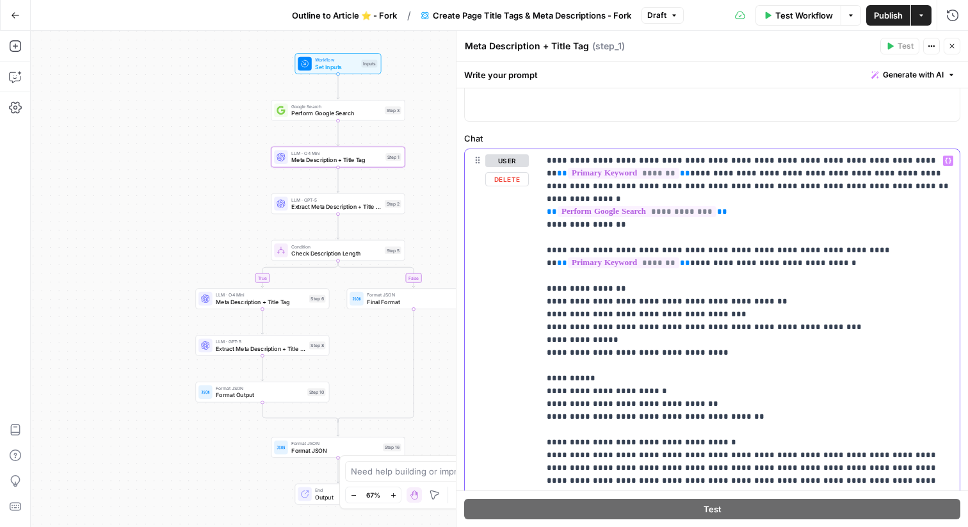
click at [765, 303] on p "**********" at bounding box center [749, 423] width 405 height 538
click at [729, 355] on p "**********" at bounding box center [749, 423] width 405 height 538
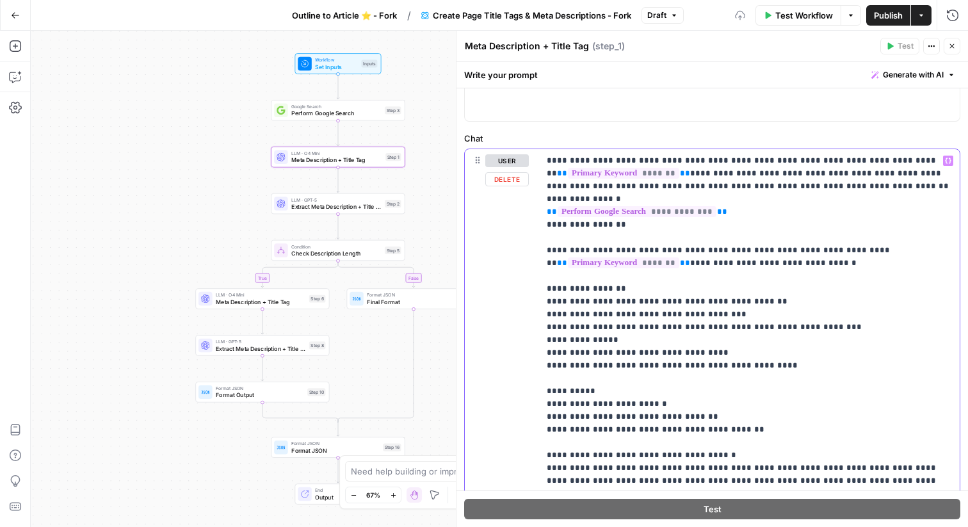
click at [571, 369] on p "**********" at bounding box center [749, 429] width 405 height 551
click at [828, 365] on p "**********" at bounding box center [749, 429] width 405 height 551
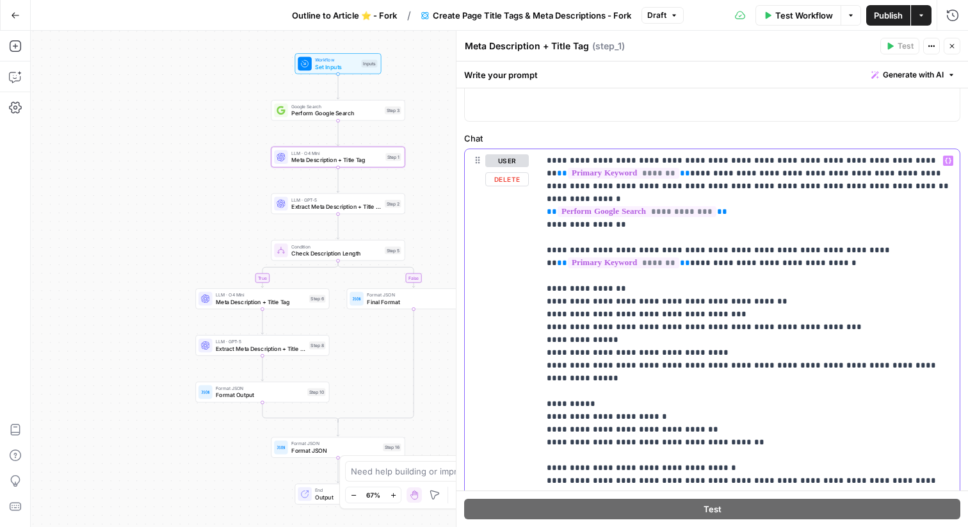
click at [676, 227] on p "**********" at bounding box center [749, 429] width 405 height 551
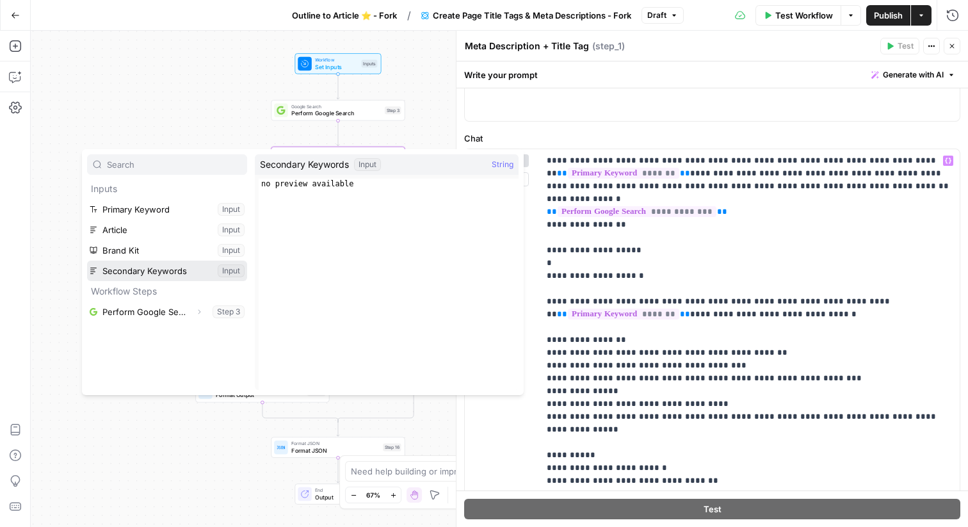
click at [157, 272] on button "Select variable Secondary Keywords" at bounding box center [167, 271] width 160 height 20
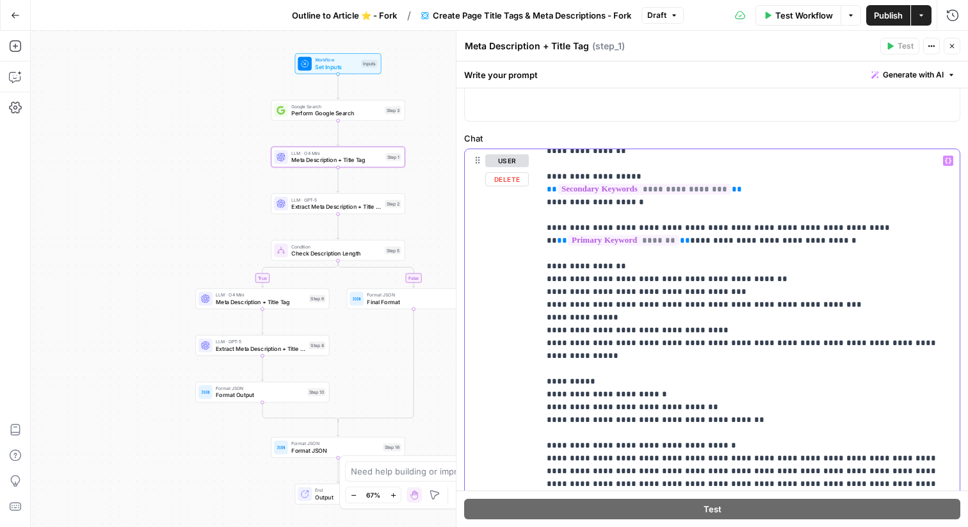
scroll to position [90, 0]
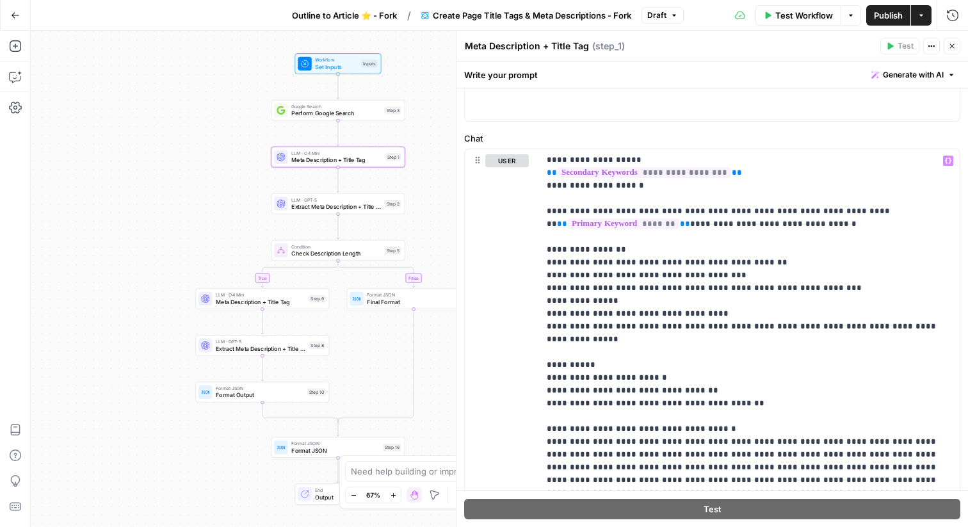
click at [952, 44] on icon "button" at bounding box center [952, 46] width 8 height 8
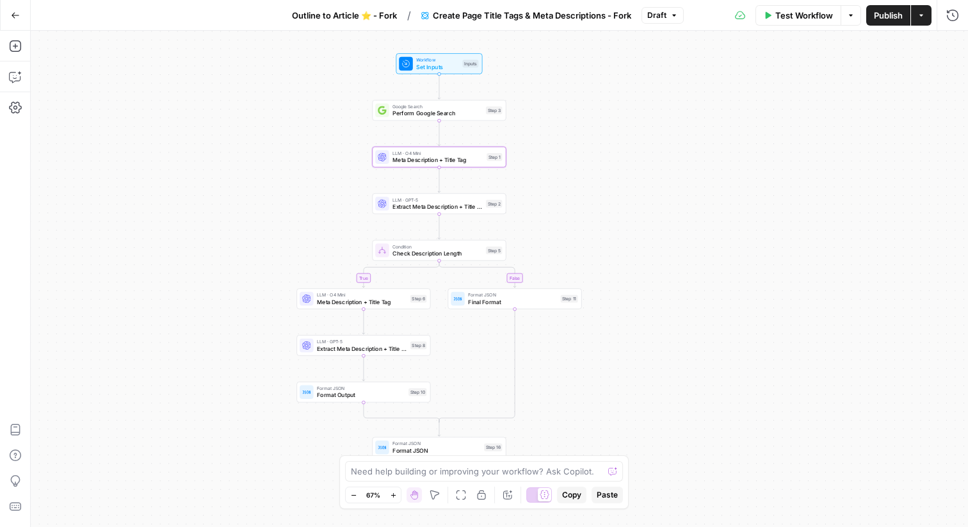
drag, startPoint x: 507, startPoint y: 163, endPoint x: 682, endPoint y: 163, distance: 175.4
click at [682, 163] on div "true false Workflow Set Inputs Inputs Google Search Perform Google Search Step …" at bounding box center [499, 279] width 937 height 496
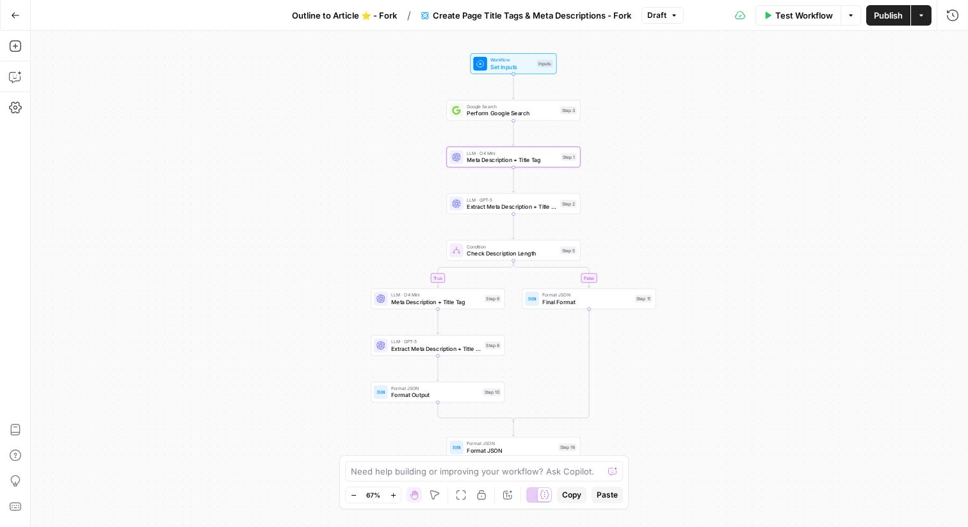
click at [887, 17] on span "Publish" at bounding box center [888, 15] width 29 height 13
click at [344, 17] on span "Outline to Article ⭐️ - Fork" at bounding box center [336, 15] width 105 height 13
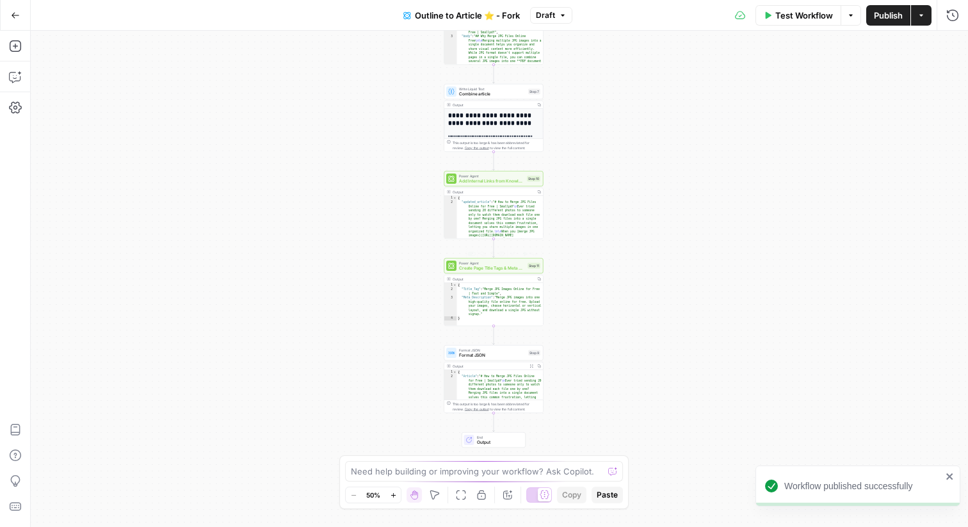
click at [495, 265] on span "Create Page Title Tags & Meta Descriptions - Fork" at bounding box center [492, 268] width 66 height 6
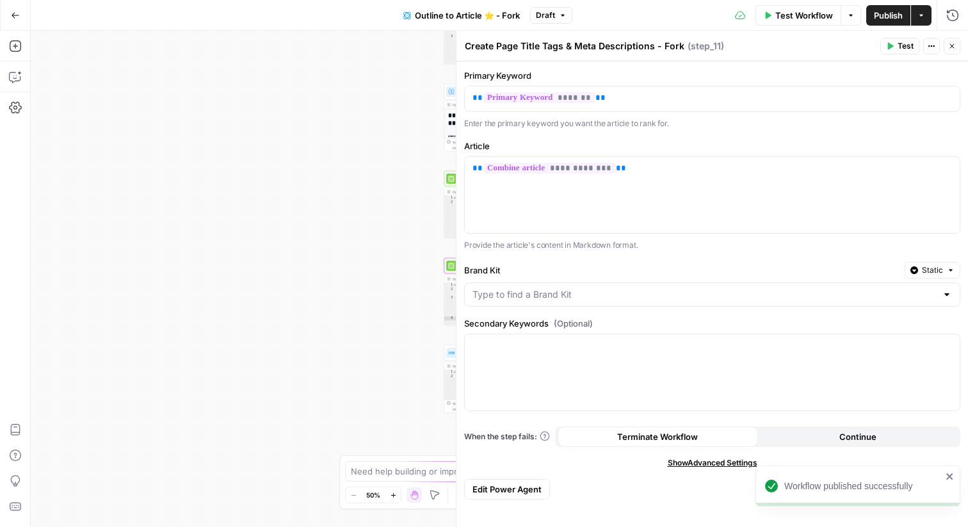
click at [590, 303] on div at bounding box center [712, 294] width 496 height 24
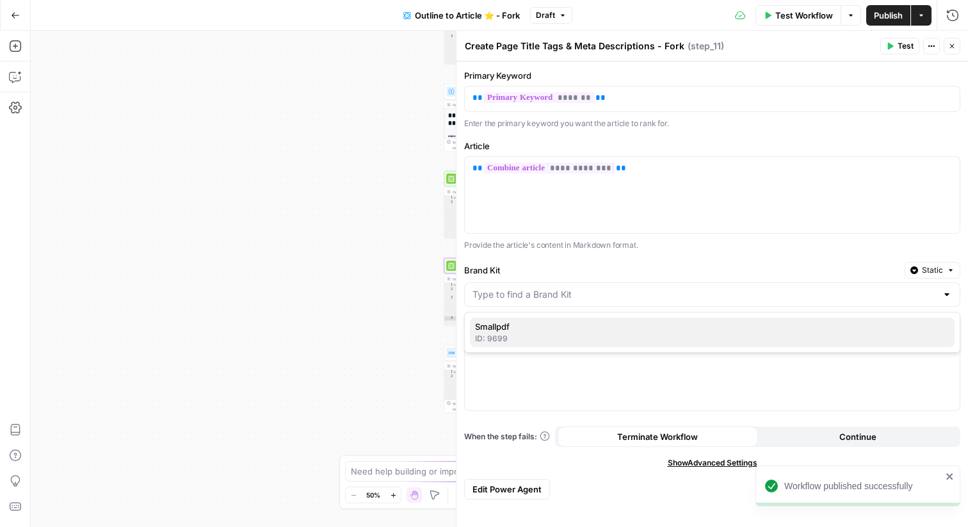
click at [562, 330] on span "Smallpdf" at bounding box center [709, 326] width 469 height 13
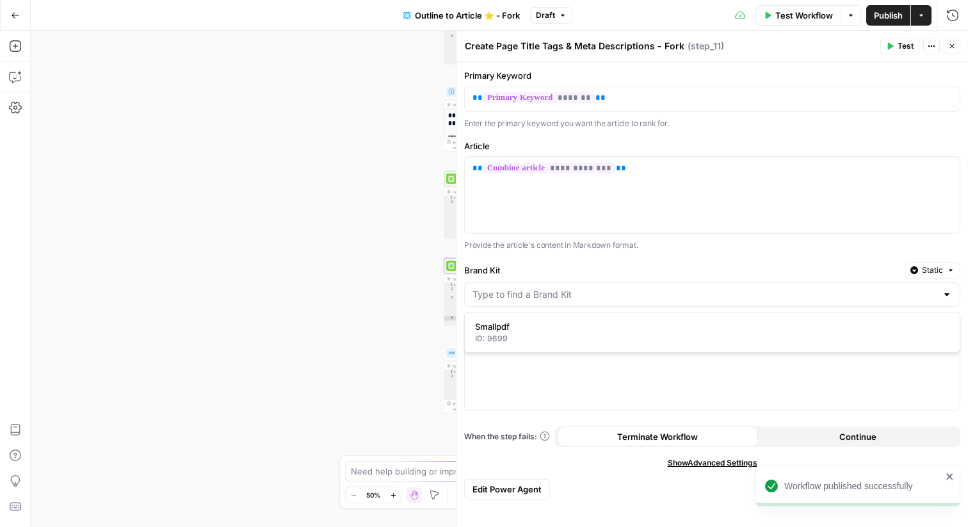
type input "Smallpdf"
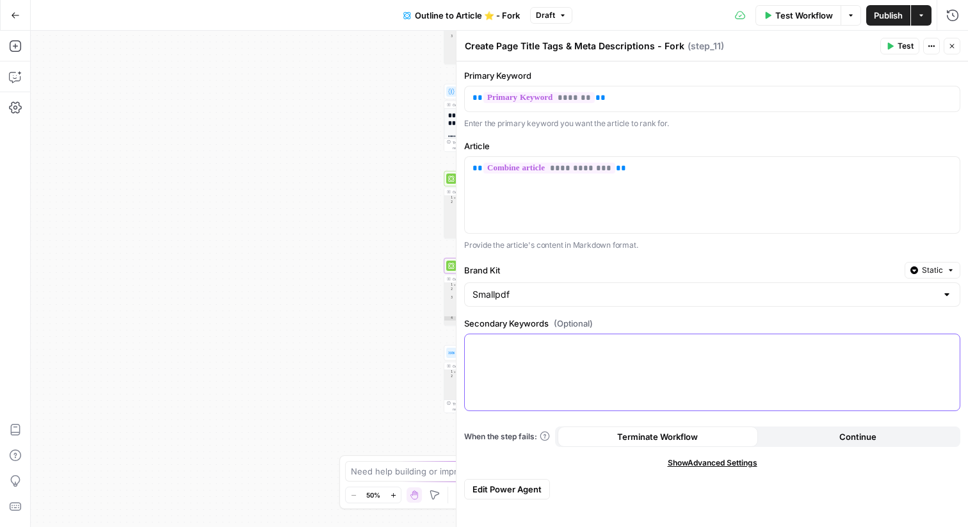
click at [551, 359] on div at bounding box center [712, 372] width 495 height 76
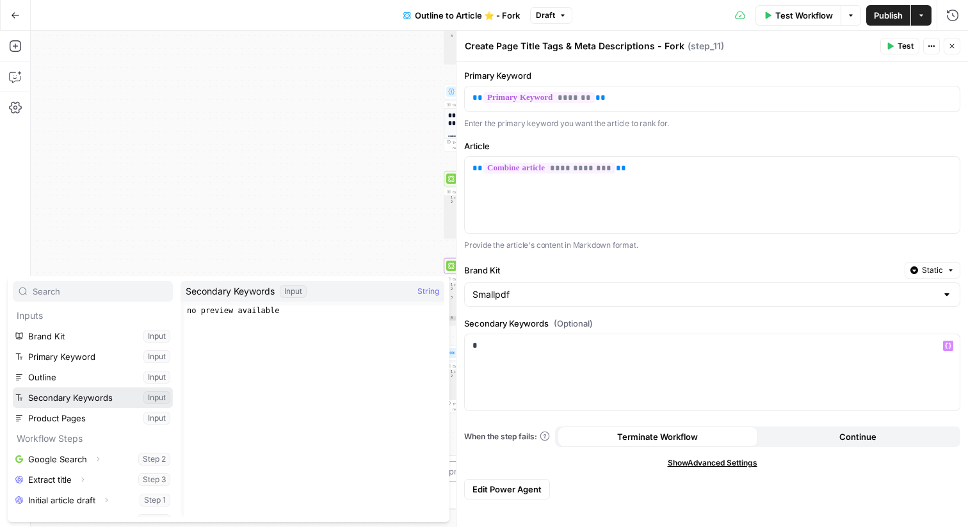
click at [86, 396] on button "Select variable Secondary Keywords" at bounding box center [93, 397] width 160 height 20
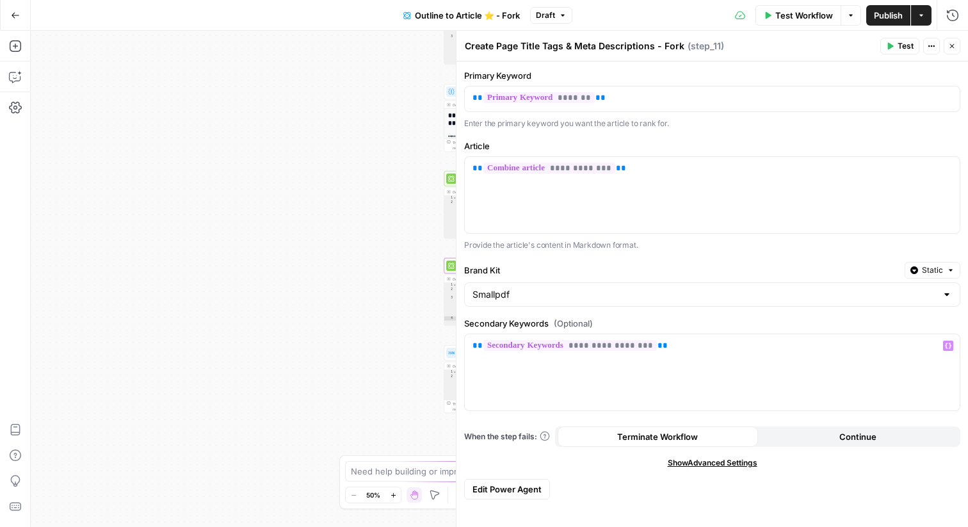
click at [950, 50] on button "Close" at bounding box center [952, 46] width 17 height 17
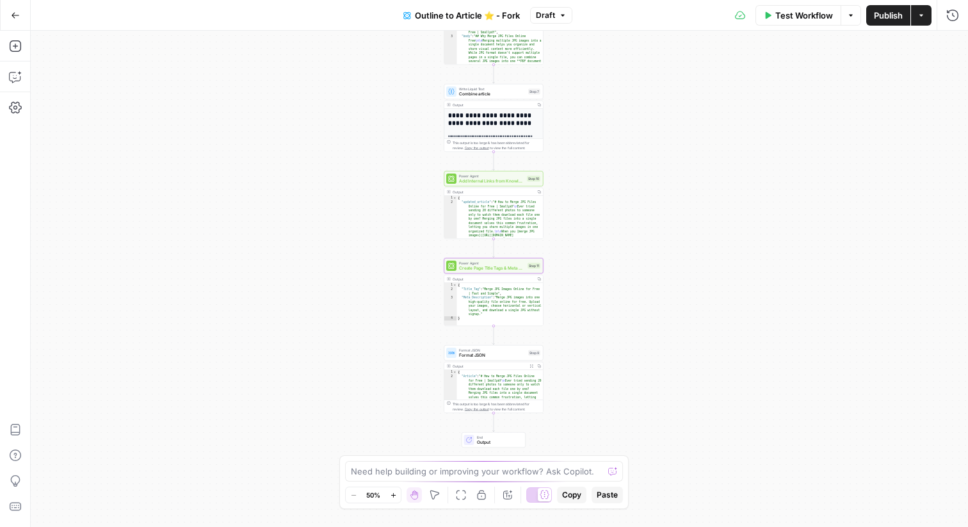
click at [880, 10] on span "Publish" at bounding box center [888, 15] width 29 height 13
click at [526, 353] on div "Format JSON Format JSON Step 9 Copy step Delete step Add Note Test" at bounding box center [493, 353] width 94 height 11
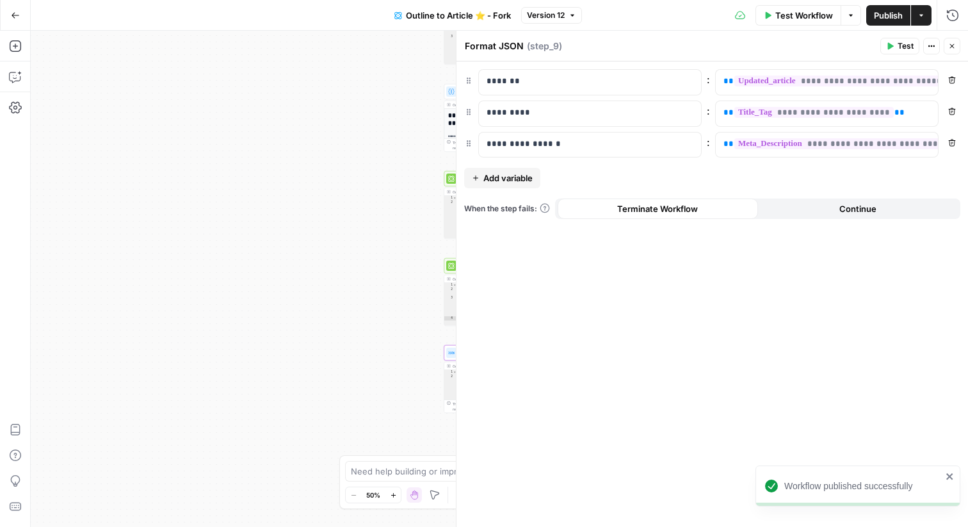
click at [949, 45] on icon "button" at bounding box center [952, 46] width 8 height 8
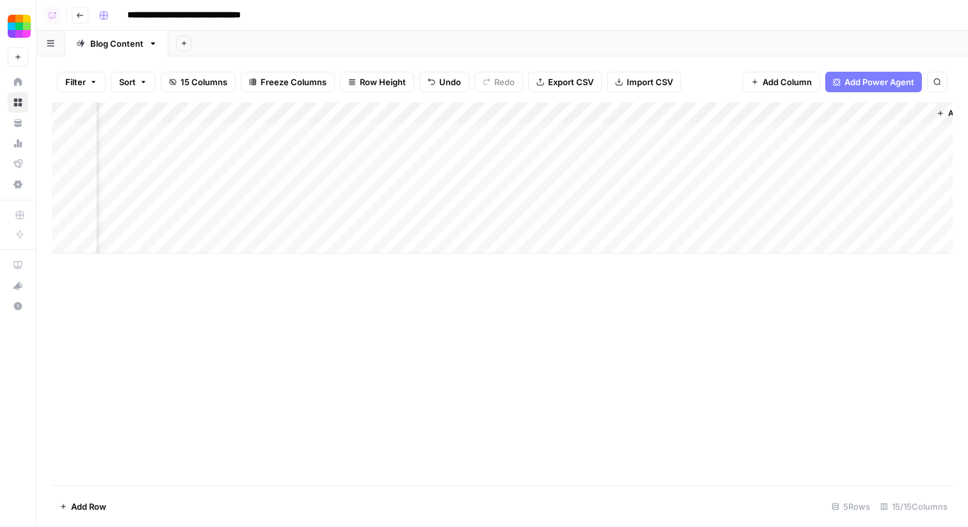
scroll to position [0, 928]
click at [423, 133] on div "Add Column" at bounding box center [502, 177] width 901 height 151
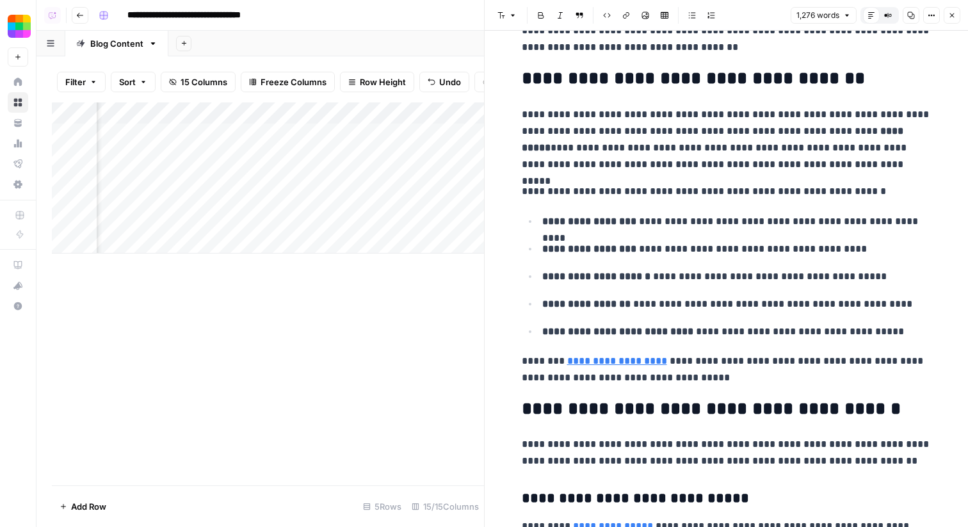
scroll to position [159, 0]
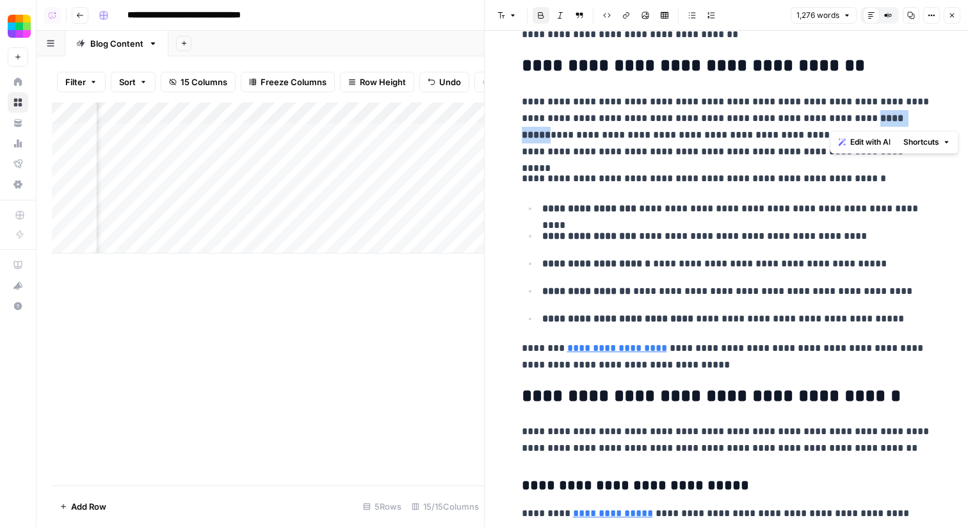
drag, startPoint x: 883, startPoint y: 119, endPoint x: 830, endPoint y: 119, distance: 53.1
click at [830, 119] on strong "**********" at bounding box center [714, 126] width 384 height 26
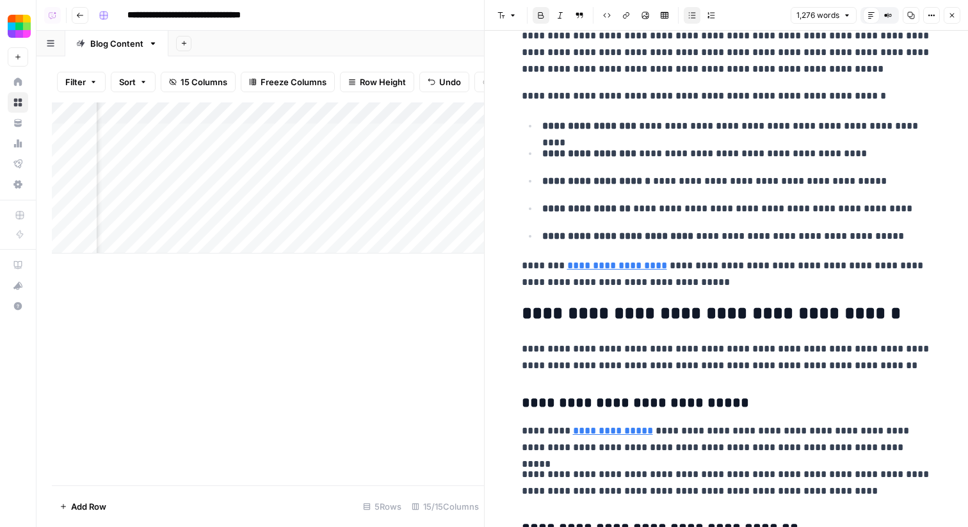
scroll to position [0, 0]
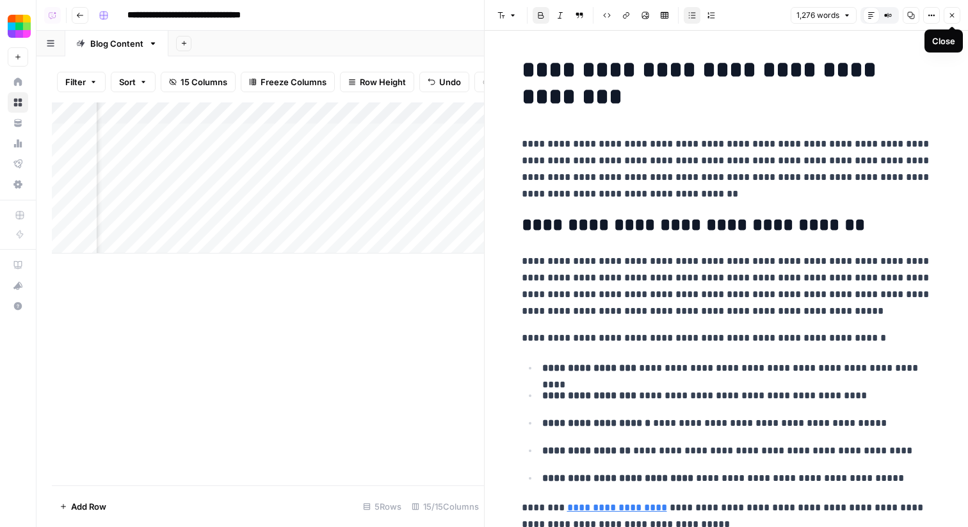
click at [952, 15] on icon "button" at bounding box center [952, 15] width 4 height 4
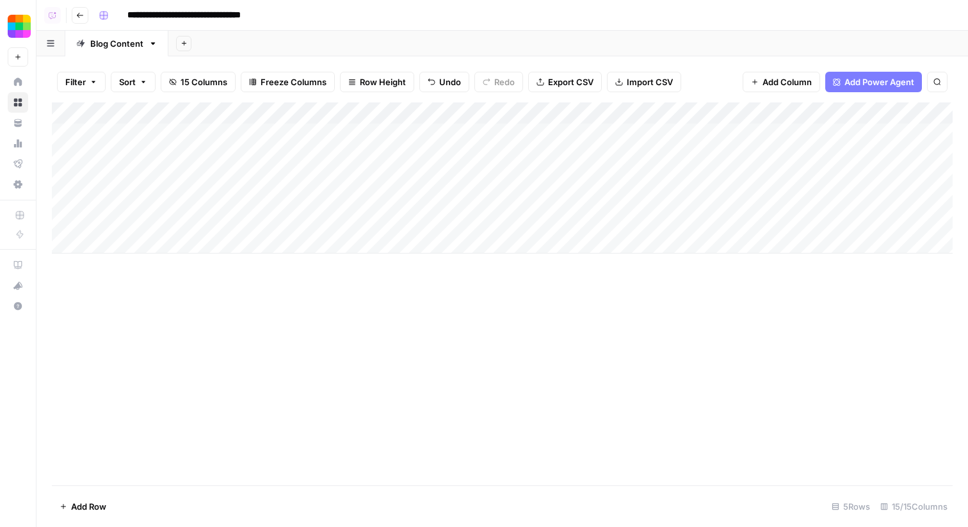
click at [643, 132] on div "Add Column" at bounding box center [502, 177] width 901 height 151
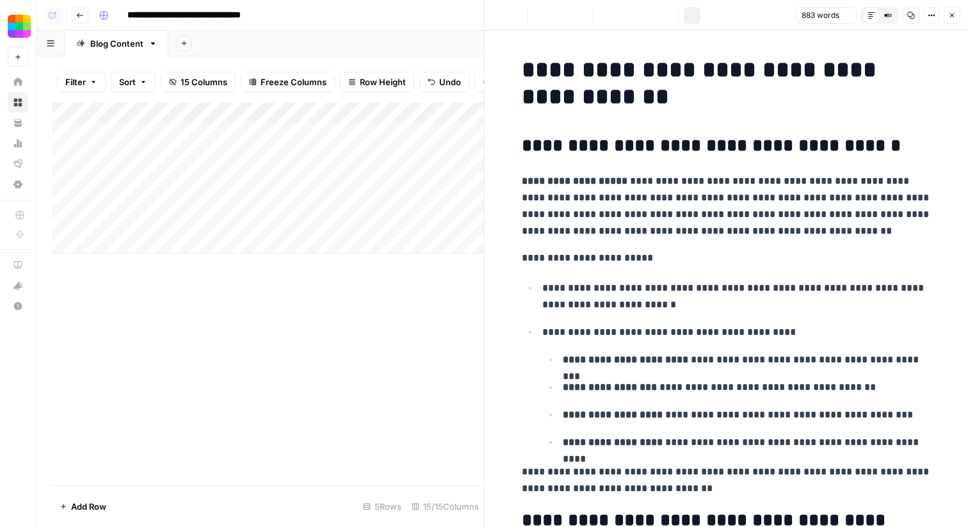
click at [907, 13] on icon "button" at bounding box center [911, 16] width 8 height 8
click at [951, 13] on icon "button" at bounding box center [952, 16] width 8 height 8
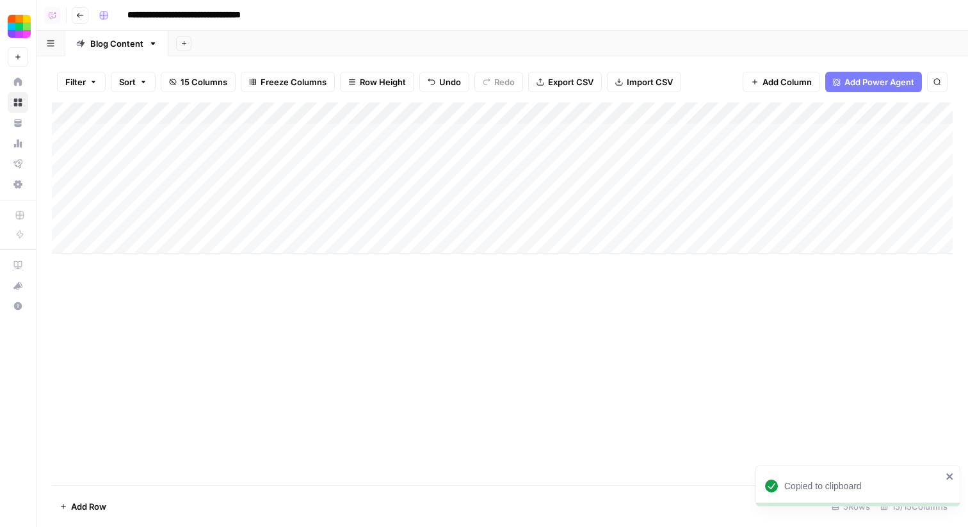
click at [656, 155] on div "Add Column" at bounding box center [502, 177] width 901 height 151
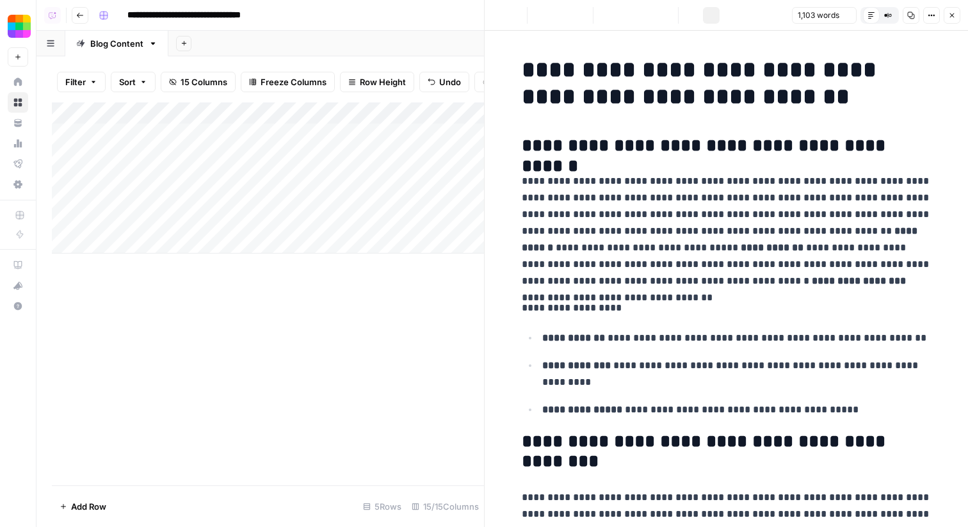
click at [907, 14] on icon "button" at bounding box center [911, 16] width 8 height 8
click at [957, 13] on button "Close" at bounding box center [952, 15] width 17 height 17
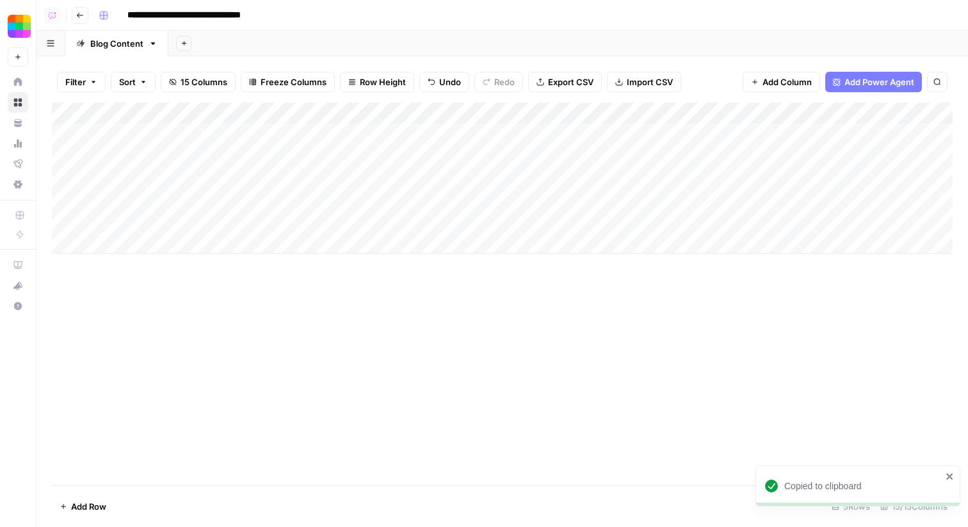
click at [166, 149] on div "Add Column" at bounding box center [502, 177] width 901 height 151
click at [659, 176] on div "Add Column" at bounding box center [502, 177] width 901 height 151
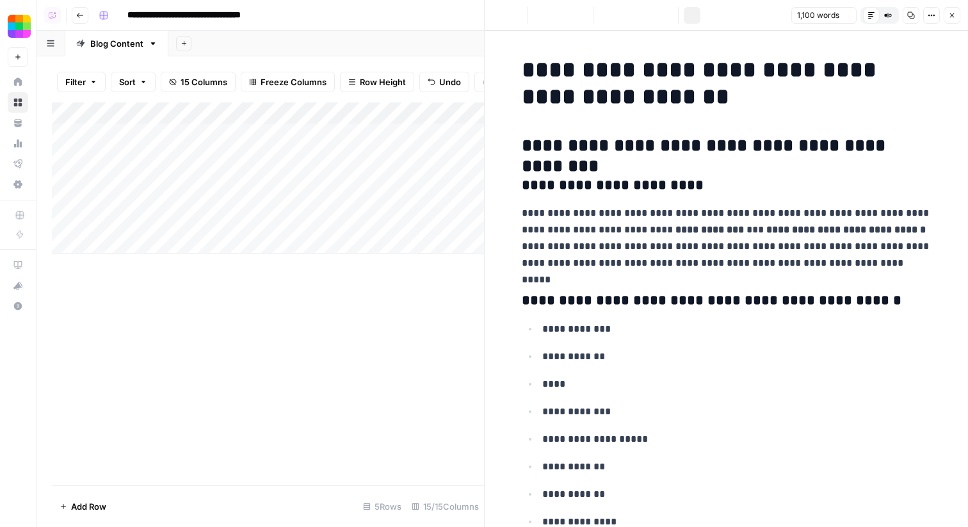
click at [913, 13] on icon "button" at bounding box center [911, 16] width 8 height 8
click at [953, 13] on icon "button" at bounding box center [952, 16] width 8 height 8
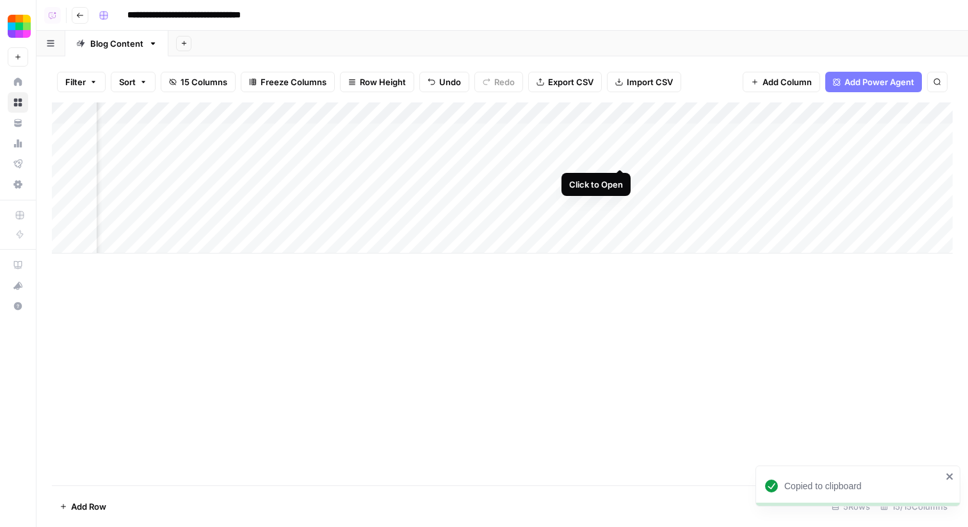
scroll to position [0, 975]
click at [478, 133] on div "Add Column" at bounding box center [502, 177] width 901 height 151
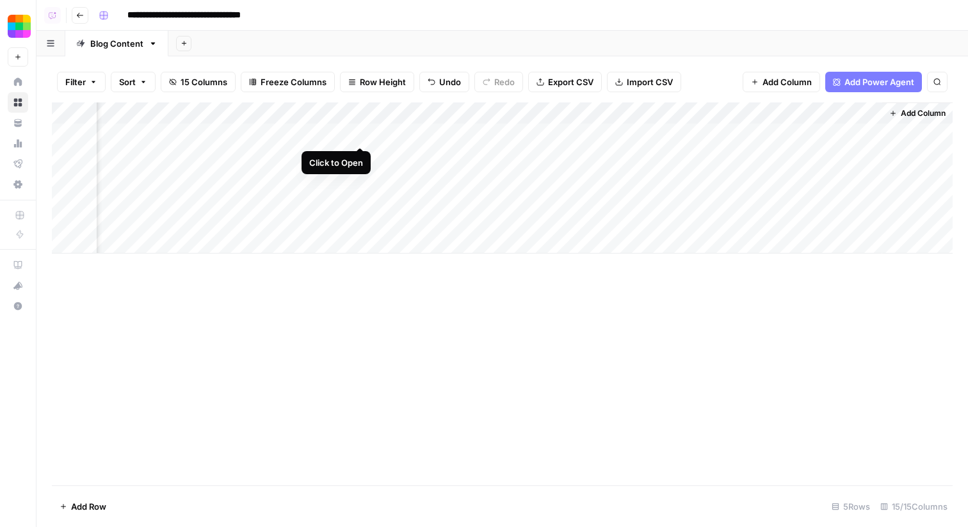
click at [359, 133] on div "Add Column" at bounding box center [502, 177] width 901 height 151
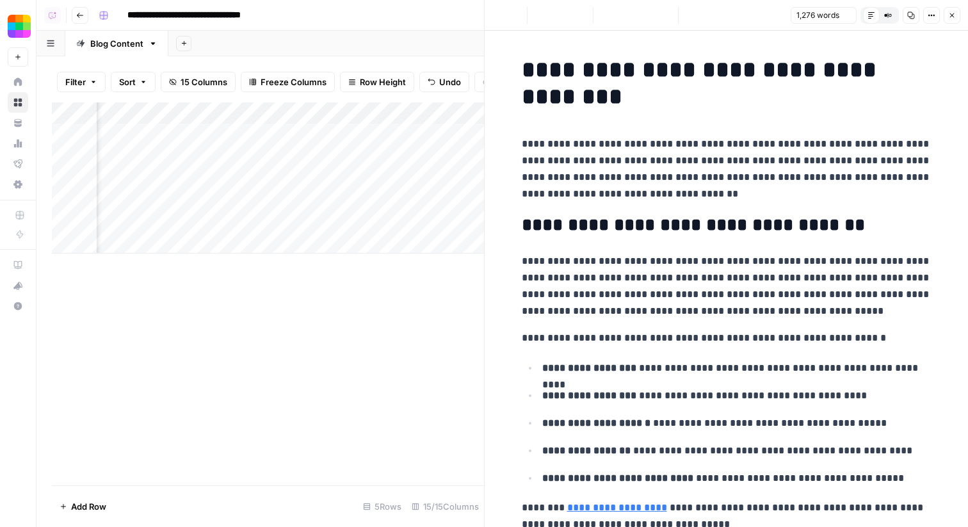
click at [913, 13] on icon "button" at bounding box center [911, 15] width 7 height 7
click at [954, 16] on icon "button" at bounding box center [952, 16] width 8 height 8
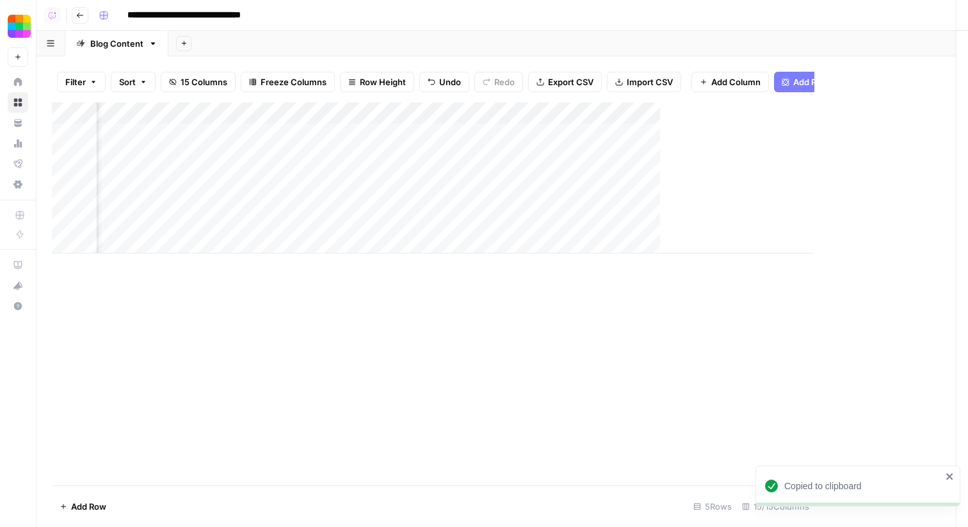
scroll to position [0, 960]
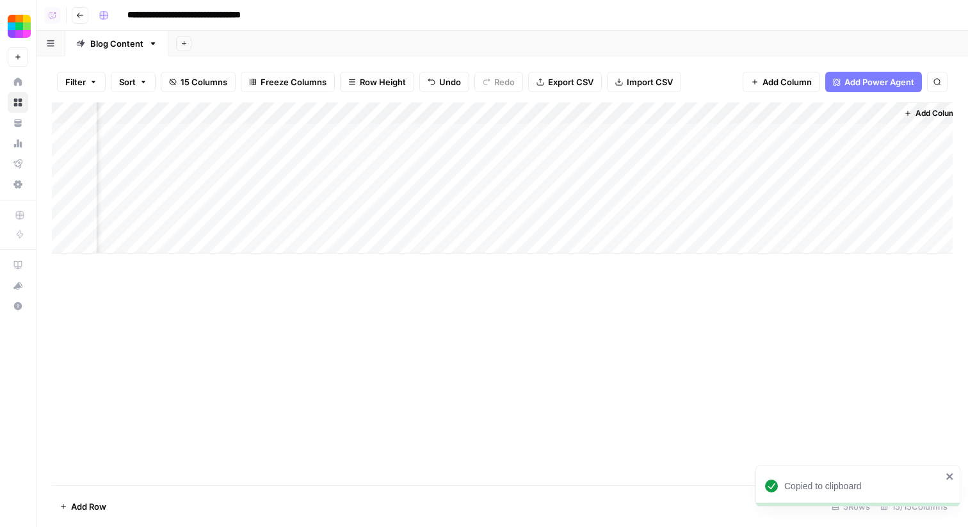
click at [392, 156] on div "Add Column" at bounding box center [502, 177] width 901 height 151
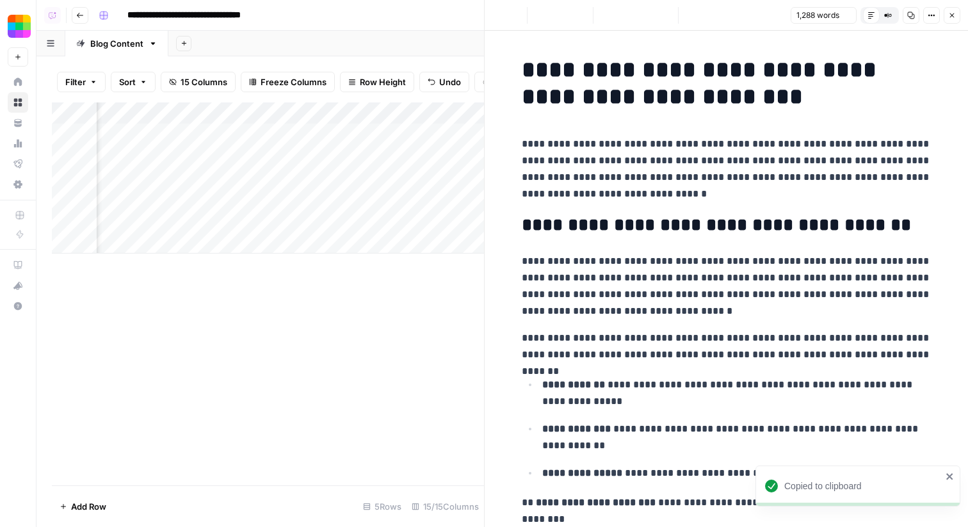
click at [908, 17] on icon "button" at bounding box center [911, 16] width 8 height 8
click at [955, 15] on span "Close" at bounding box center [955, 15] width 1 height 1
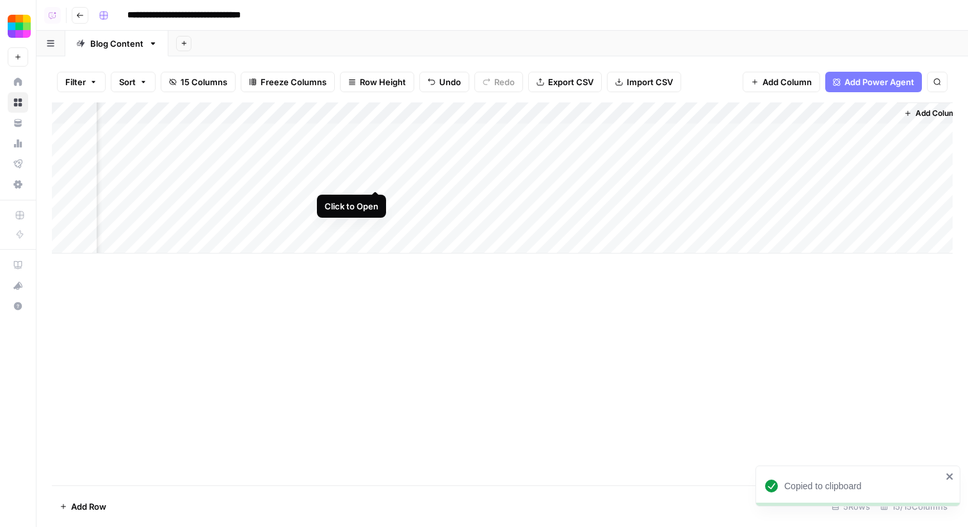
click at [375, 175] on div "Add Column" at bounding box center [502, 177] width 901 height 151
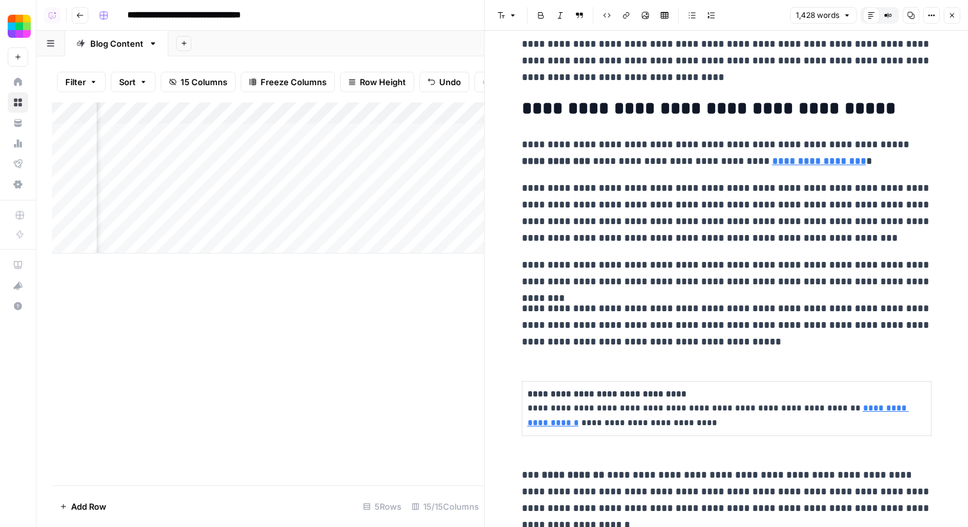
scroll to position [3611, 0]
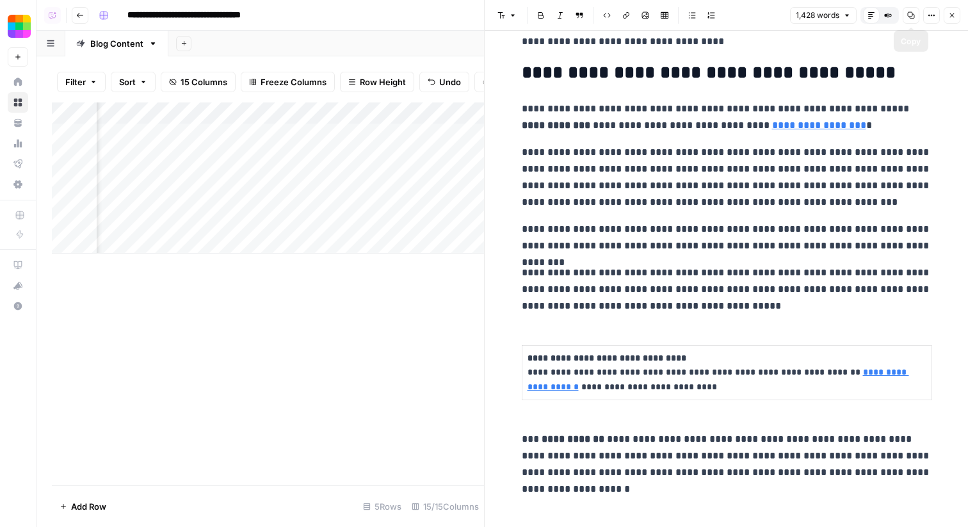
click at [912, 15] on icon "button" at bounding box center [911, 16] width 8 height 8
click at [955, 15] on span "Close" at bounding box center [955, 15] width 1 height 1
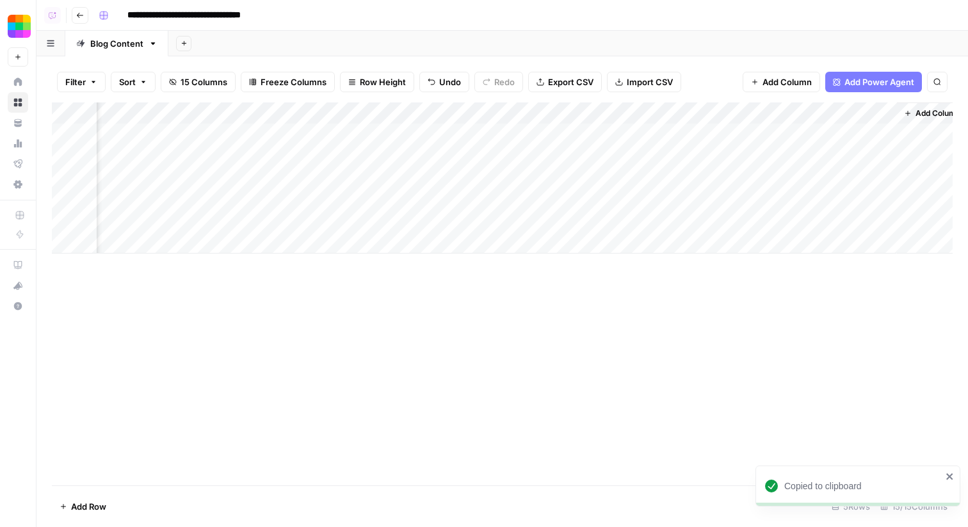
click at [480, 136] on div "Add Column" at bounding box center [502, 177] width 901 height 151
click at [515, 131] on div "Add Column" at bounding box center [502, 177] width 901 height 151
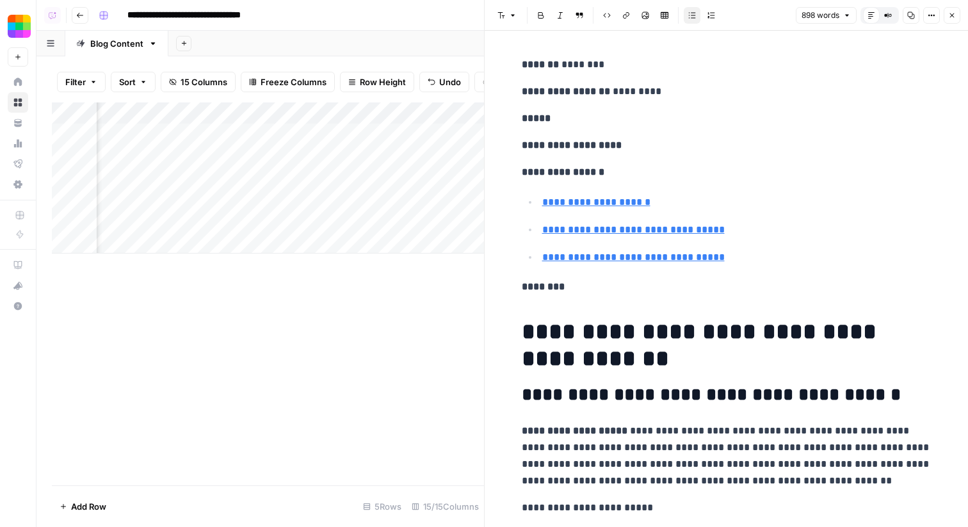
click at [953, 13] on icon "button" at bounding box center [952, 16] width 8 height 8
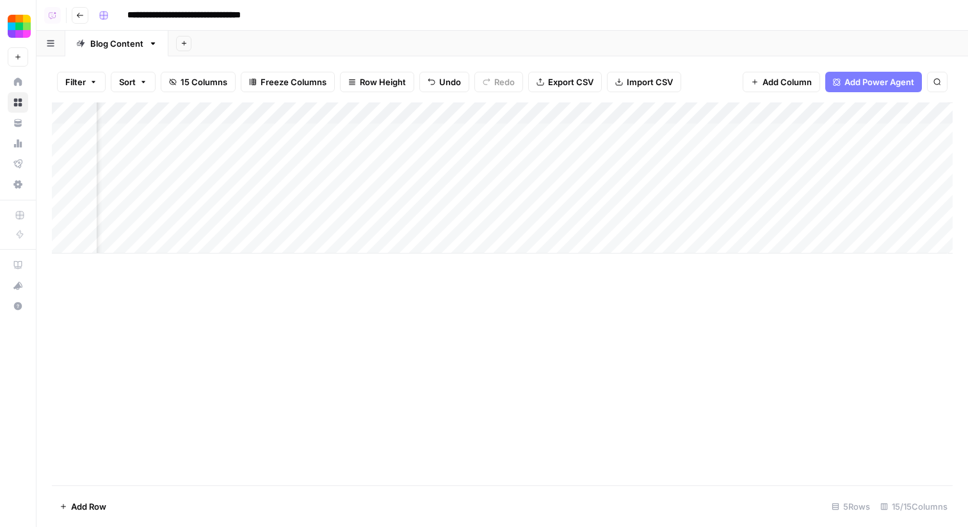
scroll to position [0, 943]
click at [489, 139] on div "Add Column" at bounding box center [502, 177] width 901 height 151
click at [591, 141] on div "Add Column" at bounding box center [502, 177] width 901 height 151
click at [480, 136] on div "Add Column" at bounding box center [502, 177] width 901 height 151
click at [495, 136] on div "Add Column" at bounding box center [502, 177] width 901 height 151
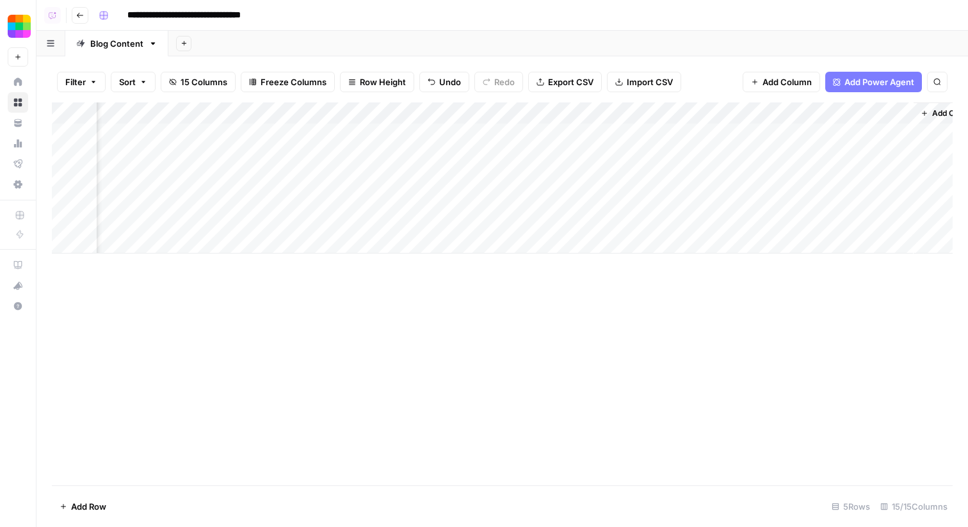
click at [590, 171] on div "Add Column" at bounding box center [502, 177] width 901 height 151
click at [590, 136] on div "Add Column" at bounding box center [502, 177] width 901 height 151
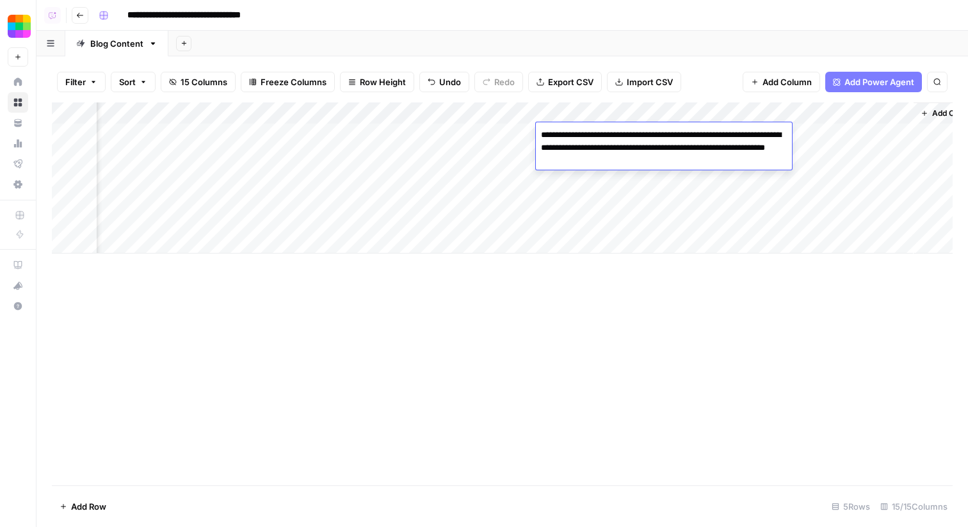
click at [465, 157] on div "Add Column" at bounding box center [502, 177] width 901 height 151
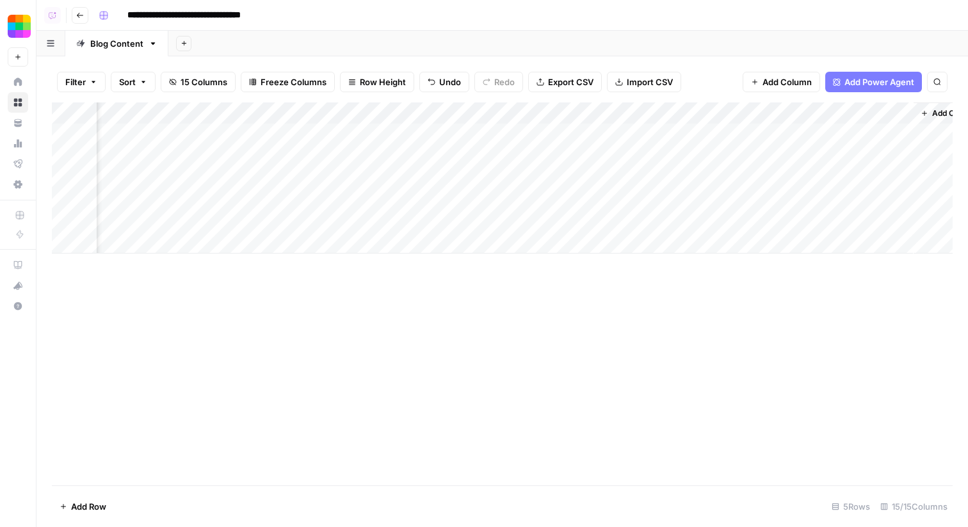
click at [465, 157] on div "Add Column" at bounding box center [502, 177] width 901 height 151
click at [591, 177] on div "Add Column" at bounding box center [502, 177] width 901 height 151
click at [605, 161] on div "Add Column" at bounding box center [502, 177] width 901 height 151
click at [477, 172] on div "Add Column" at bounding box center [502, 177] width 901 height 151
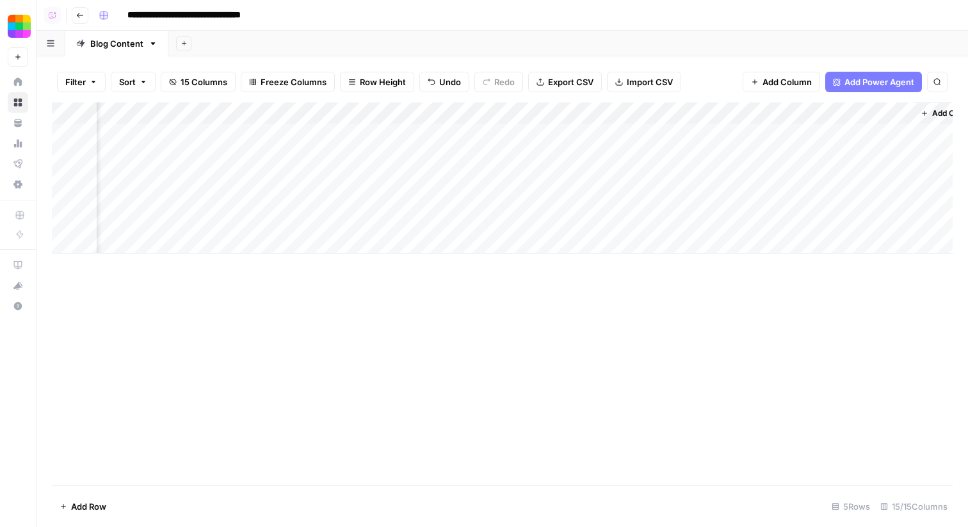
click at [477, 172] on div "Add Column" at bounding box center [502, 177] width 901 height 151
click at [600, 168] on div "**********" at bounding box center [532, 178] width 222 height 24
click at [604, 155] on div "Add Column" at bounding box center [502, 177] width 901 height 151
click at [604, 175] on div "Add Column" at bounding box center [502, 177] width 901 height 151
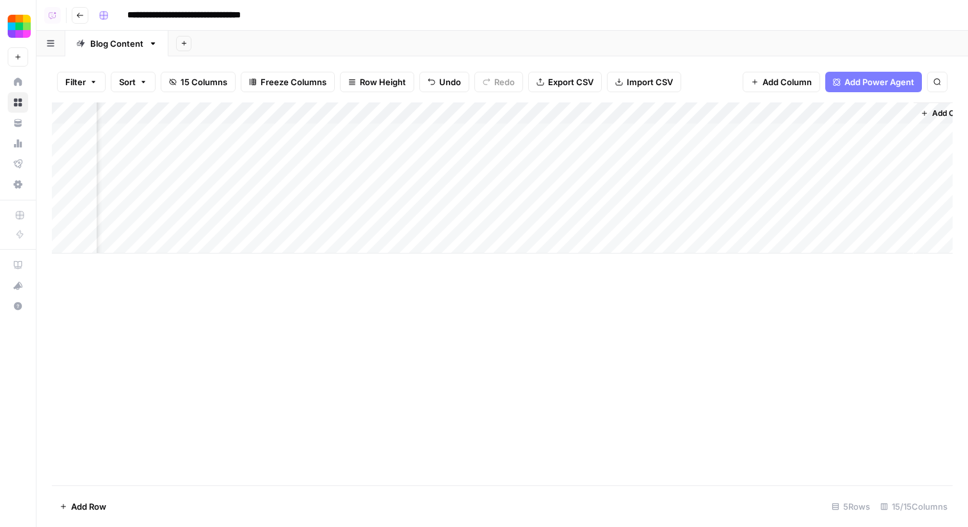
click at [450, 451] on div "Add Column" at bounding box center [502, 293] width 901 height 383
